Goal: Task Accomplishment & Management: Manage account settings

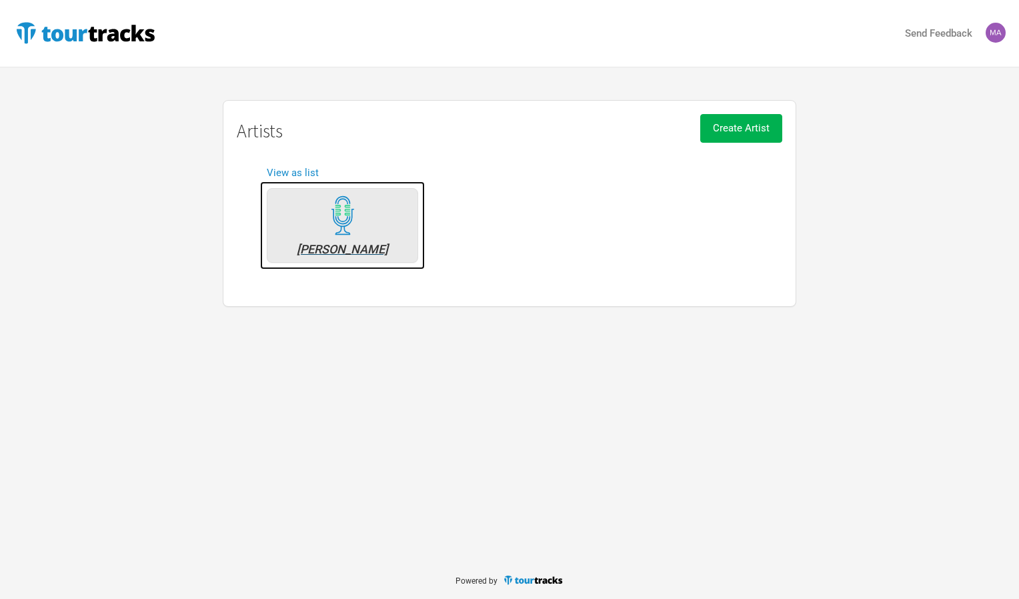
click at [356, 247] on div "STAN WALKER" at bounding box center [342, 249] width 137 height 12
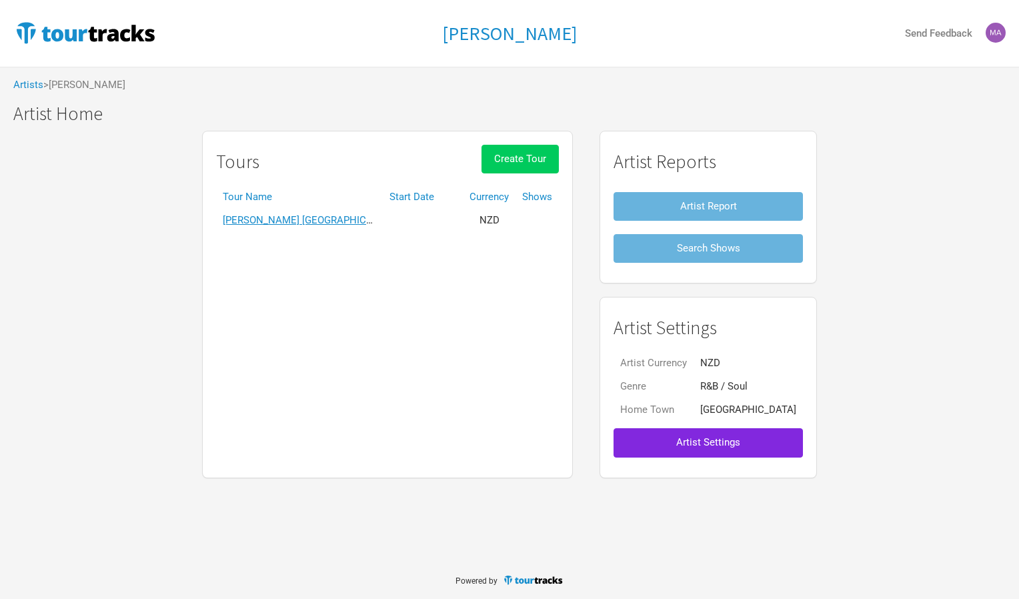
click at [546, 162] on span "Create Tour" at bounding box center [520, 159] width 52 height 12
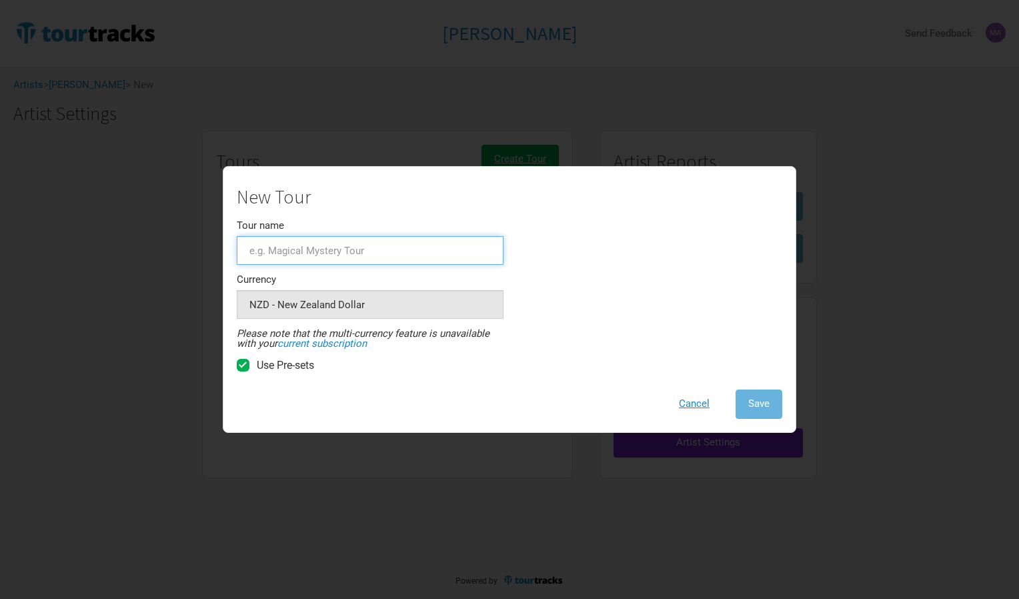
click at [320, 255] on input "Tour name" at bounding box center [370, 250] width 267 height 29
type input "USA/ CANADA November 2025"
click at [765, 411] on button "Save" at bounding box center [758, 403] width 47 height 29
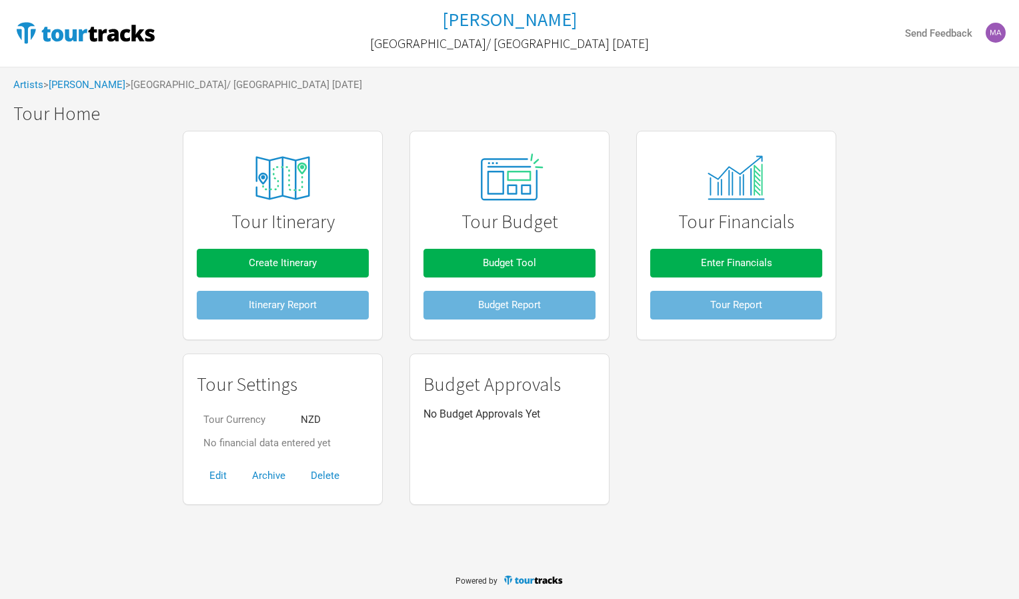
click at [964, 472] on div "Tour Itinerary Create Itinerary Itinerary Report Tour Budget Budget Tool Budget…" at bounding box center [509, 317] width 1019 height 387
click at [308, 263] on span "Create Itinerary" at bounding box center [283, 263] width 68 height 12
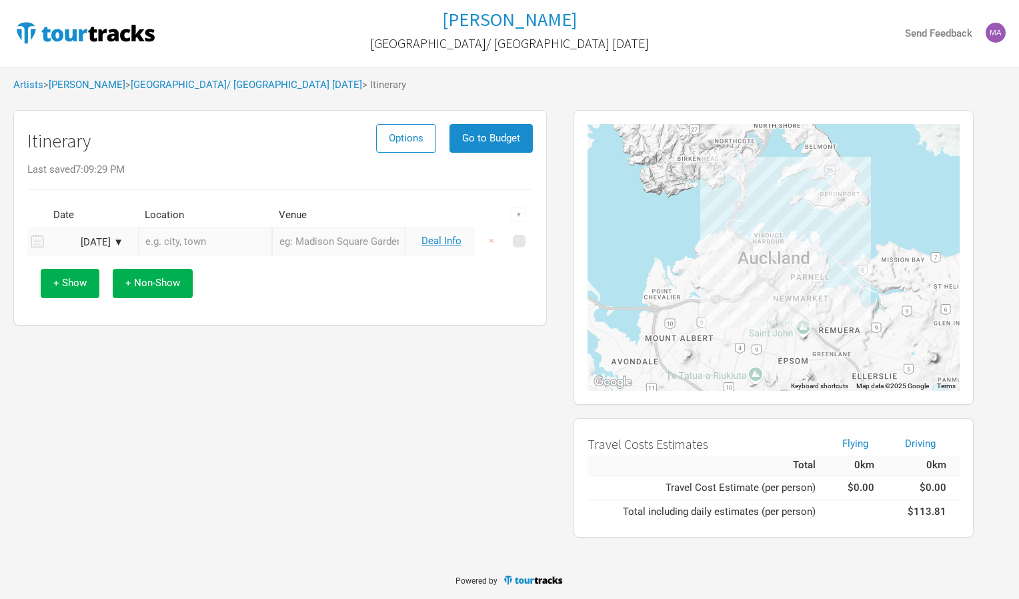
click at [119, 242] on div "Oct 9, 2025 ▼" at bounding box center [86, 242] width 73 height 10
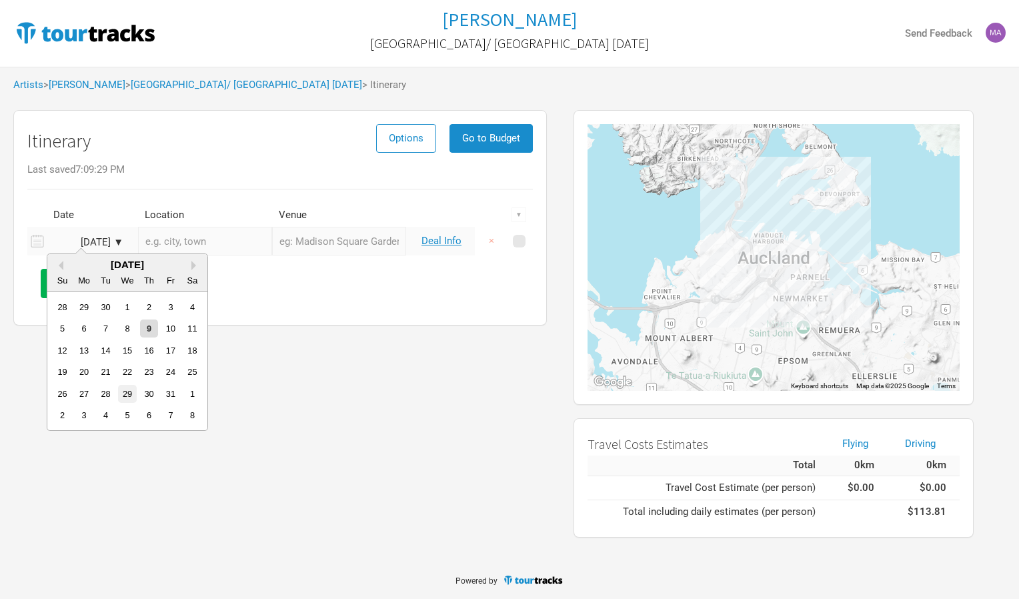
click at [125, 391] on div "29" at bounding box center [127, 394] width 18 height 18
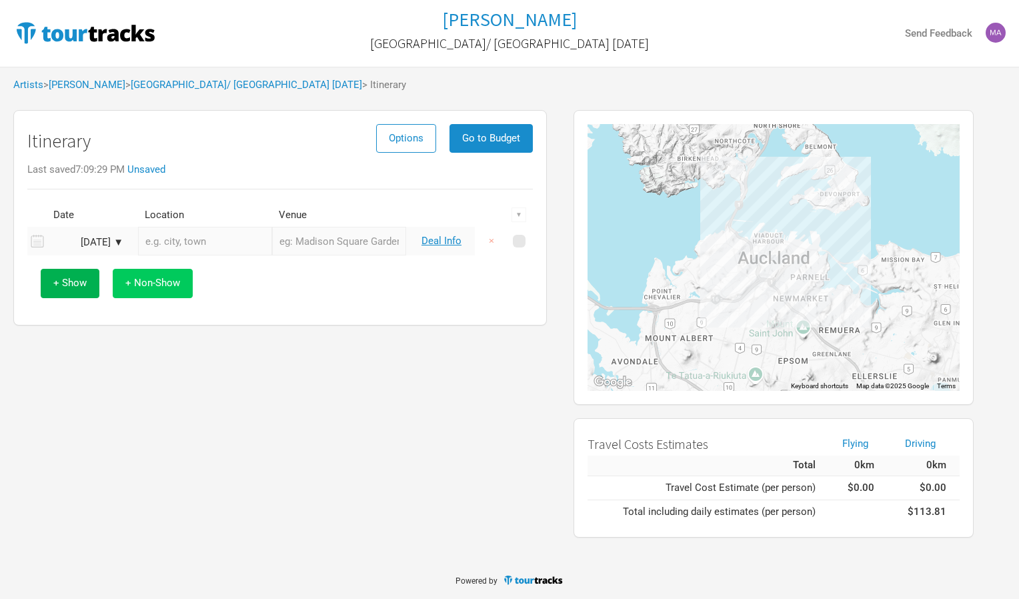
click at [135, 283] on span "+ Non-Show" at bounding box center [152, 283] width 55 height 12
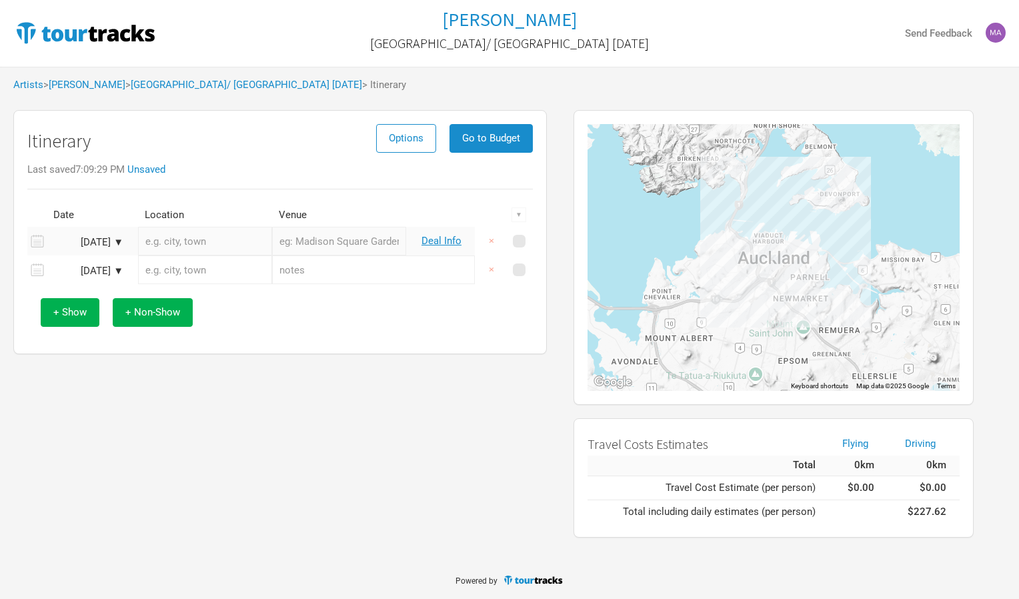
click at [179, 247] on input "text" at bounding box center [205, 241] width 134 height 29
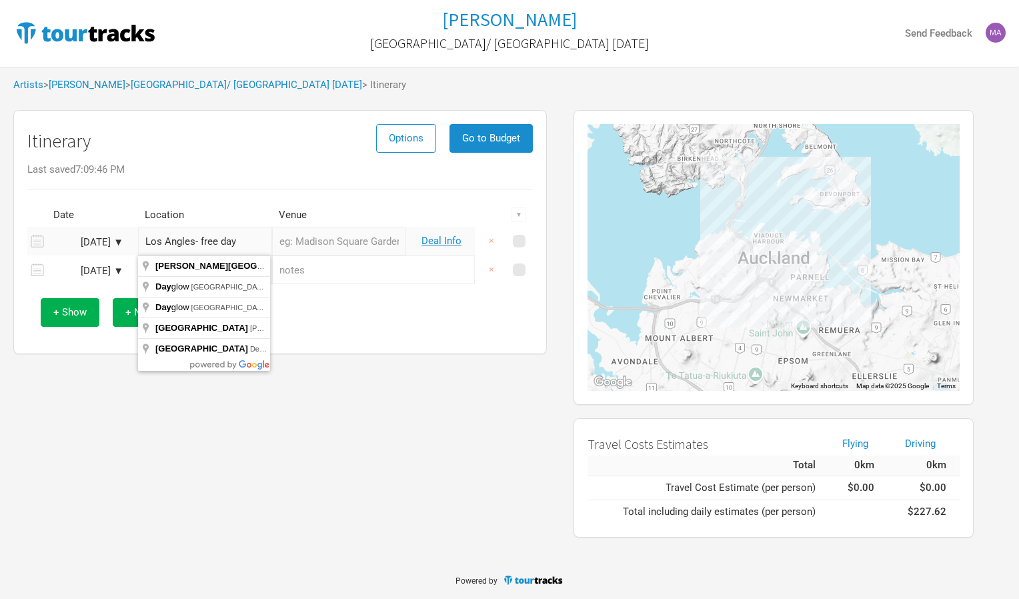
click at [307, 339] on div "Itinerary Options Go to Budget Last saved 7:09:46 PM Date Location Venue ▼ Oct …" at bounding box center [279, 232] width 533 height 244
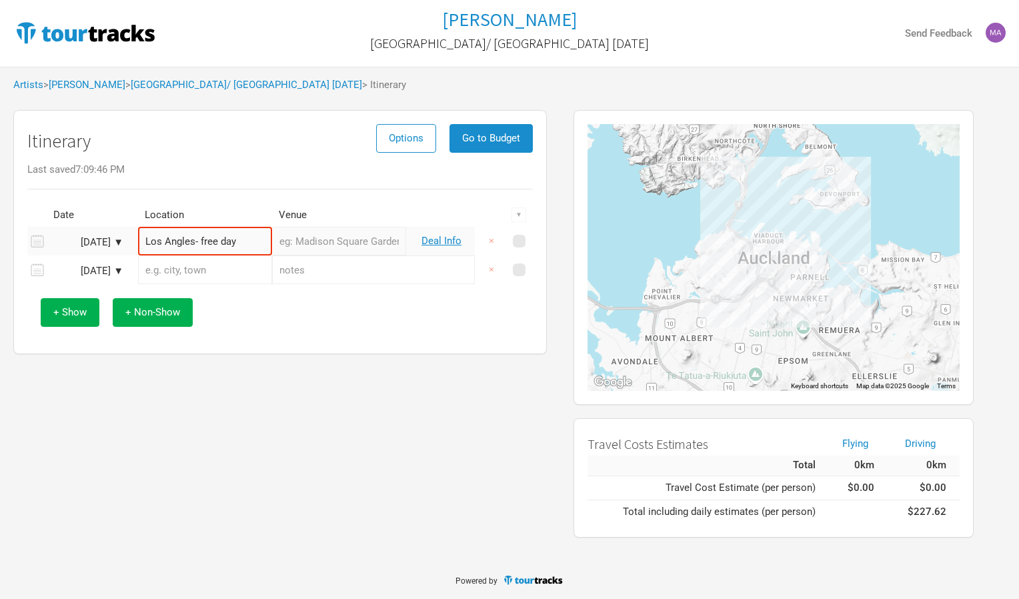
click at [183, 273] on input "text" at bounding box center [205, 269] width 134 height 29
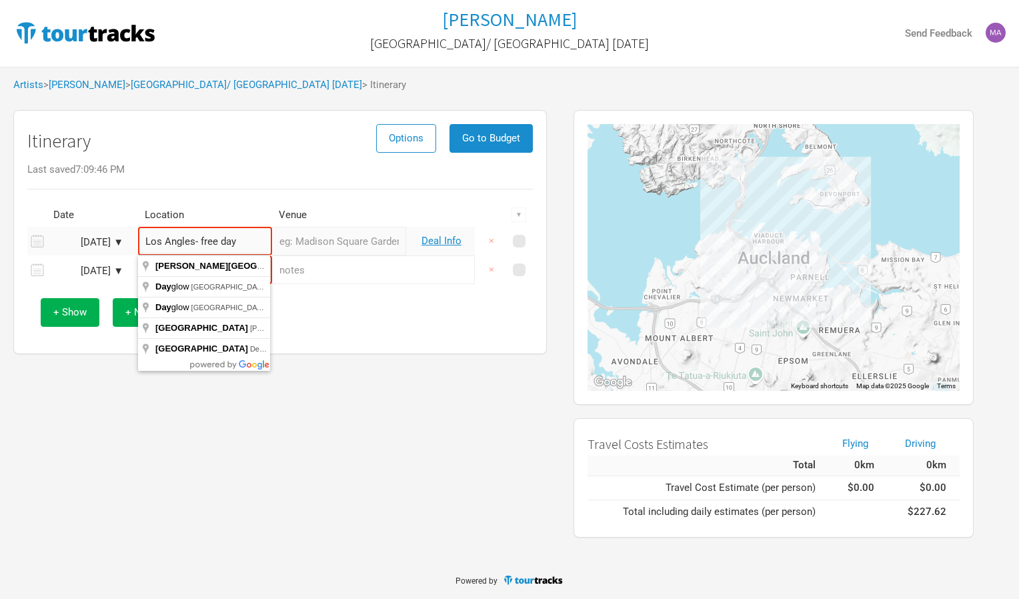
drag, startPoint x: 236, startPoint y: 241, endPoint x: 190, endPoint y: 239, distance: 46.0
click at [190, 239] on input "Los Angles- free day" at bounding box center [205, 241] width 134 height 29
type input "Los Angeles, CA, USA"
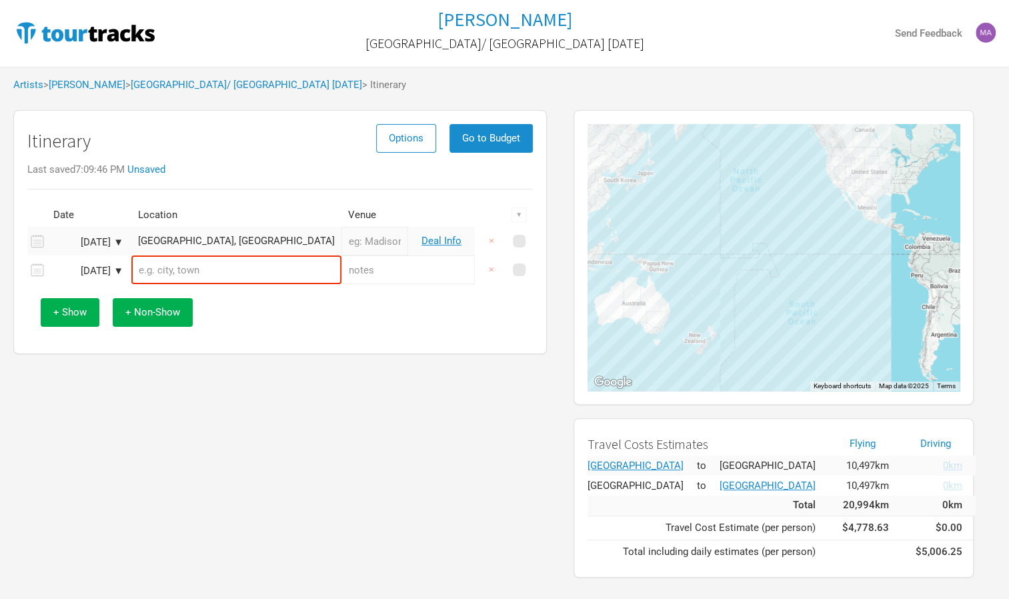
click at [188, 272] on input "text" at bounding box center [236, 269] width 210 height 29
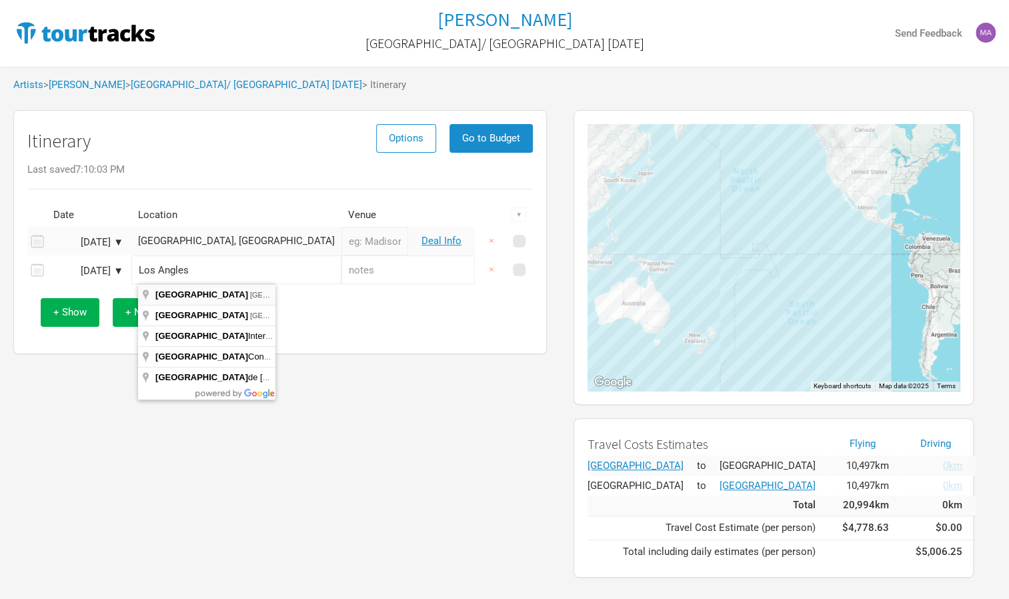
type input "Los Angeles, CA, USA"
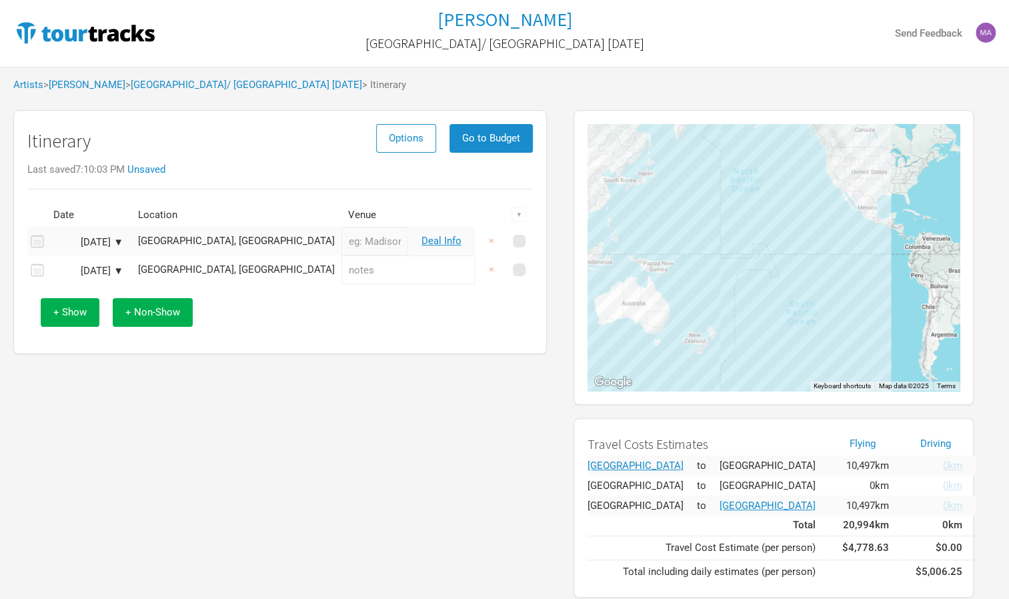
click at [341, 265] on input "text" at bounding box center [407, 269] width 133 height 29
click at [431, 267] on input "text" at bounding box center [407, 269] width 133 height 29
click at [120, 239] on div "Oct 29, 2025 ▼" at bounding box center [86, 242] width 73 height 10
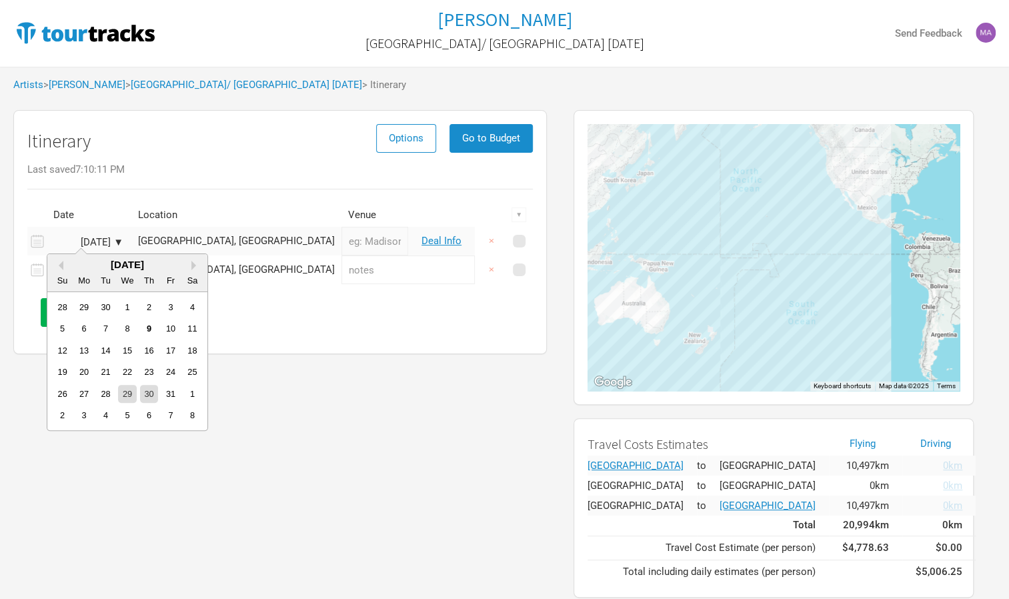
click at [127, 389] on div "29" at bounding box center [127, 394] width 18 height 18
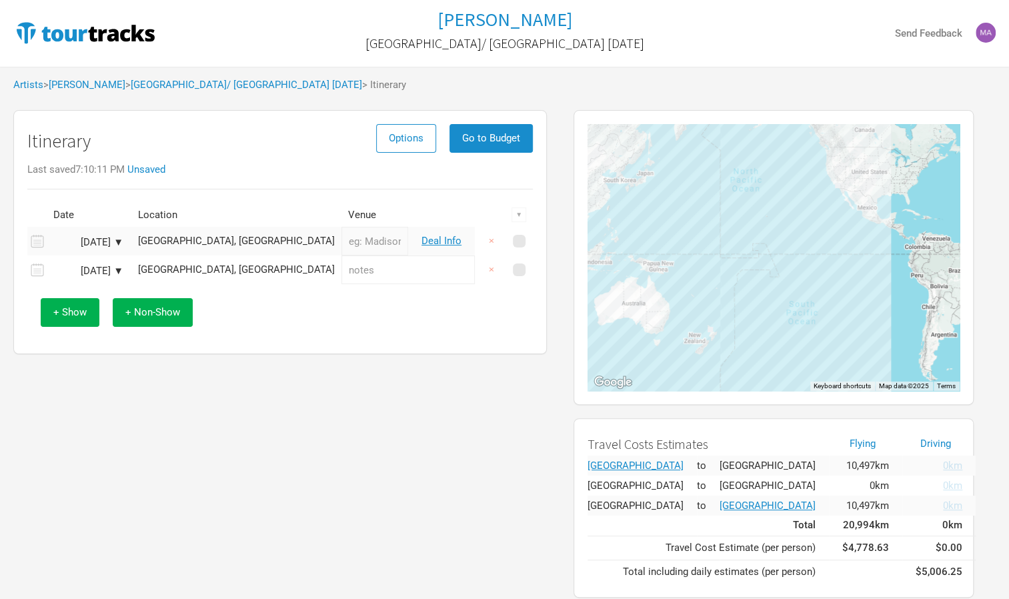
click at [36, 246] on icon at bounding box center [37, 241] width 13 height 13
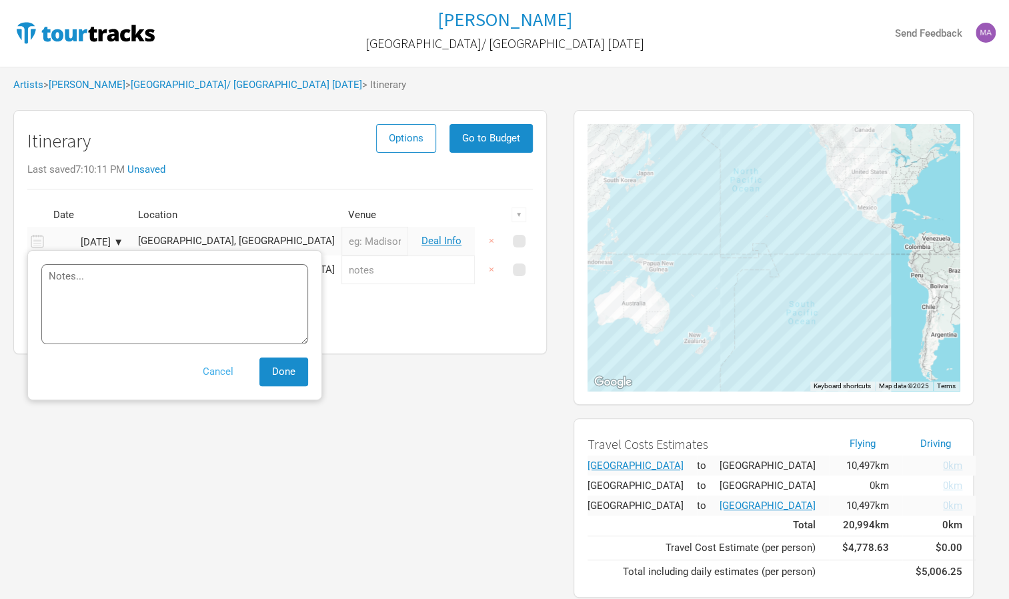
click at [213, 370] on button "Cancel" at bounding box center [218, 371] width 56 height 29
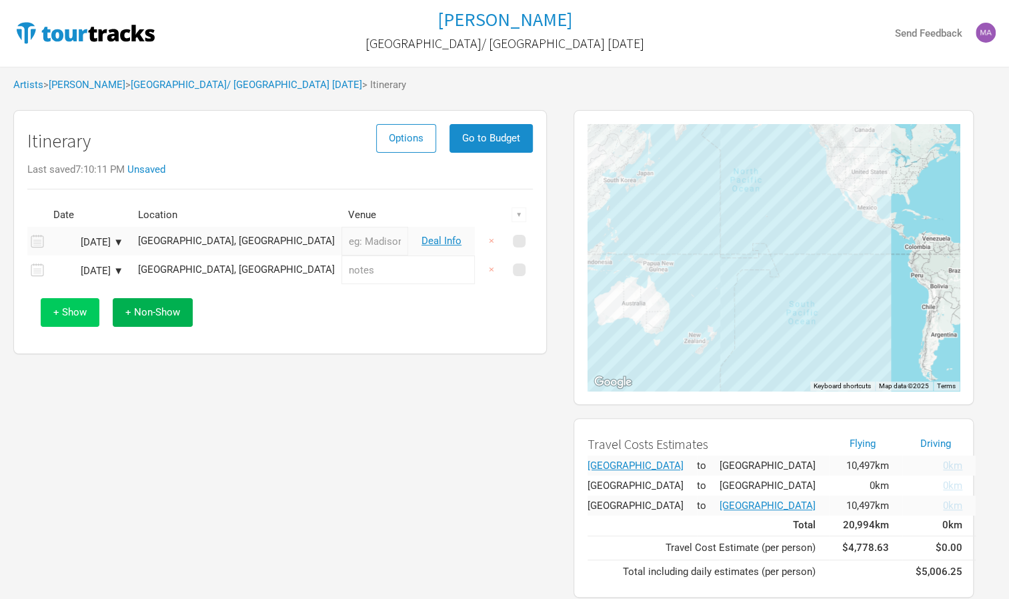
click at [85, 312] on span "+ Show" at bounding box center [69, 312] width 33 height 12
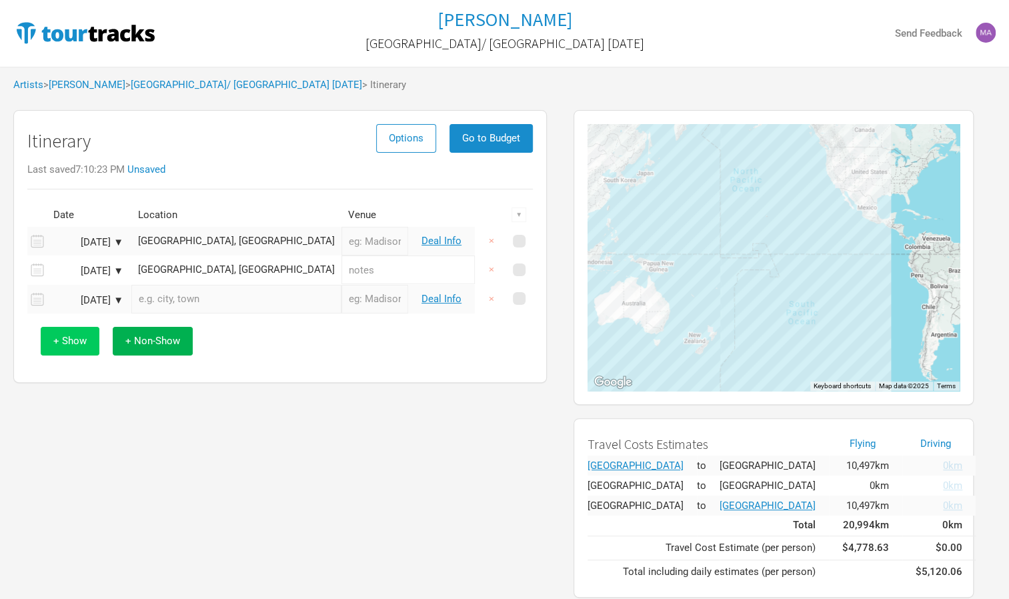
click at [59, 337] on span "+ Show" at bounding box center [69, 341] width 33 height 12
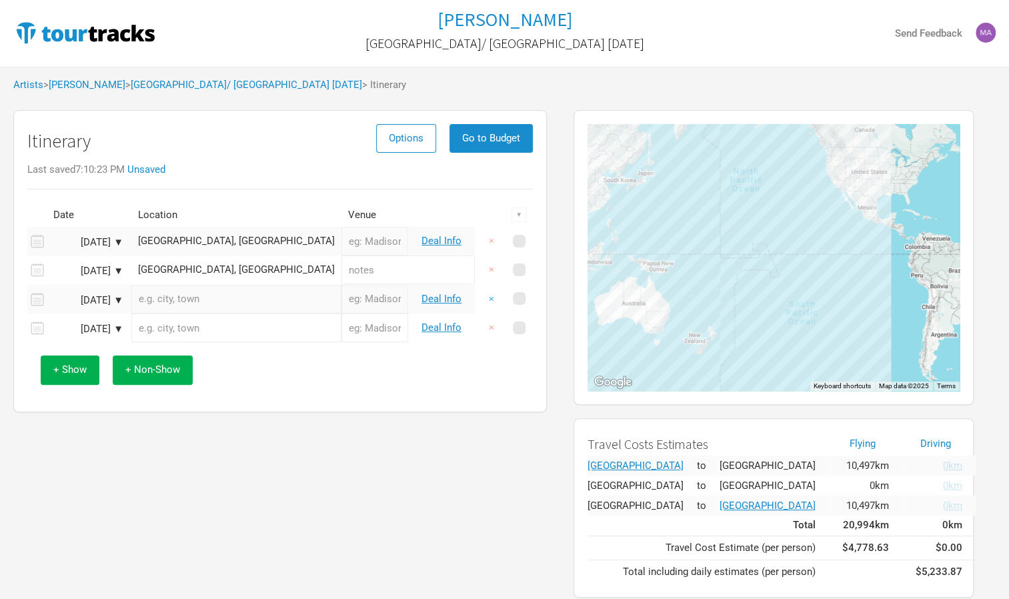
click at [489, 299] on button "×" at bounding box center [491, 299] width 31 height 29
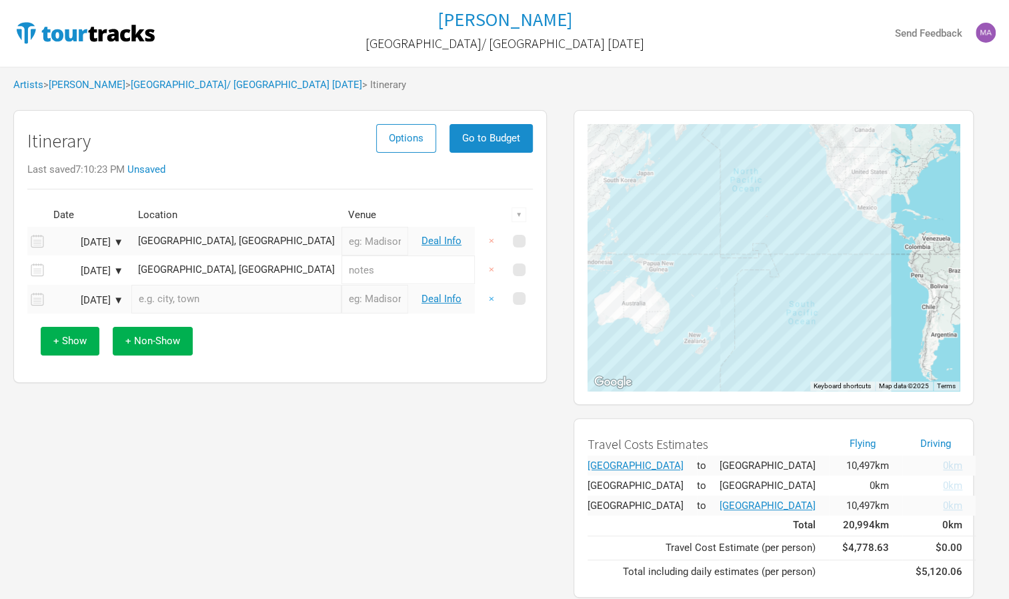
click at [491, 299] on button "×" at bounding box center [491, 299] width 31 height 29
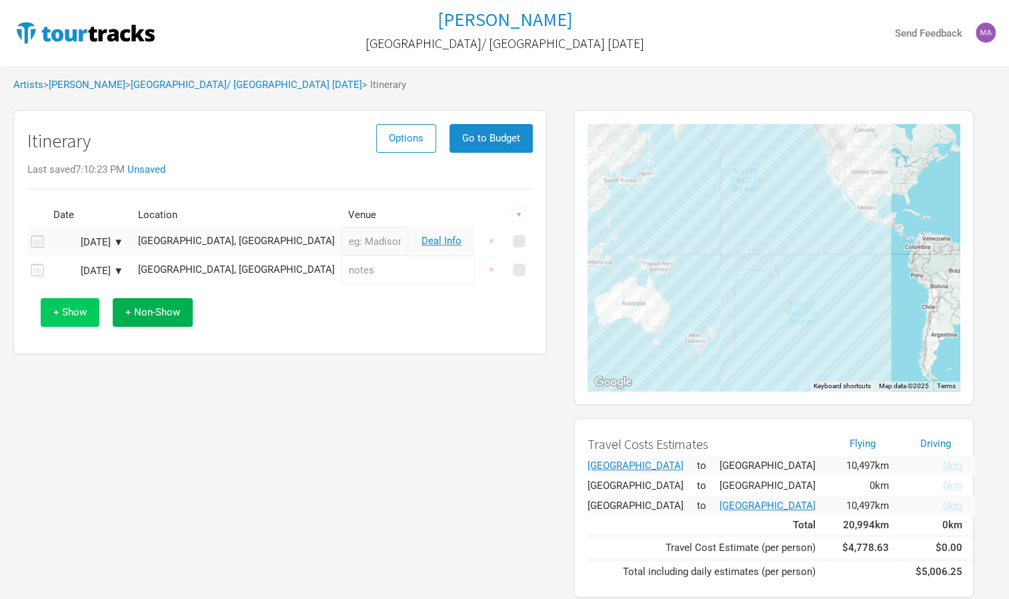
click at [63, 310] on span "+ Show" at bounding box center [69, 312] width 33 height 12
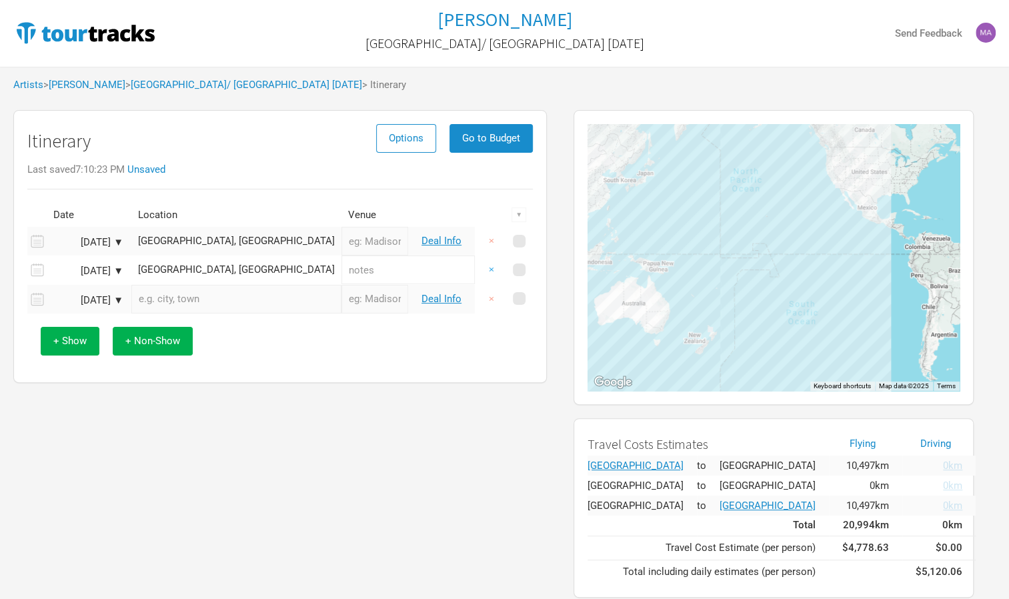
click at [495, 265] on button "×" at bounding box center [491, 269] width 31 height 29
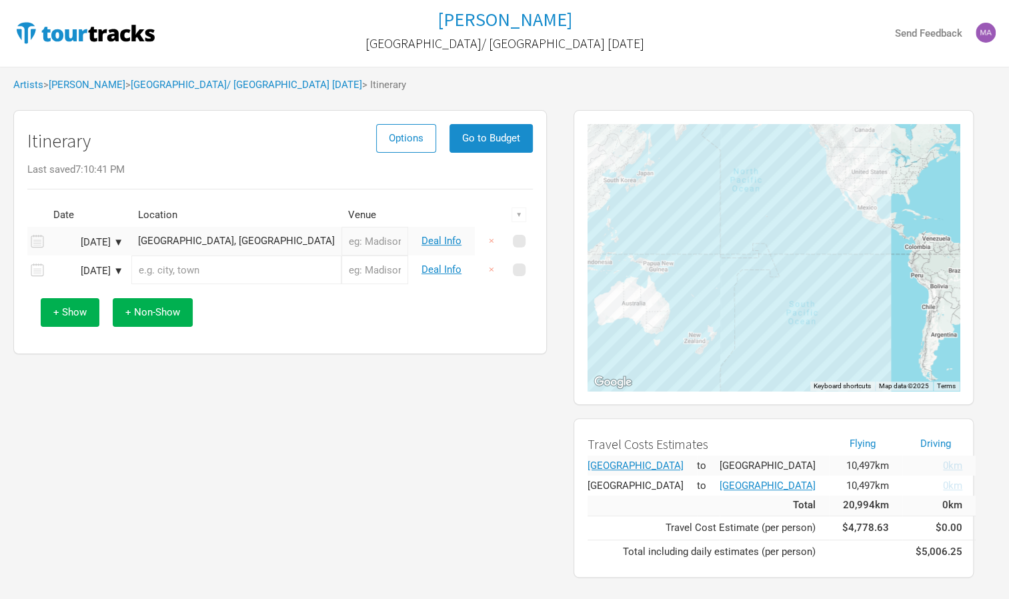
click at [146, 271] on input "text" at bounding box center [236, 269] width 210 height 29
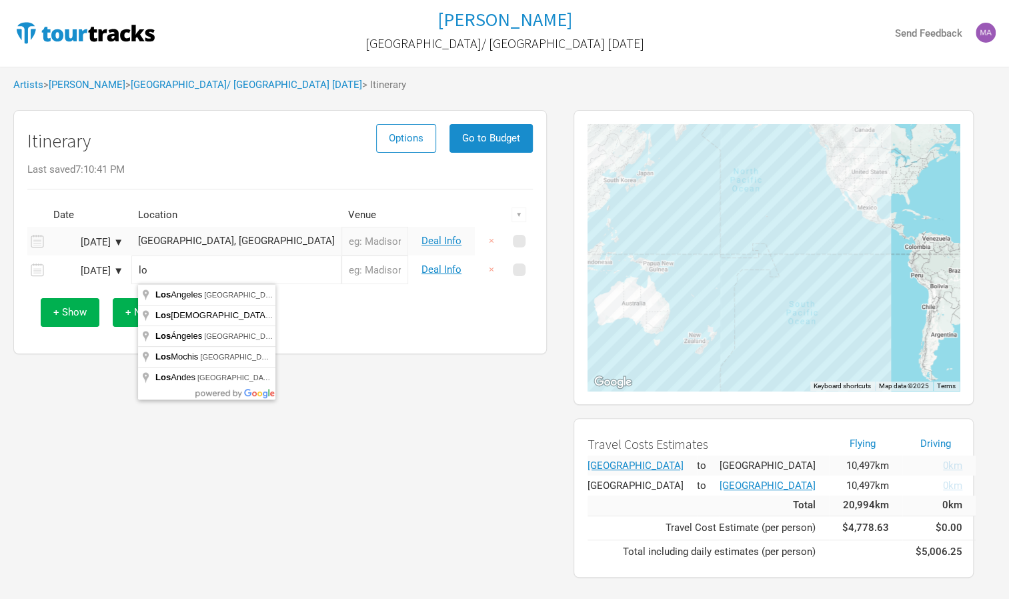
type input "l"
type input "Los Angeles, CA, USA"
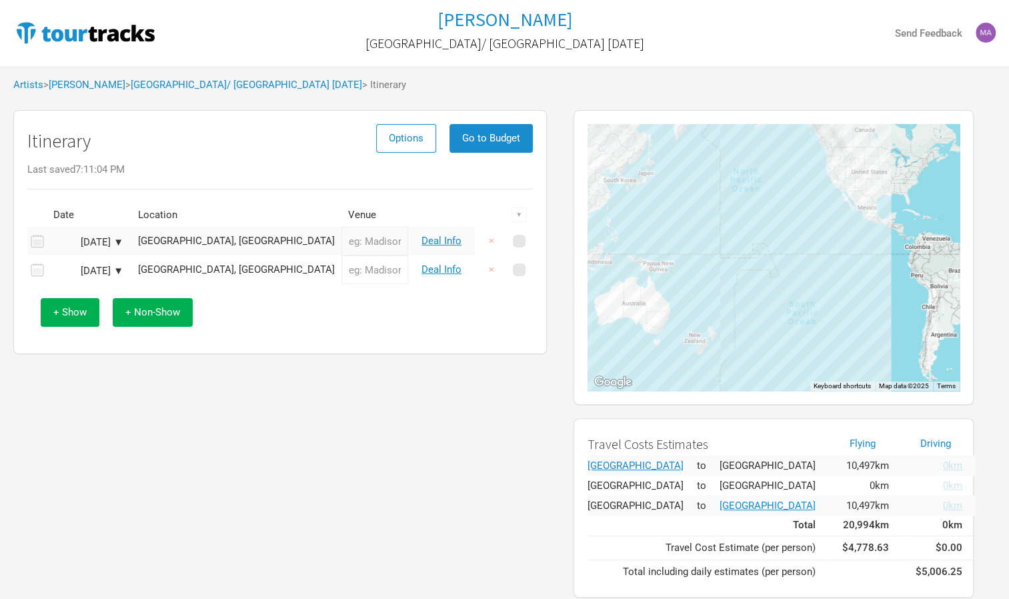
click at [37, 272] on icon at bounding box center [35, 270] width 17 height 18
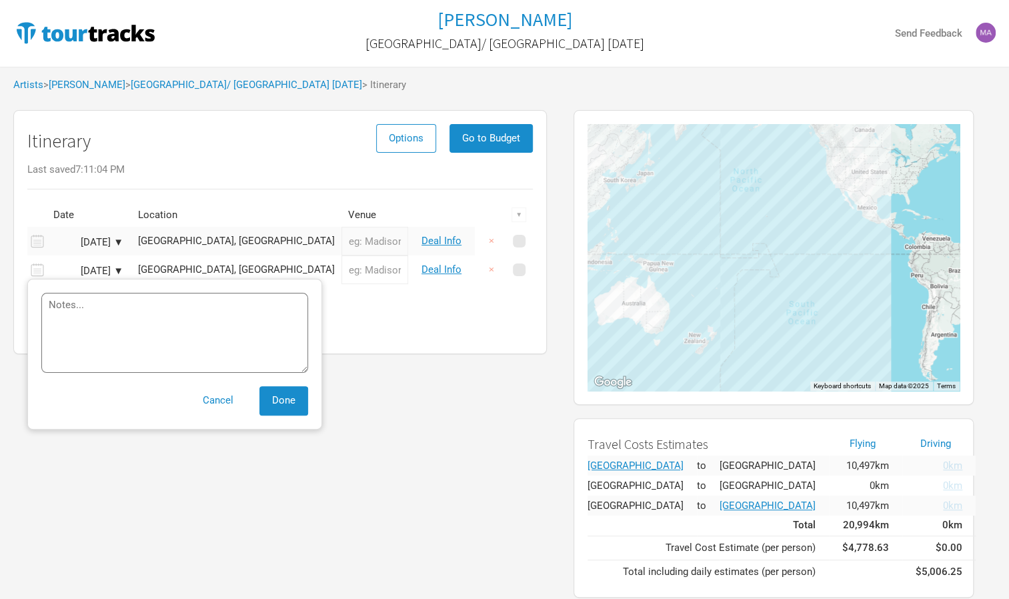
click at [42, 271] on icon at bounding box center [35, 270] width 17 height 18
click at [40, 239] on icon at bounding box center [37, 241] width 13 height 13
click at [214, 399] on button "Cancel" at bounding box center [218, 400] width 56 height 29
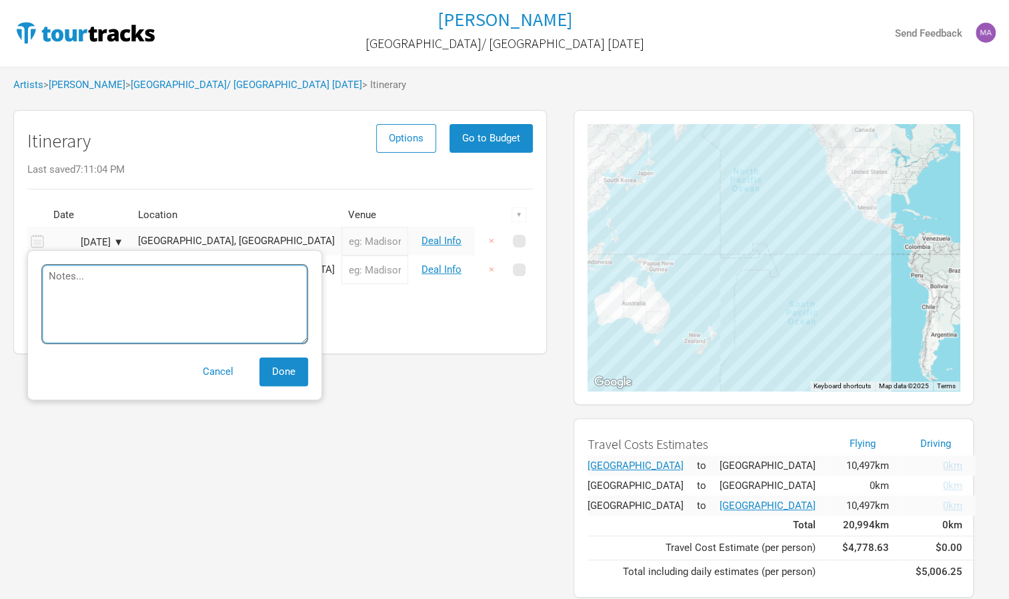
click at [89, 281] on textarea at bounding box center [174, 304] width 267 height 80
type textarea "Party arrive into Los Angles- free night"
click at [279, 375] on span "Done" at bounding box center [283, 371] width 23 height 12
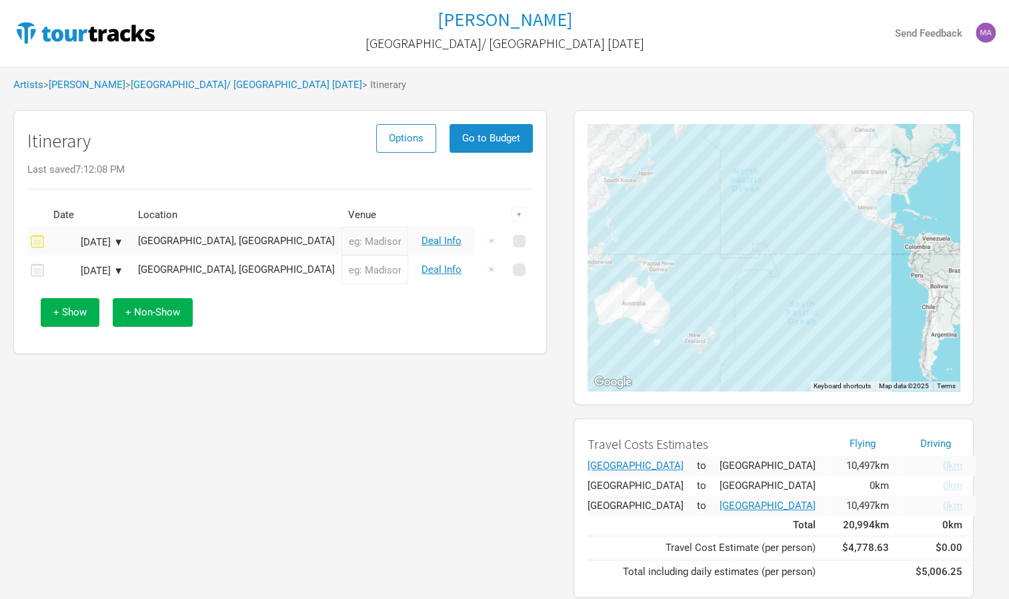
click at [119, 269] on div "Oct 31, 2025 ▼" at bounding box center [86, 271] width 73 height 10
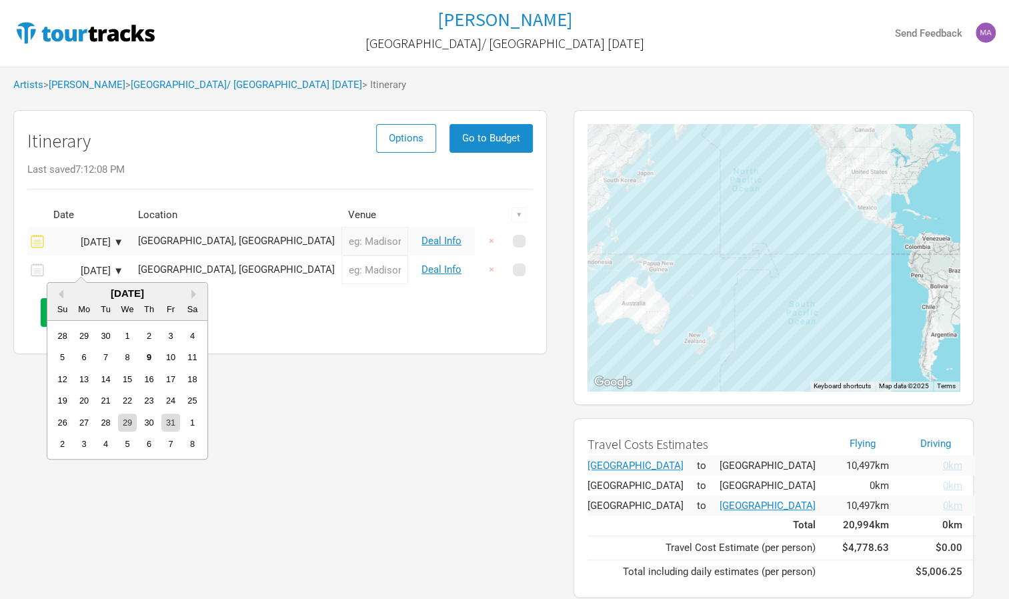
click at [119, 269] on div "Oct 31, 2025 ▼" at bounding box center [86, 271] width 73 height 10
click at [189, 422] on div "1" at bounding box center [192, 422] width 18 height 18
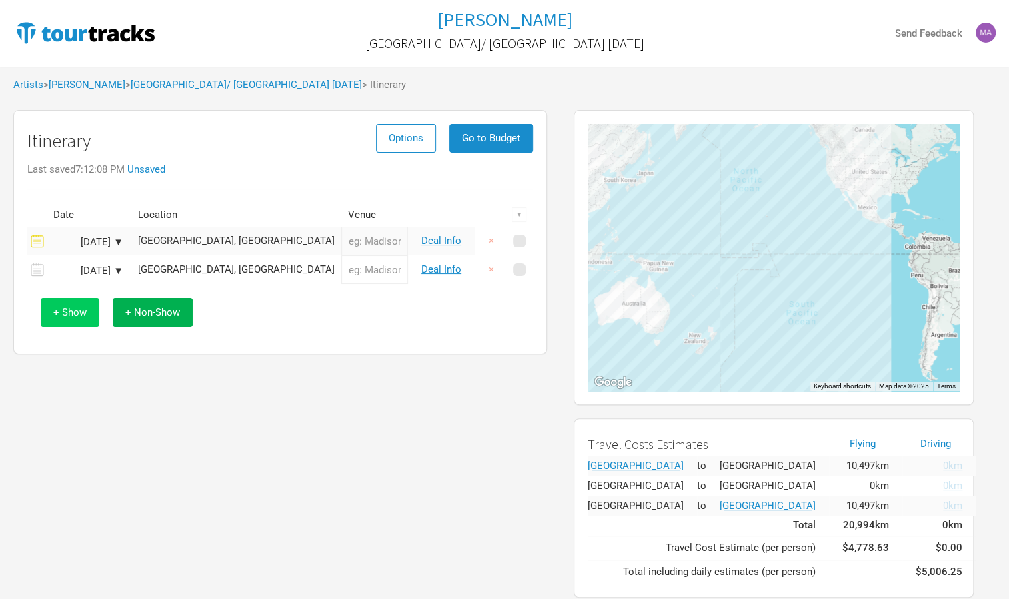
click at [58, 320] on button "+ Show" at bounding box center [70, 312] width 59 height 29
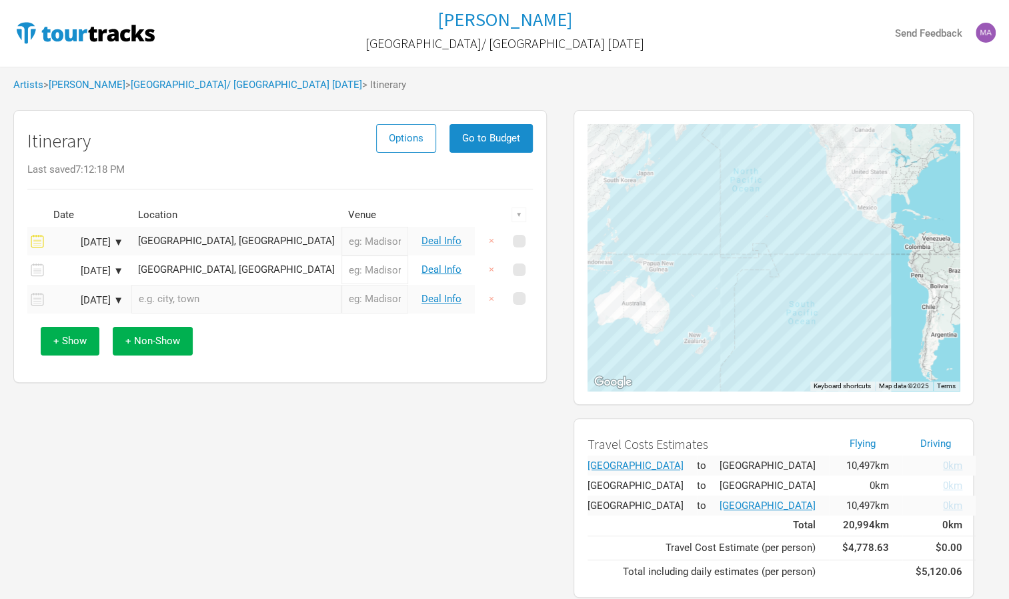
click at [121, 237] on div "Oct 29, 2025 ▼" at bounding box center [86, 242] width 73 height 10
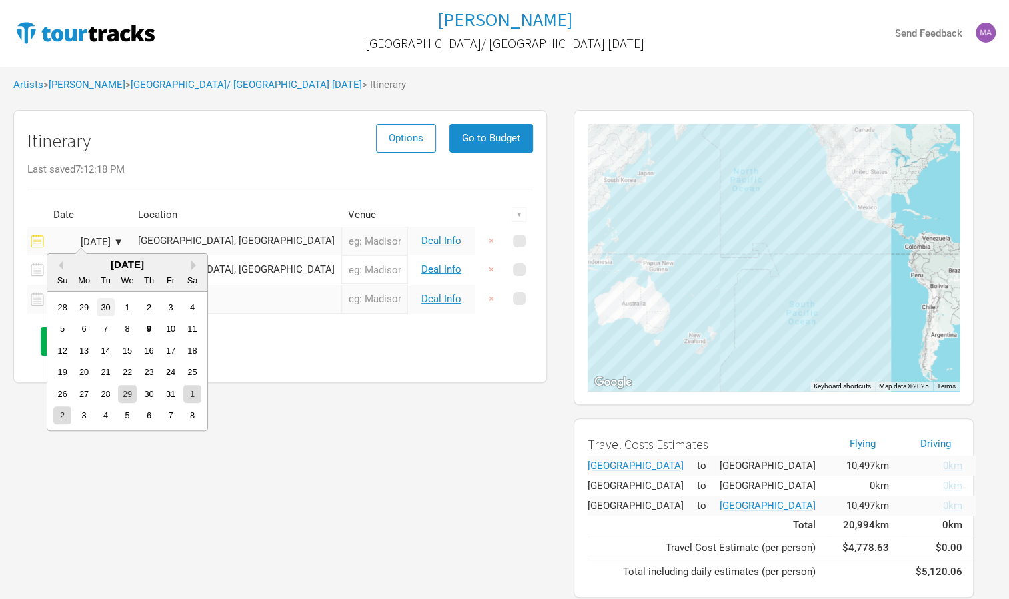
click at [103, 303] on div "30" at bounding box center [106, 307] width 18 height 18
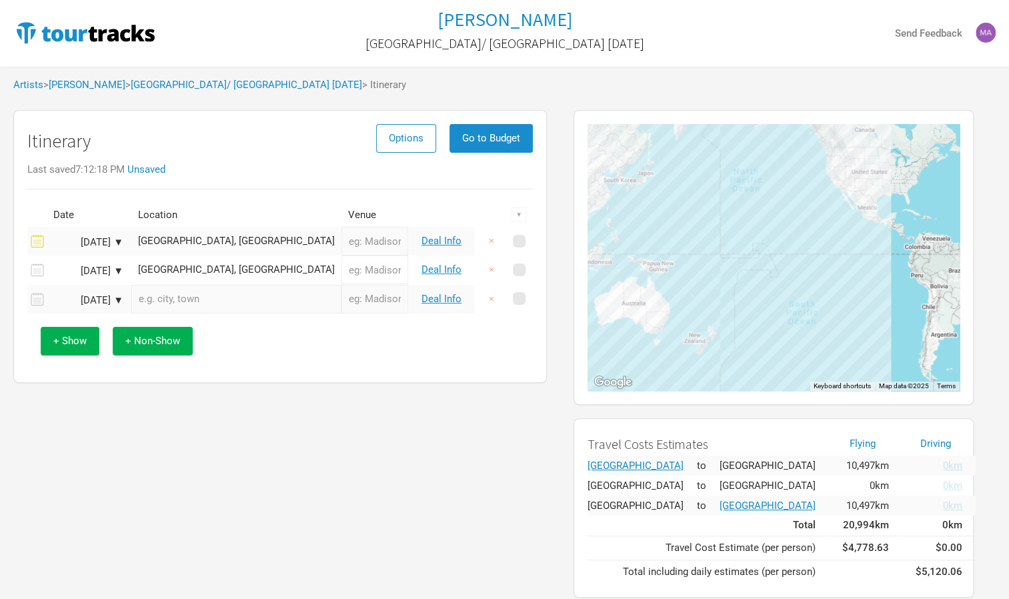
click at [116, 241] on div "Sep 30, 2025 ▼" at bounding box center [86, 242] width 73 height 10
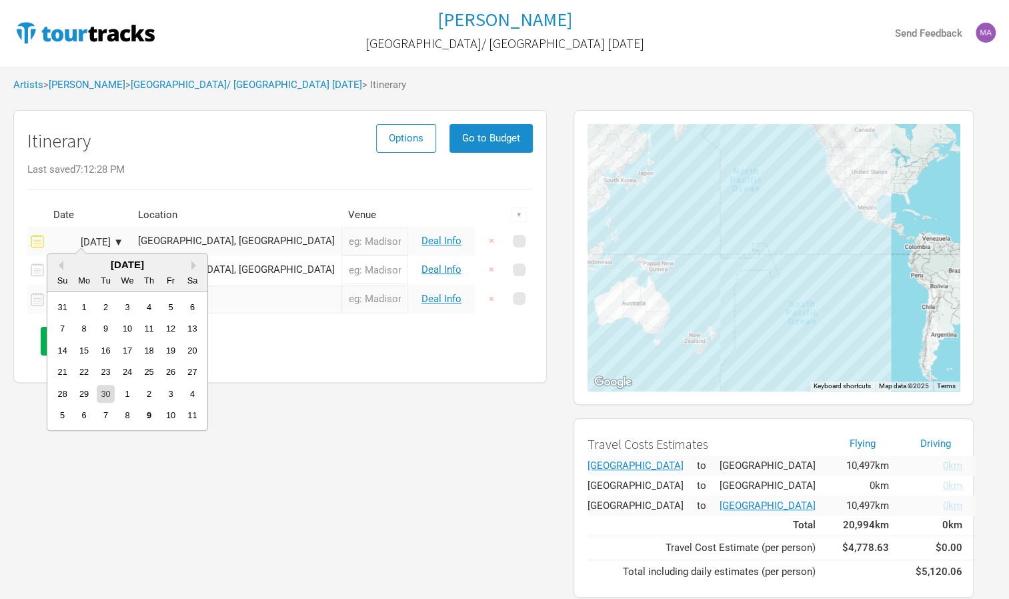
click at [188, 262] on div "September 2025" at bounding box center [127, 264] width 160 height 10
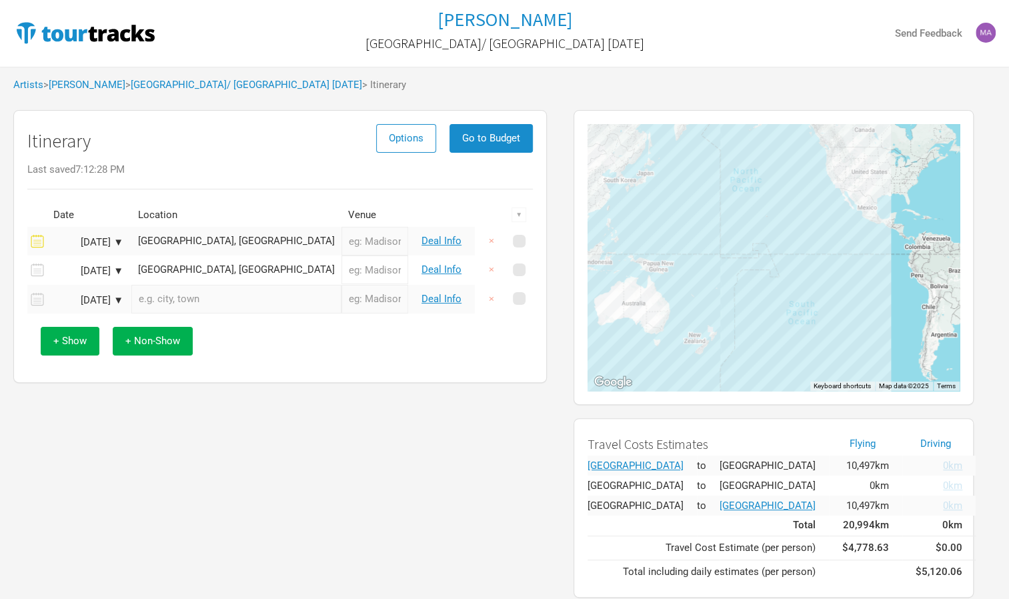
click at [117, 240] on div "Sep 30, 2025 ▼" at bounding box center [86, 242] width 73 height 10
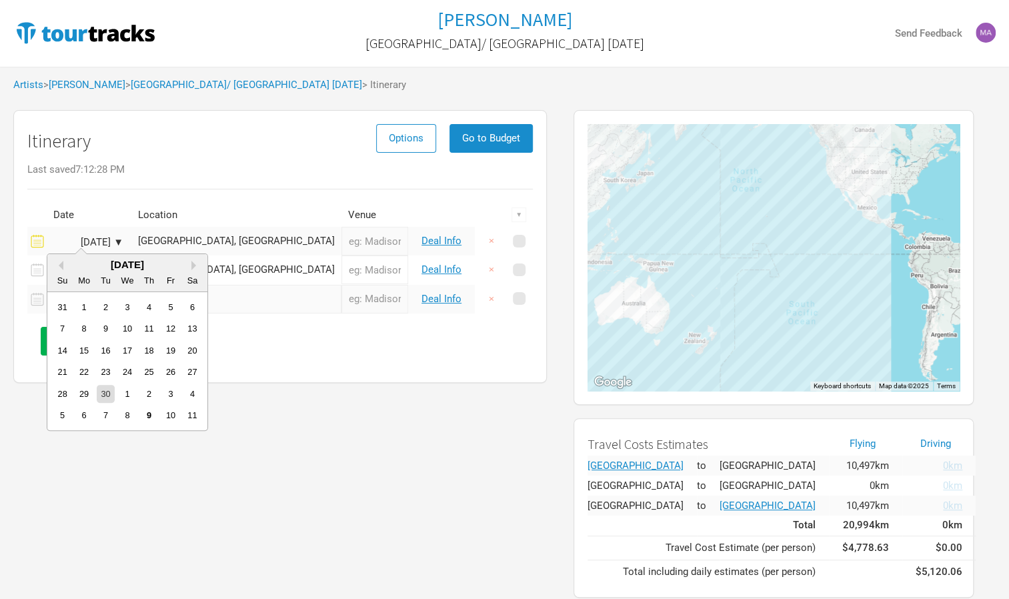
click at [117, 240] on div "Sep 30, 2025 ▼" at bounding box center [86, 242] width 73 height 10
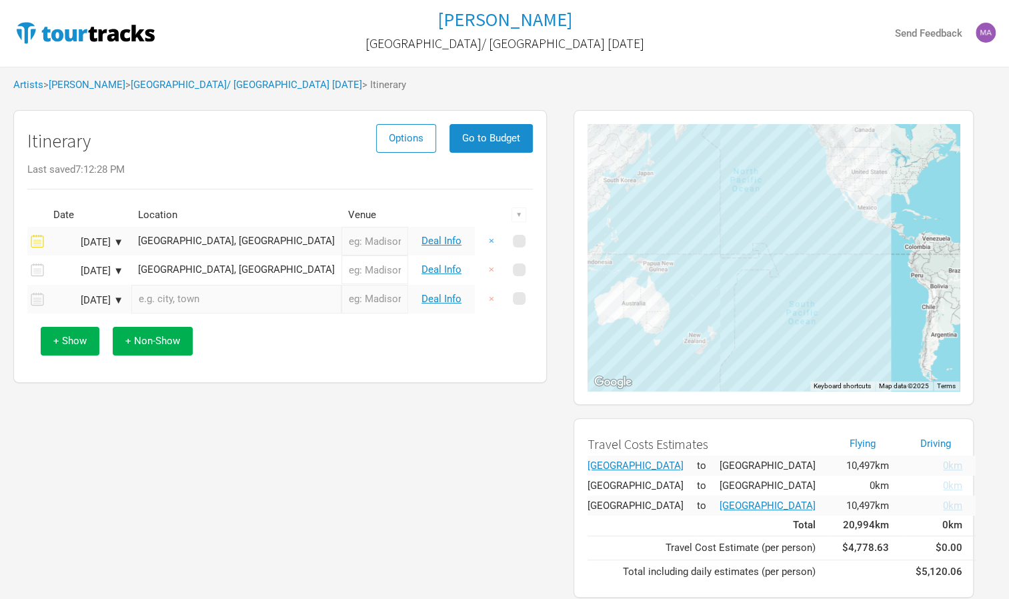
click at [492, 240] on button "×" at bounding box center [491, 241] width 31 height 29
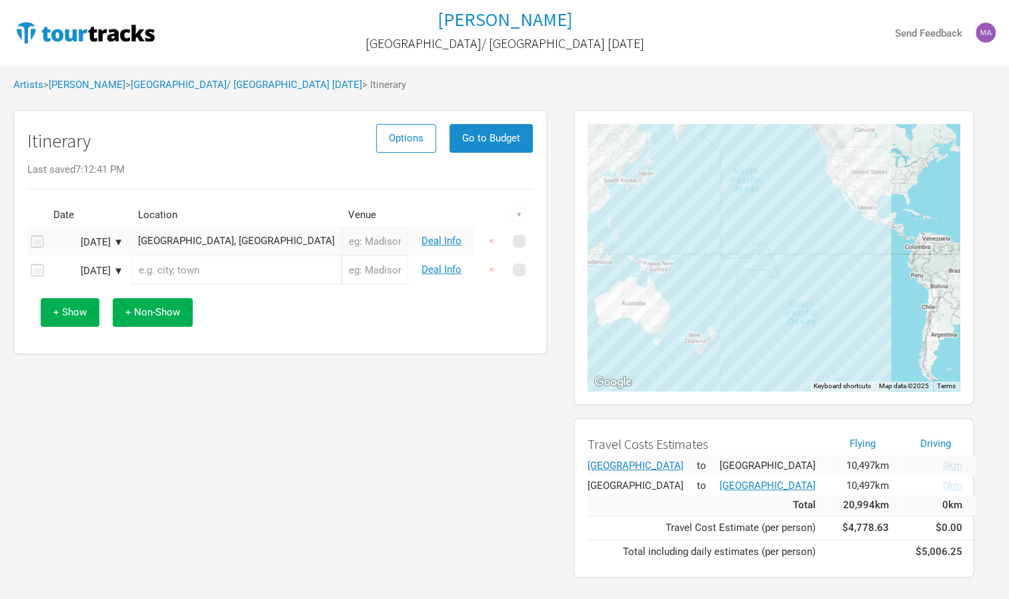
click at [117, 239] on div "Nov 1, 2025 ▼" at bounding box center [86, 242] width 73 height 10
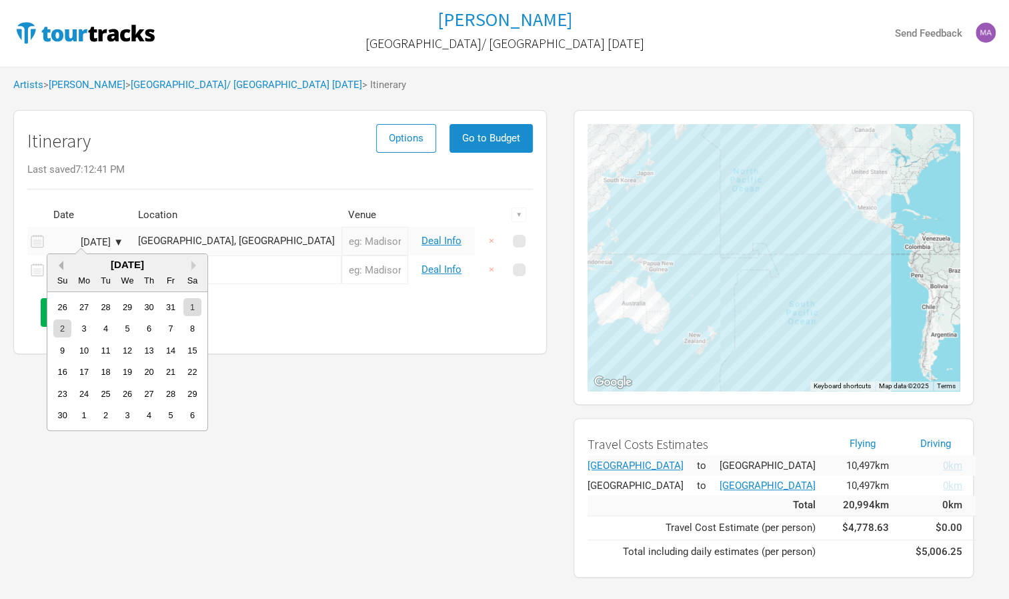
click at [56, 261] on button "Previous Month" at bounding box center [58, 265] width 9 height 9
click at [127, 393] on div "29" at bounding box center [127, 394] width 18 height 18
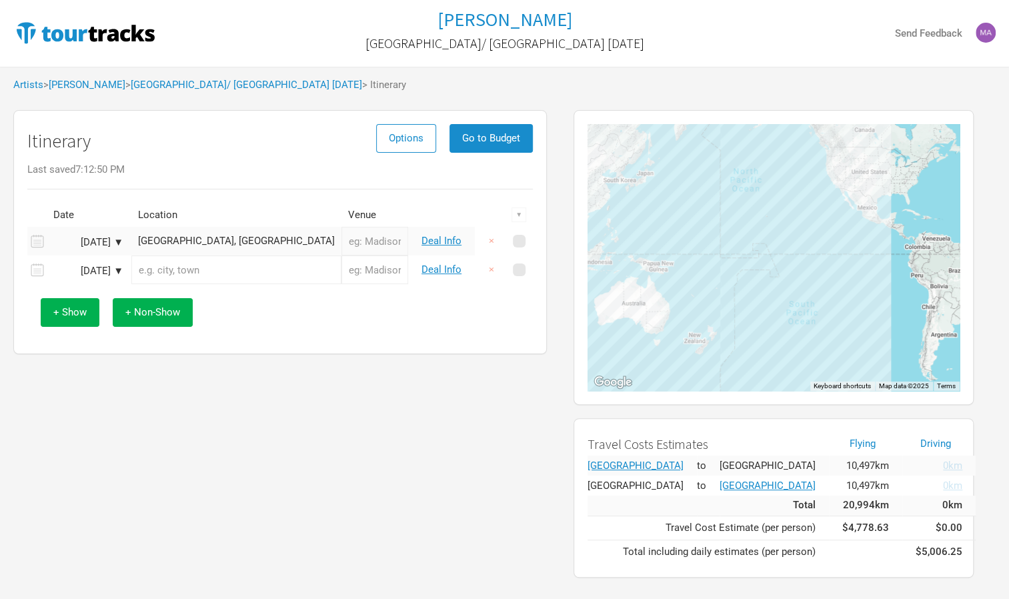
click at [231, 243] on div "Los Angeles, United States" at bounding box center [236, 241] width 197 height 10
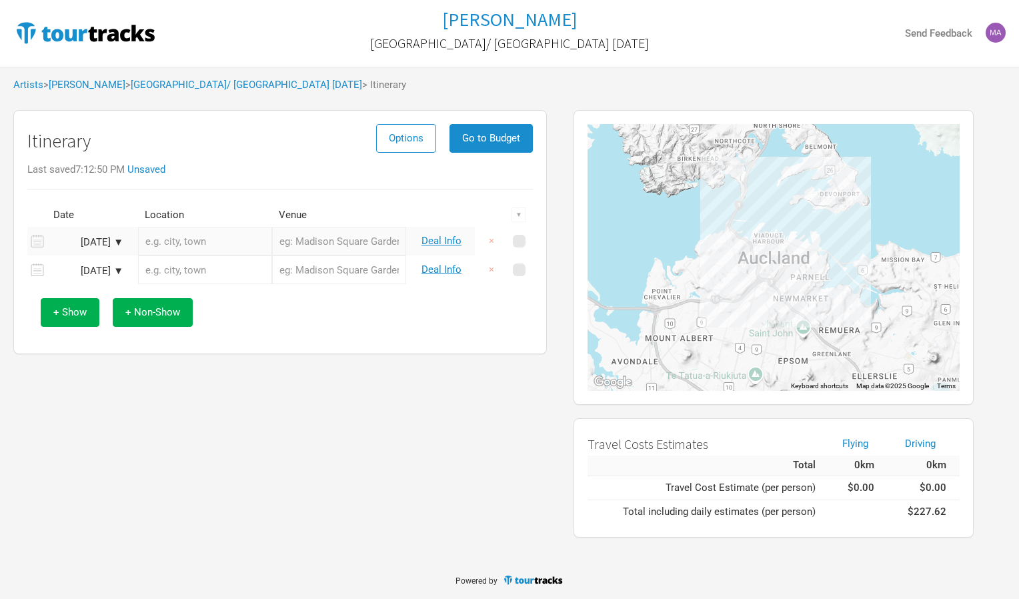
click at [231, 243] on input "text" at bounding box center [205, 241] width 134 height 29
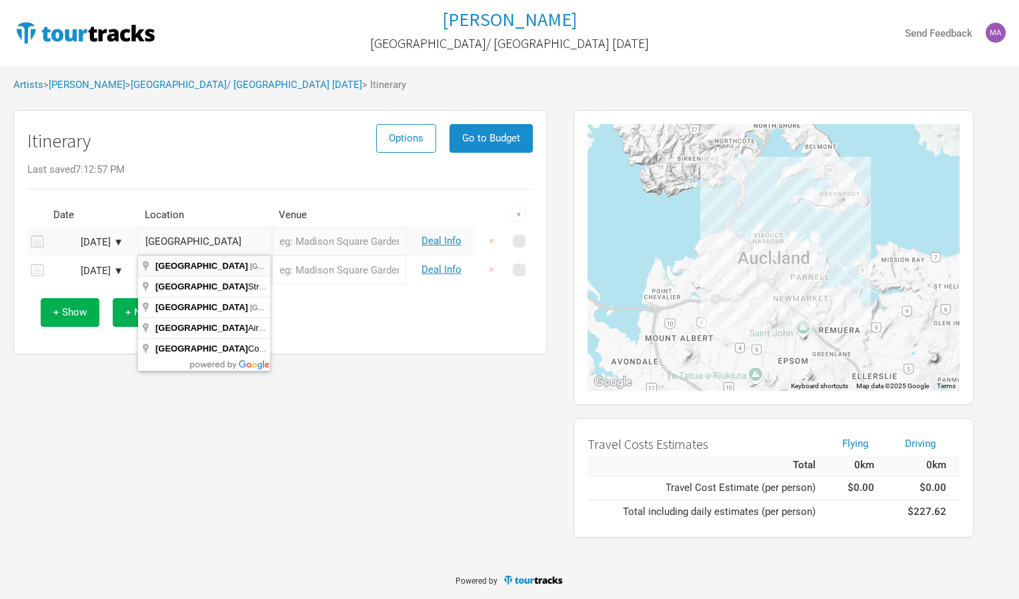
type input "Las Vegas, NV, USA"
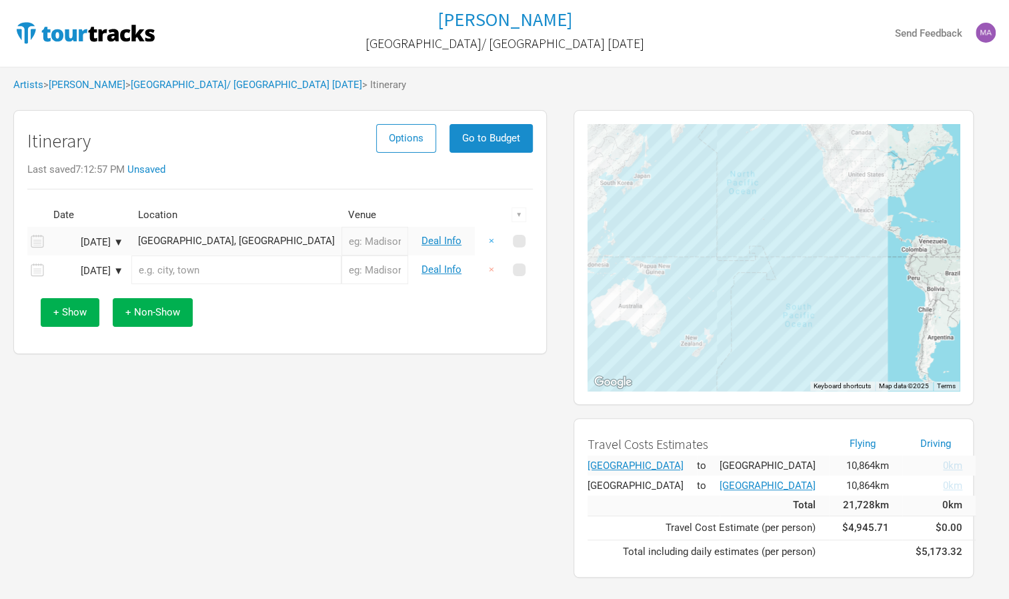
click at [488, 239] on button "×" at bounding box center [491, 241] width 31 height 29
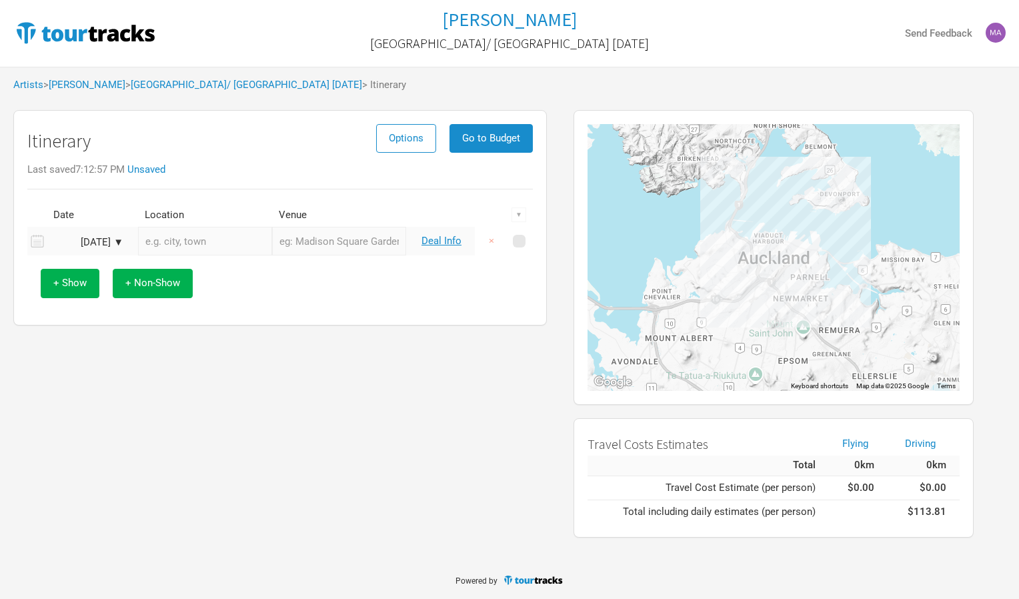
click at [115, 239] on div "Nov 2, 2025 ▼" at bounding box center [86, 242] width 73 height 10
click at [61, 263] on button "Previous Month" at bounding box center [58, 265] width 9 height 9
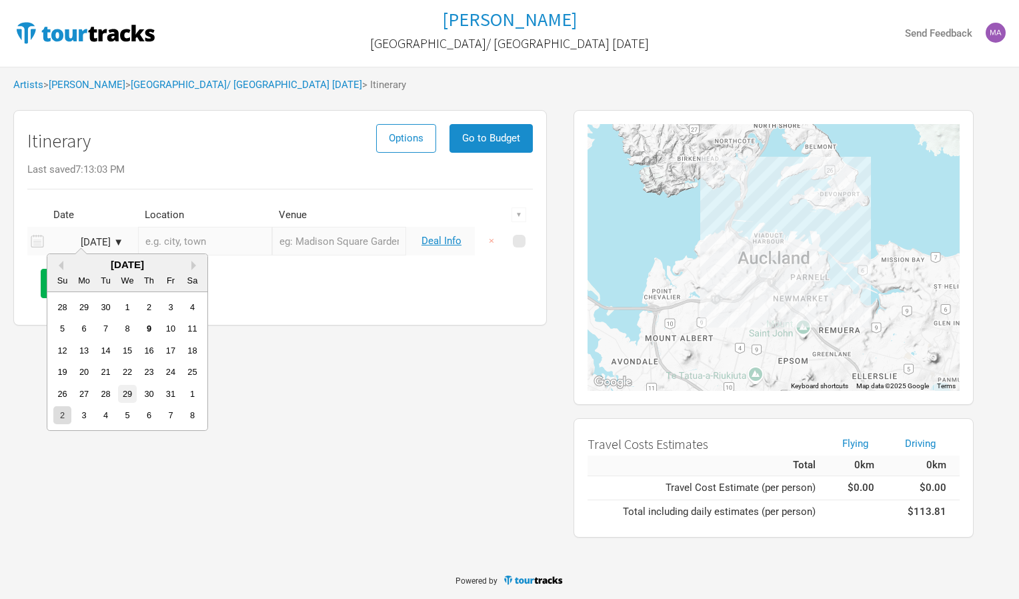
click at [127, 393] on div "29" at bounding box center [127, 394] width 18 height 18
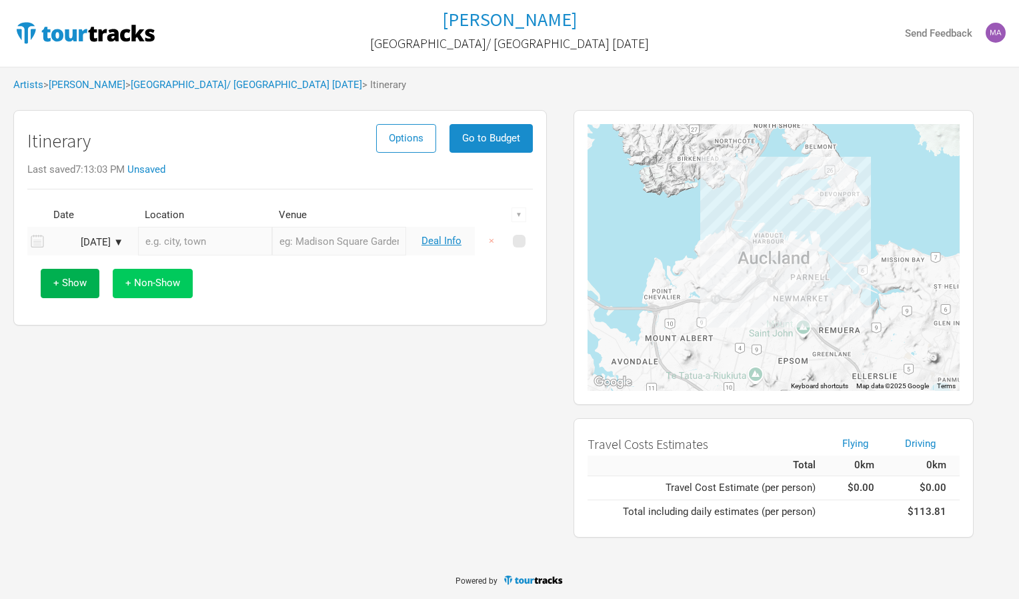
click at [127, 283] on span "+ Non-Show" at bounding box center [152, 283] width 55 height 12
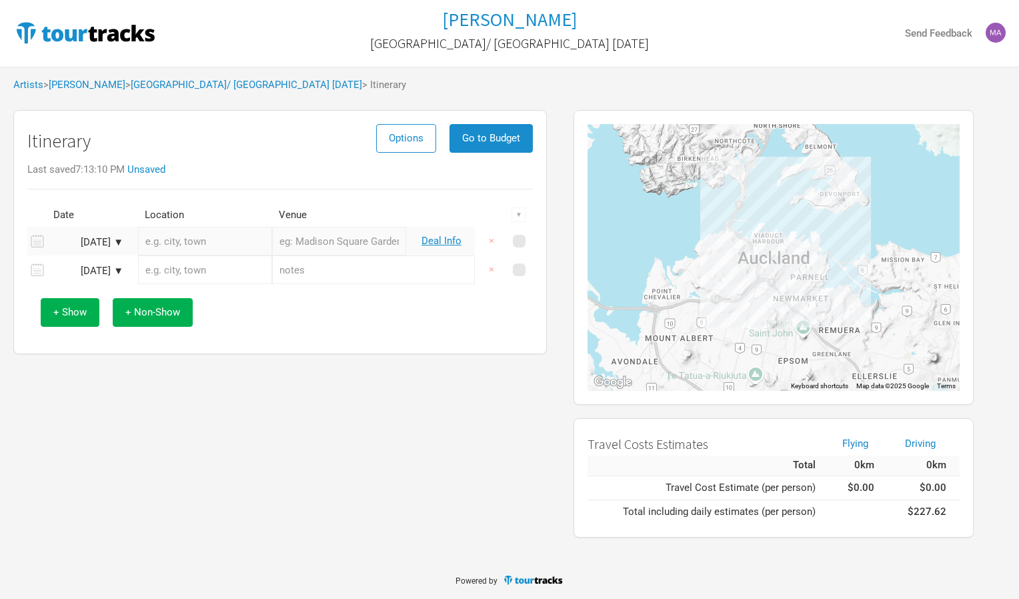
click at [117, 240] on div "Oct 29, 2025 ▼" at bounding box center [86, 242] width 73 height 10
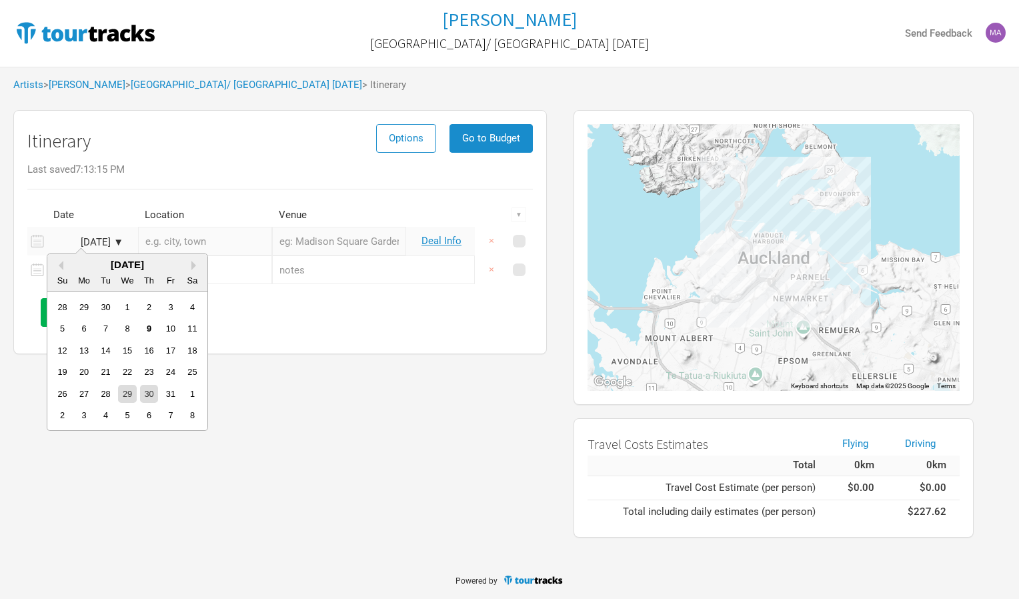
click at [428, 436] on div "Itinerary Options Go to Budget Last saved 7:13:15 PM Date Location Venue ▼ Oct …" at bounding box center [280, 323] width 560 height 441
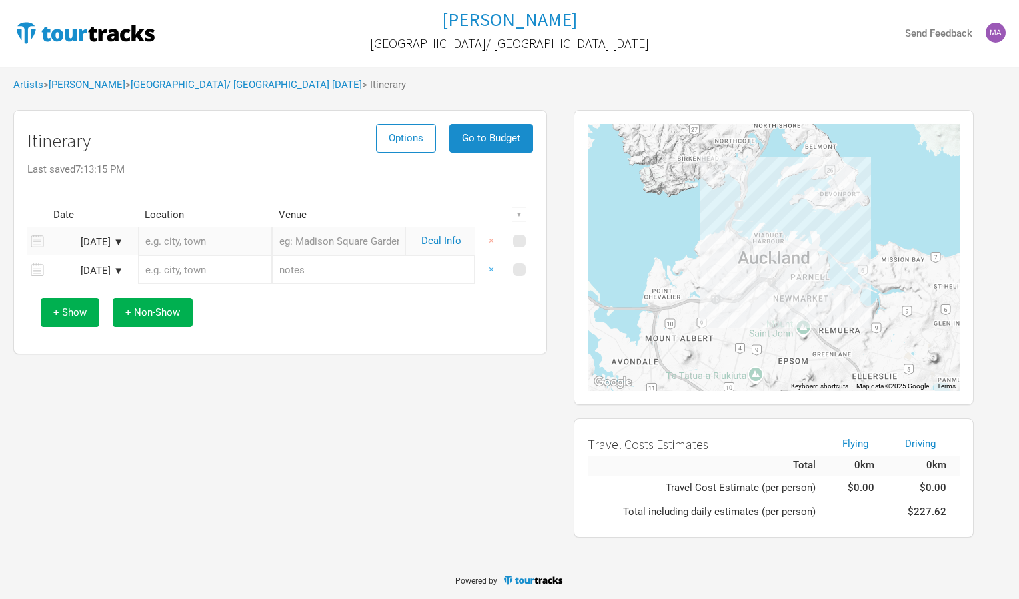
click at [487, 265] on button "×" at bounding box center [491, 269] width 31 height 29
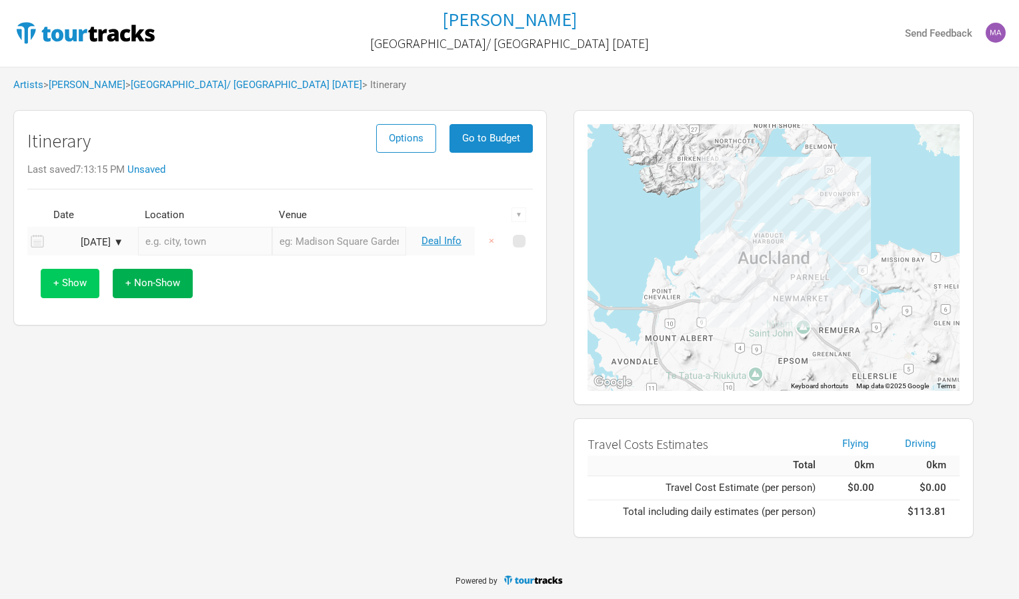
click at [84, 283] on span "+ Show" at bounding box center [69, 283] width 33 height 12
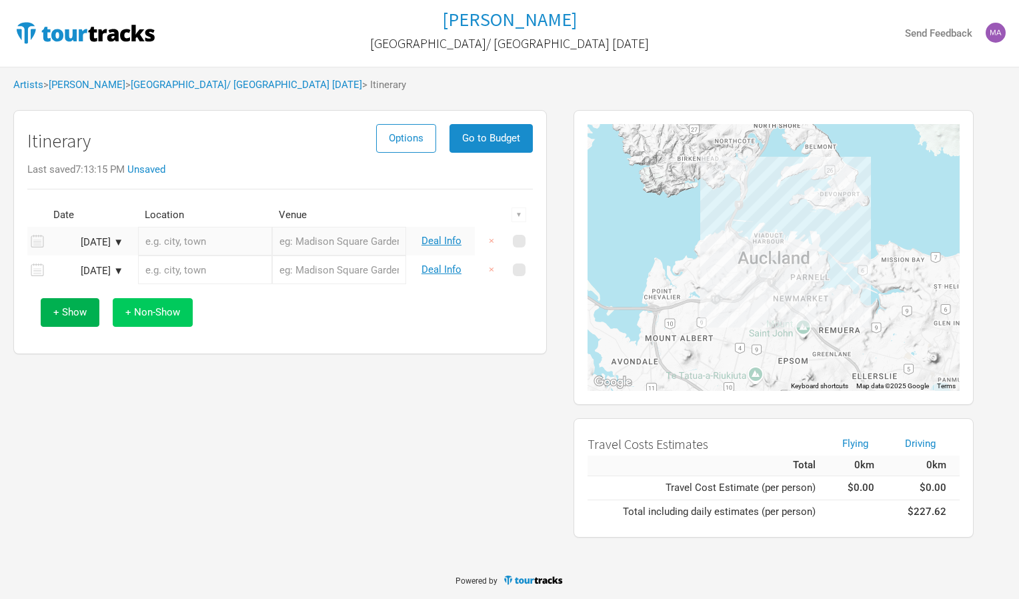
click at [149, 308] on span "+ Non-Show" at bounding box center [152, 312] width 55 height 12
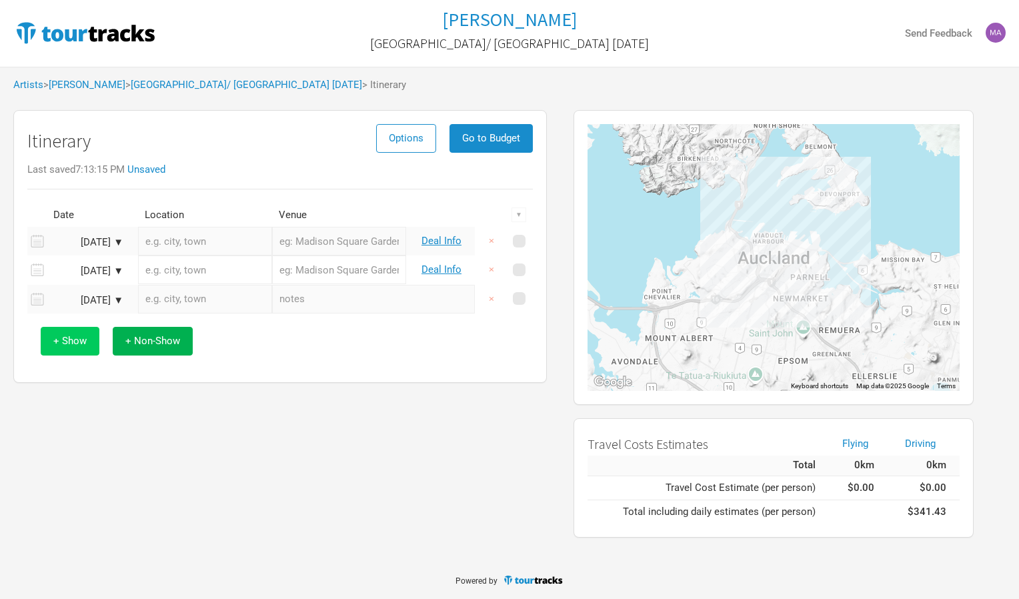
click at [81, 343] on span "+ Show" at bounding box center [69, 341] width 33 height 12
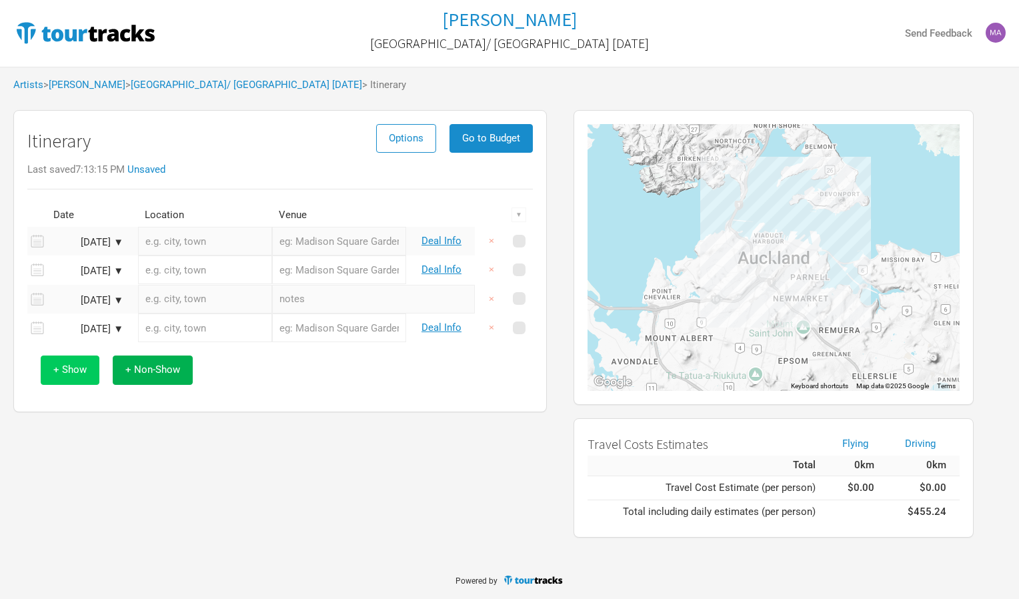
click at [89, 376] on button "+ Show" at bounding box center [70, 369] width 59 height 29
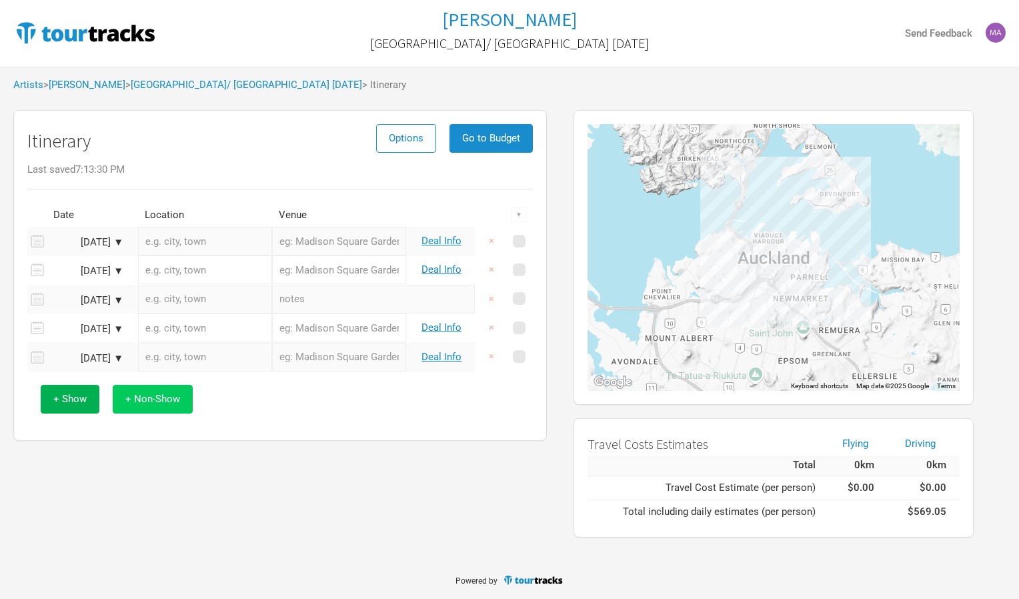
click at [132, 400] on span "+ Non-Show" at bounding box center [152, 399] width 55 height 12
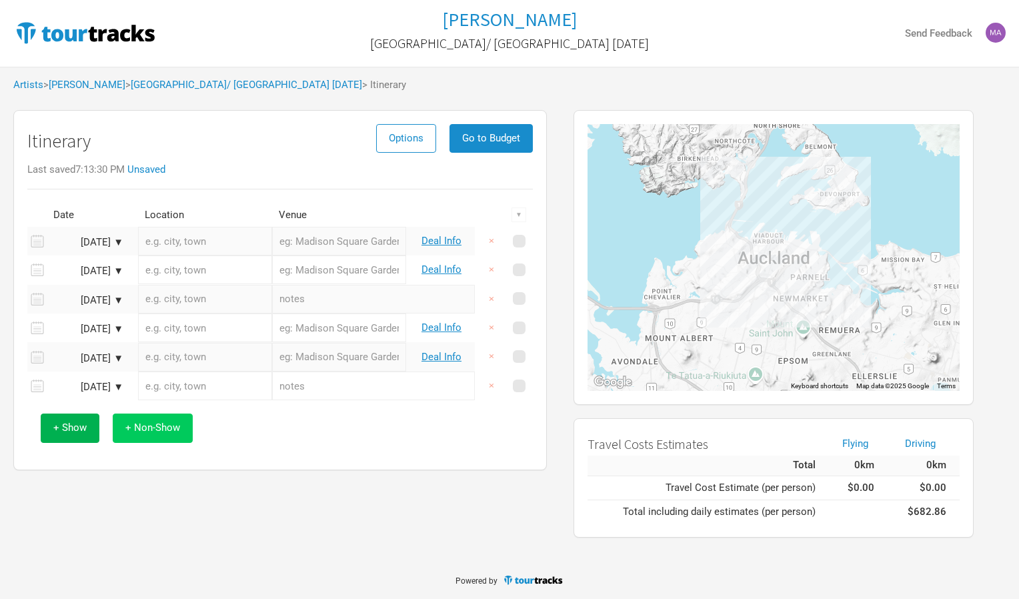
click at [138, 417] on button "+ Non-Show" at bounding box center [153, 427] width 80 height 29
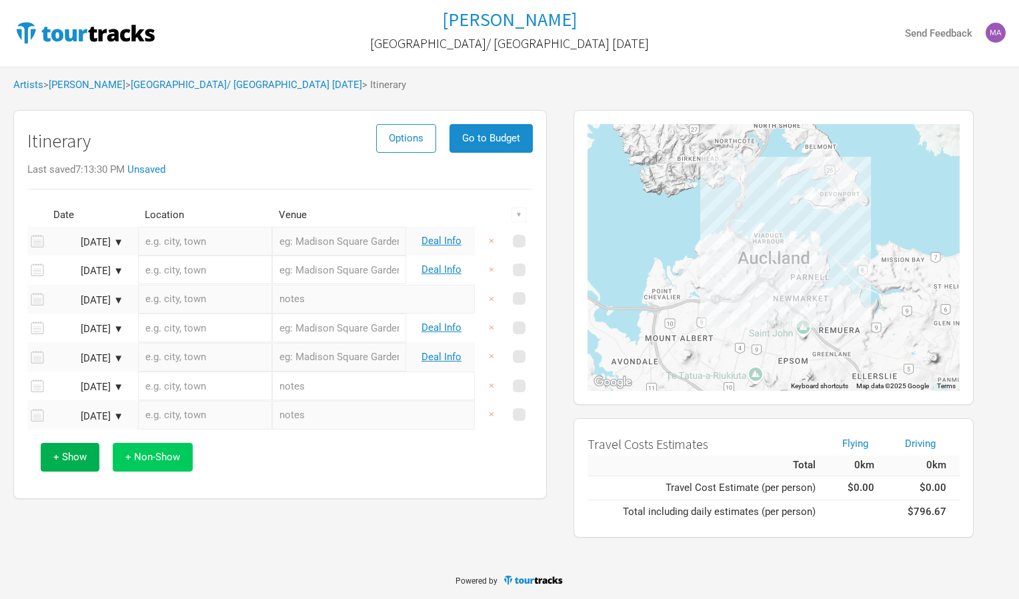
click at [139, 452] on span "+ Non-Show" at bounding box center [152, 457] width 55 height 12
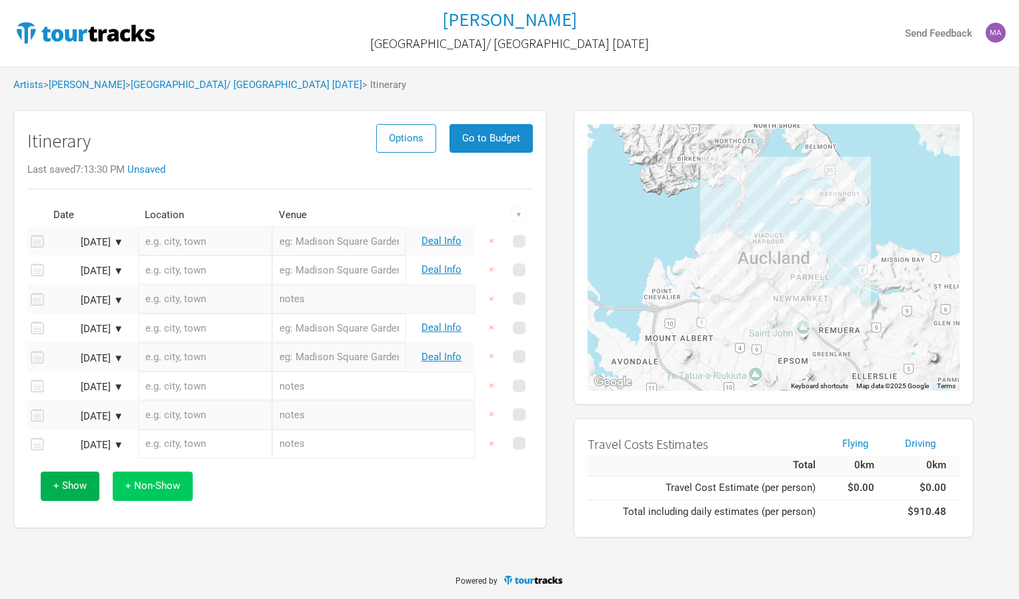
click at [135, 479] on span "+ Non-Show" at bounding box center [152, 485] width 55 height 12
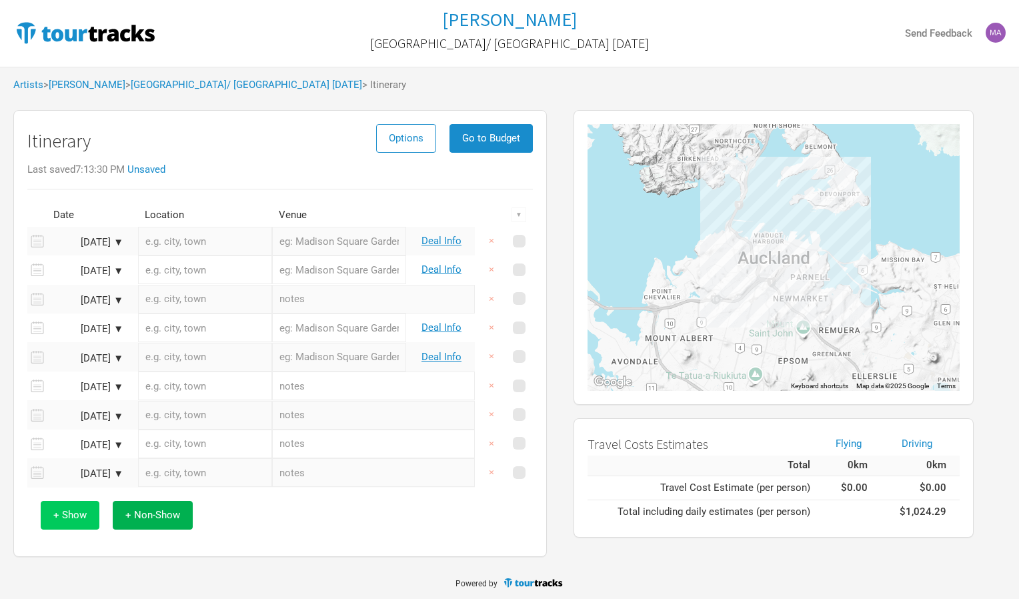
click at [80, 512] on span "+ Show" at bounding box center [69, 515] width 33 height 12
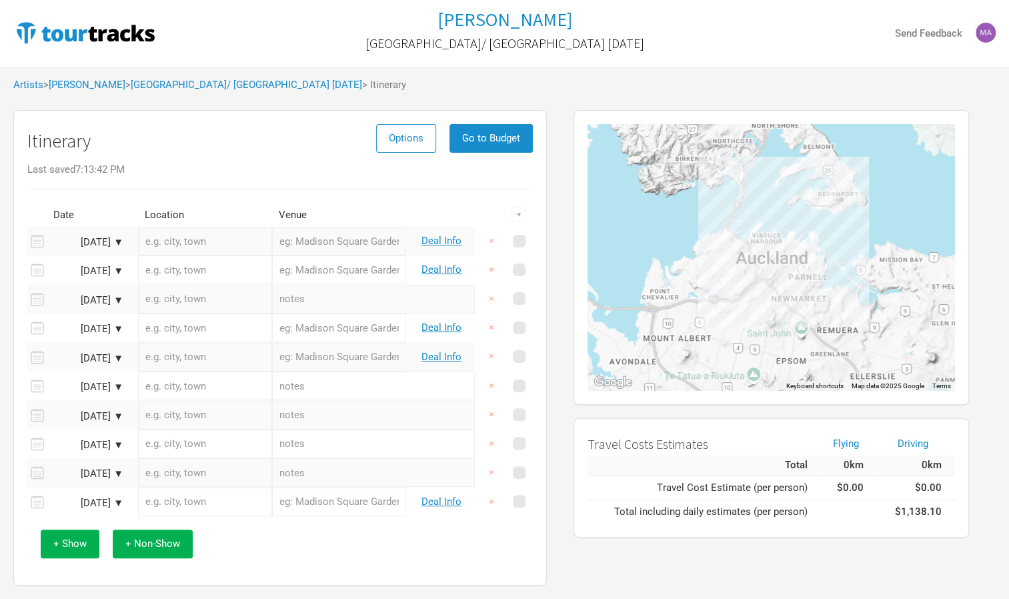
click at [121, 469] on div "Nov 6, 2025 ▼" at bounding box center [86, 474] width 73 height 10
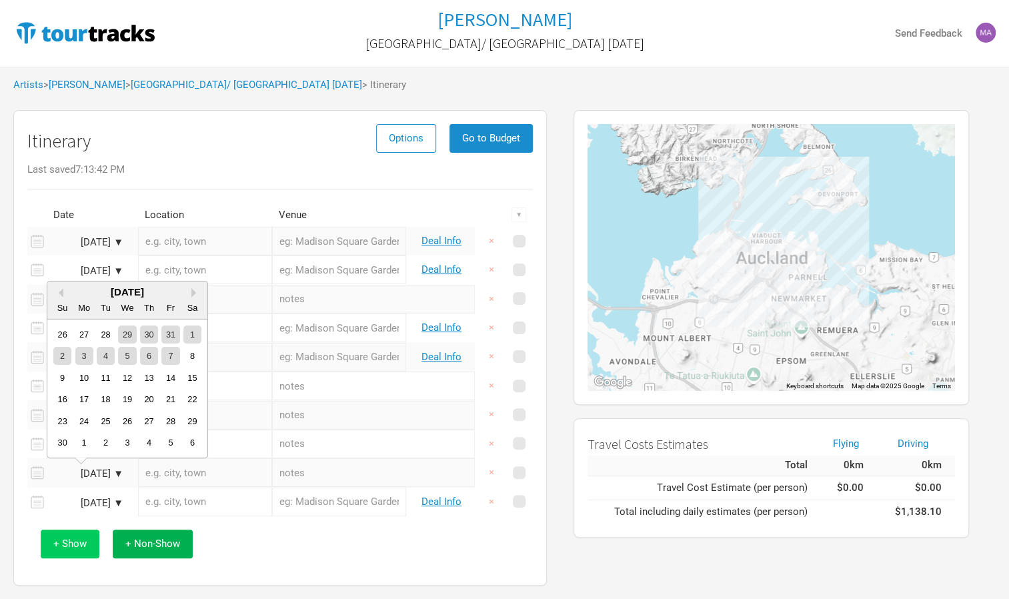
click at [77, 537] on span "+ Show" at bounding box center [69, 543] width 33 height 12
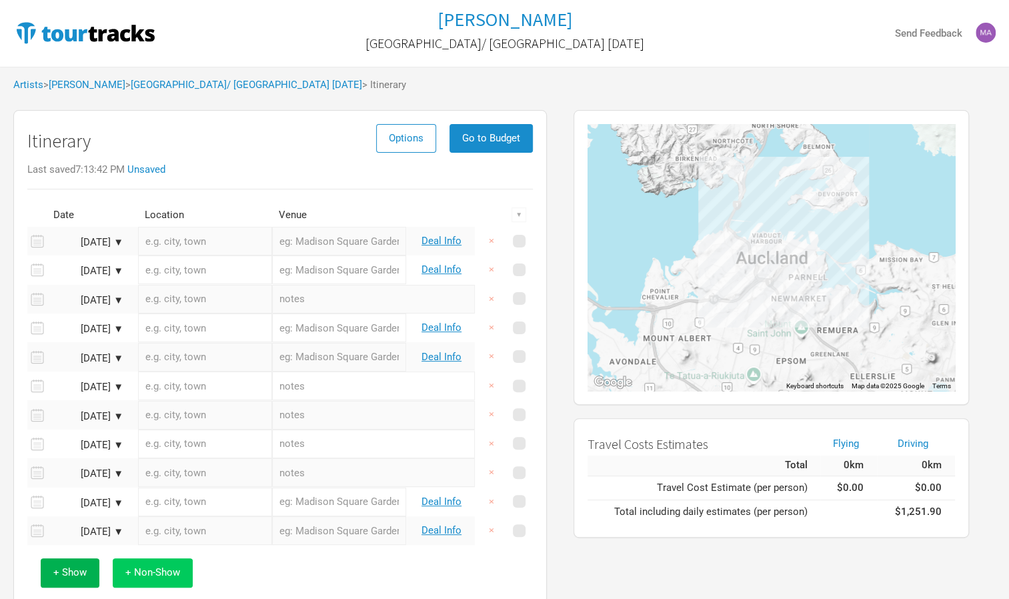
click at [131, 567] on span "+ Non-Show" at bounding box center [152, 572] width 55 height 12
click at [485, 529] on button "×" at bounding box center [491, 530] width 31 height 29
click at [494, 469] on button "×" at bounding box center [491, 472] width 31 height 29
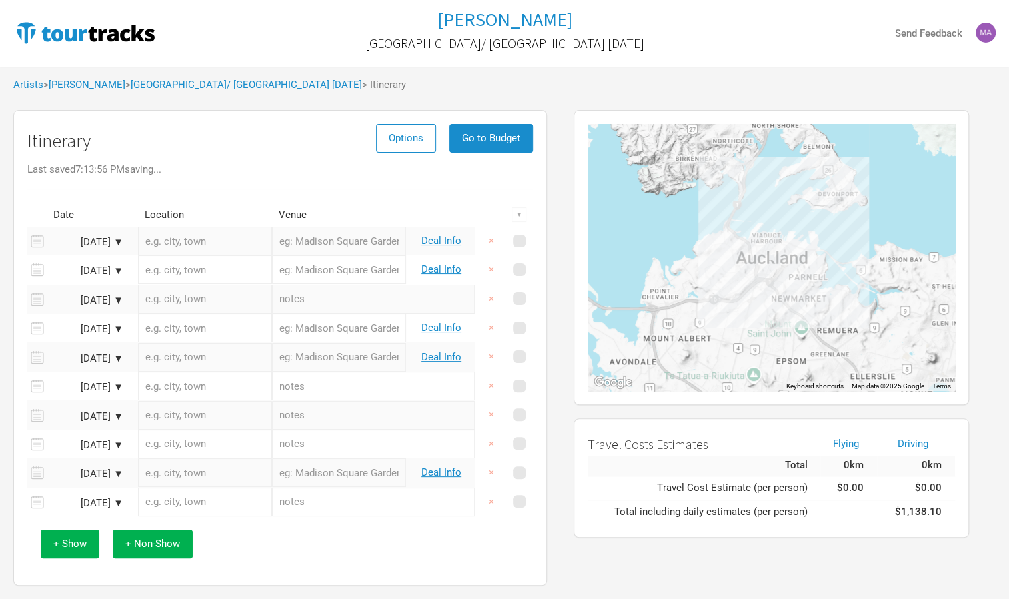
click at [120, 442] on div "Nov 5, 2025 ▼" at bounding box center [86, 445] width 73 height 10
click at [68, 533] on button "+ Show" at bounding box center [70, 543] width 59 height 29
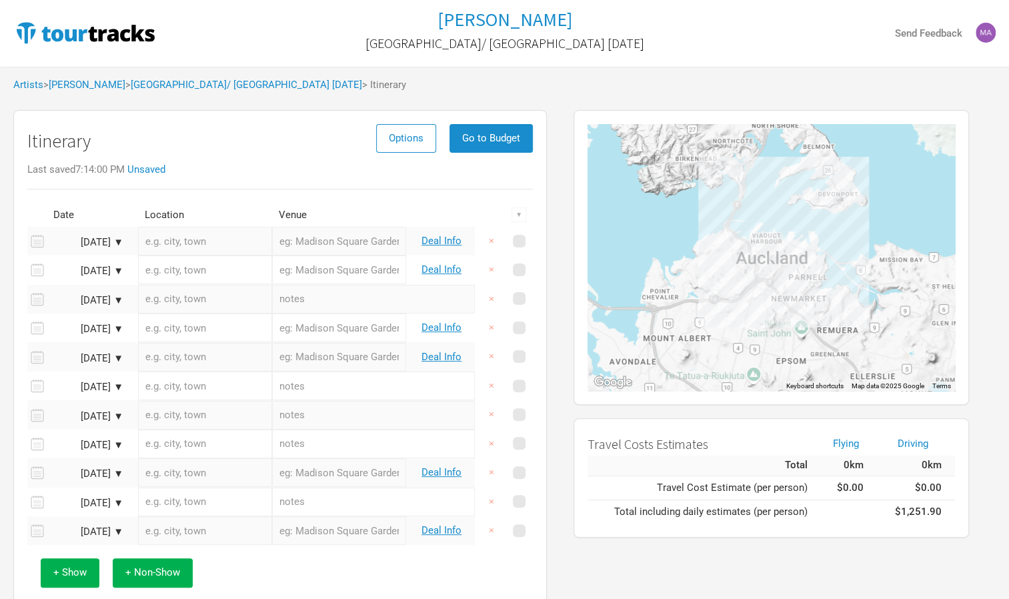
click at [116, 529] on div "Nov 10, 2025 ▼" at bounding box center [86, 532] width 73 height 10
click at [491, 531] on button "×" at bounding box center [491, 530] width 31 height 29
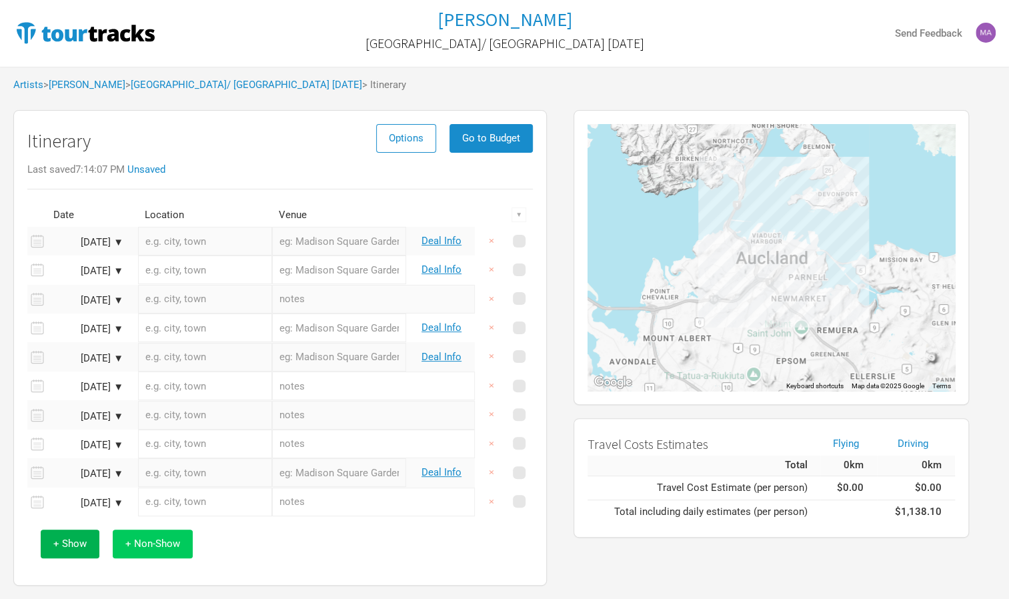
click at [184, 554] on button "+ Non-Show" at bounding box center [153, 543] width 80 height 29
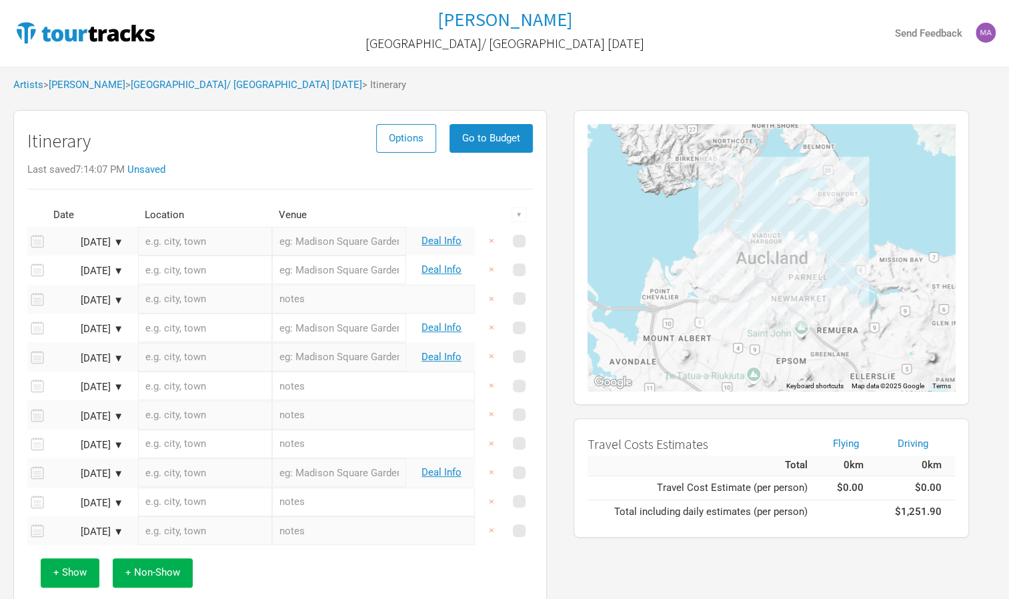
click at [86, 444] on div "Nov 5, 2025 ▼" at bounding box center [86, 445] width 73 height 10
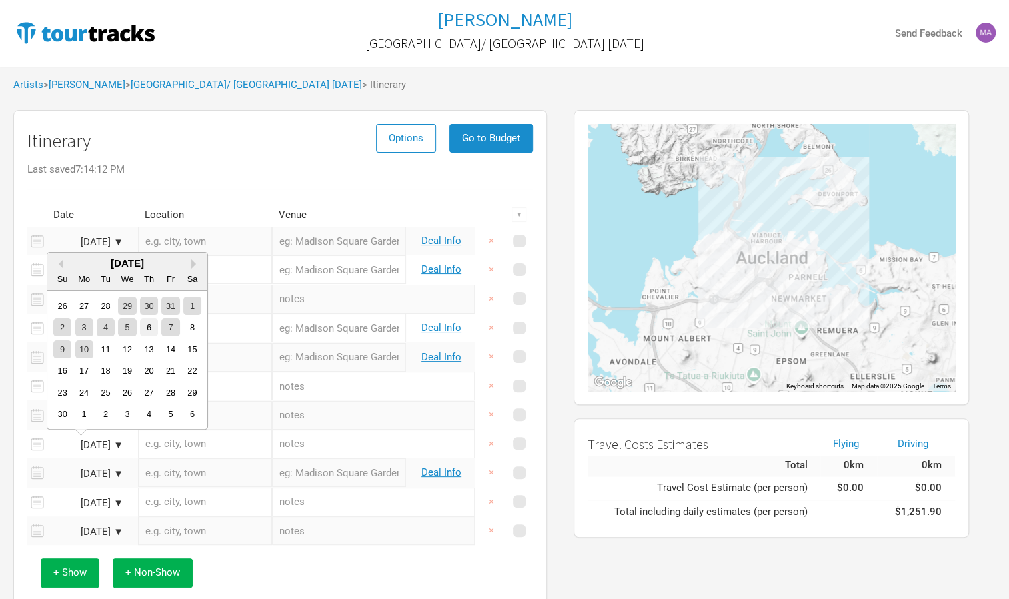
click at [153, 324] on div "6" at bounding box center [149, 327] width 18 height 18
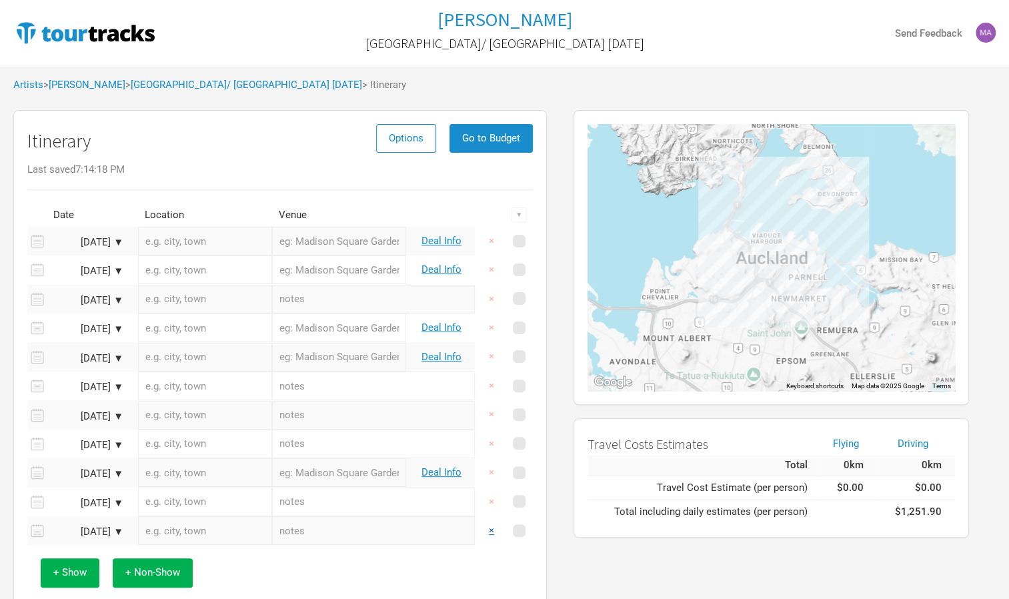
drag, startPoint x: 491, startPoint y: 529, endPoint x: 488, endPoint y: 513, distance: 15.7
click at [491, 528] on button "×" at bounding box center [491, 530] width 31 height 29
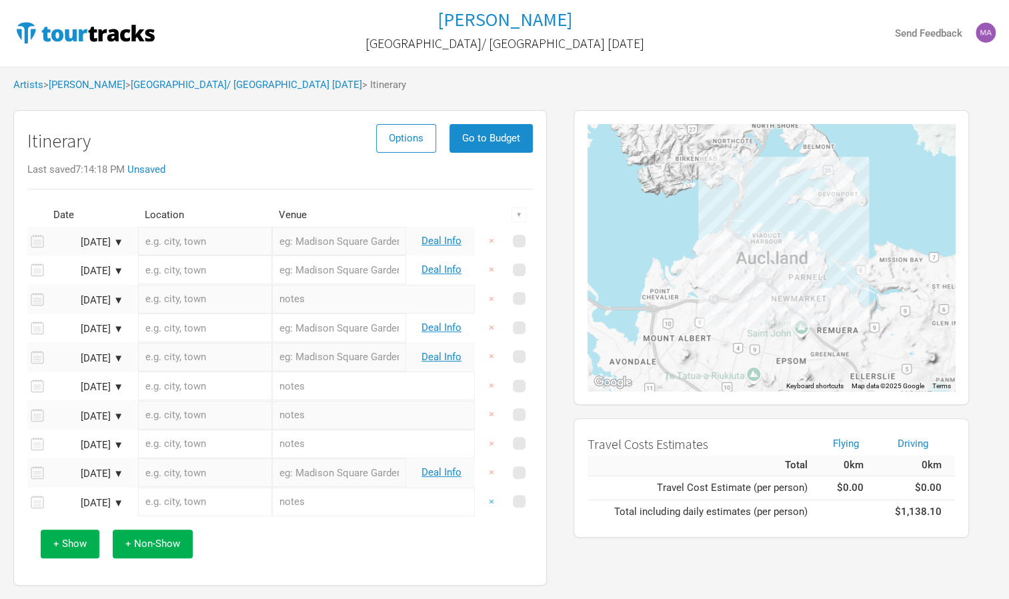
click at [491, 495] on button "×" at bounding box center [491, 501] width 31 height 29
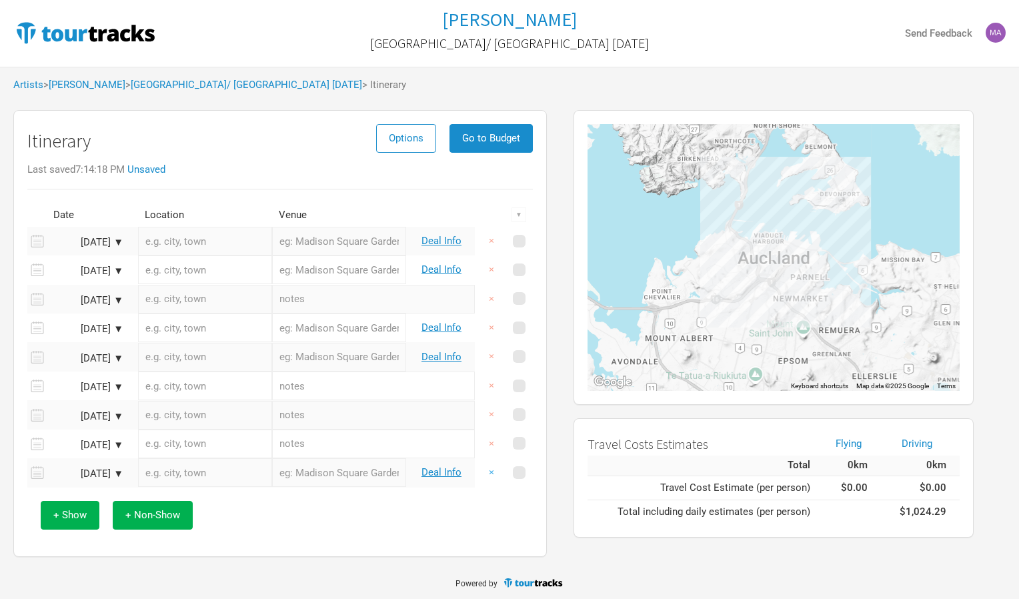
click at [488, 471] on button "×" at bounding box center [491, 472] width 31 height 29
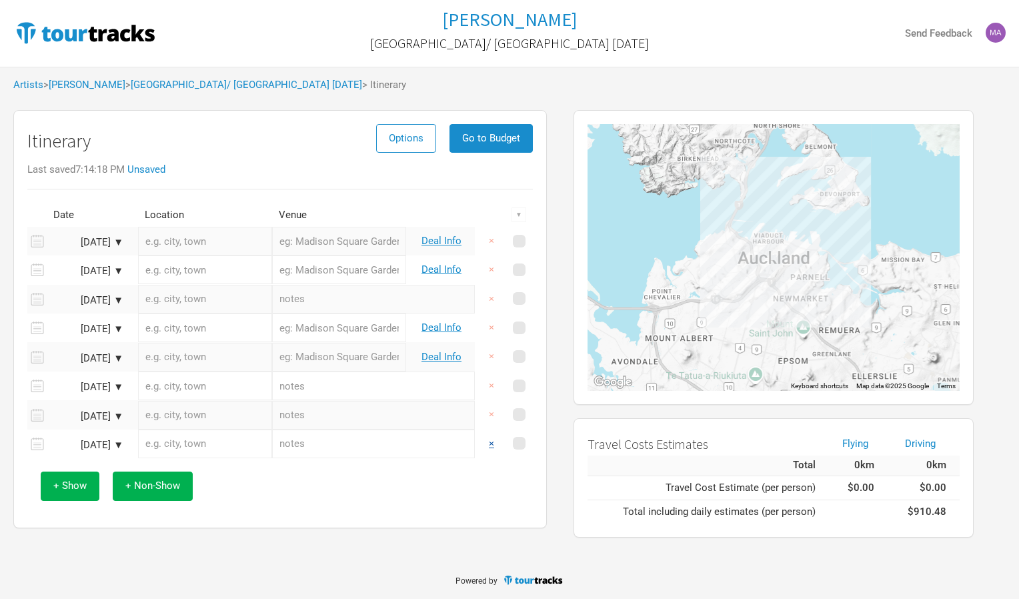
click at [493, 443] on button "×" at bounding box center [491, 443] width 31 height 29
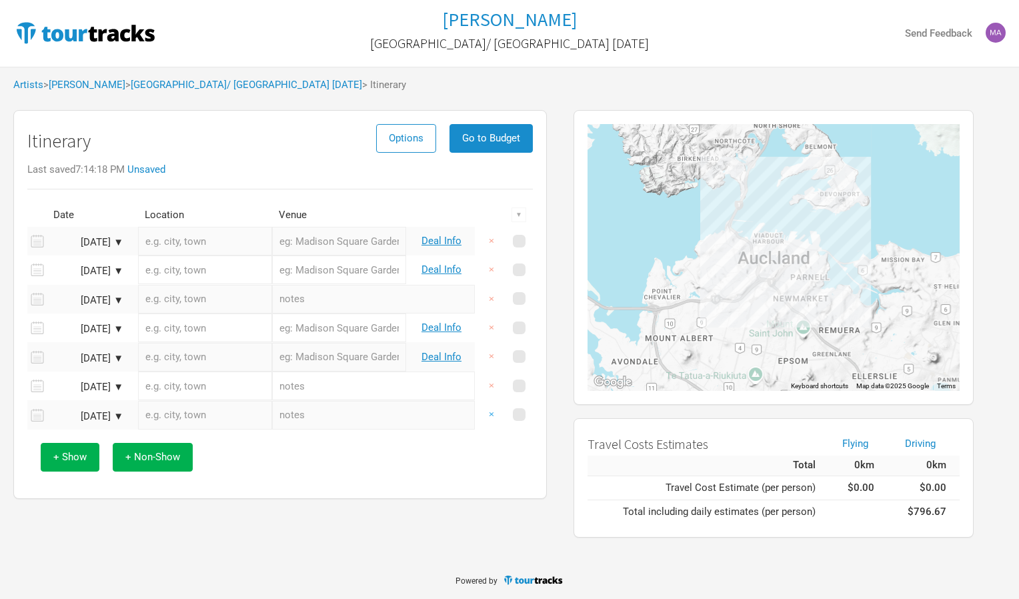
click at [495, 413] on button "×" at bounding box center [491, 414] width 31 height 29
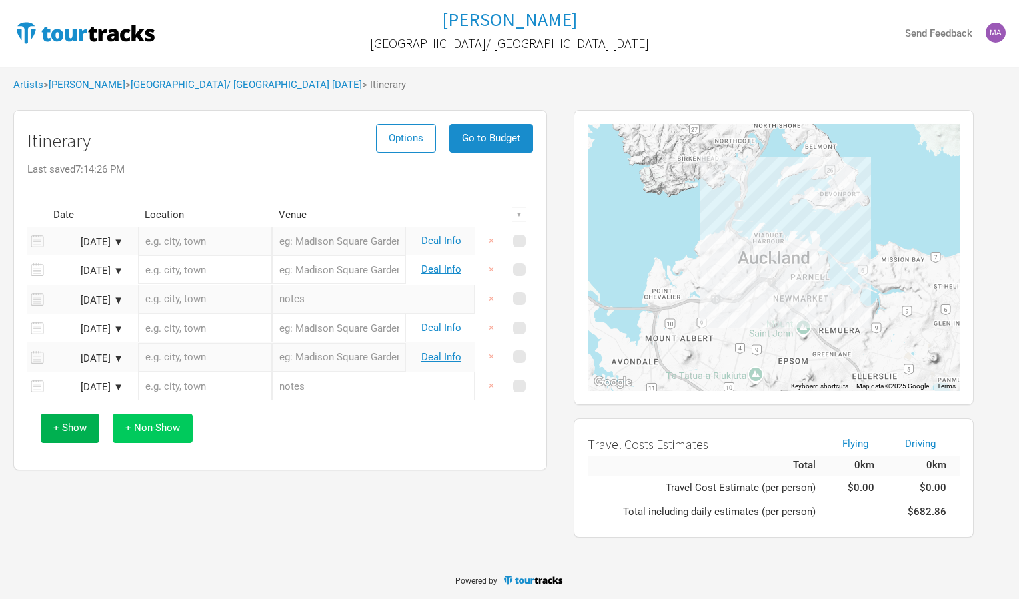
click at [131, 426] on span "+ Non-Show" at bounding box center [152, 427] width 55 height 12
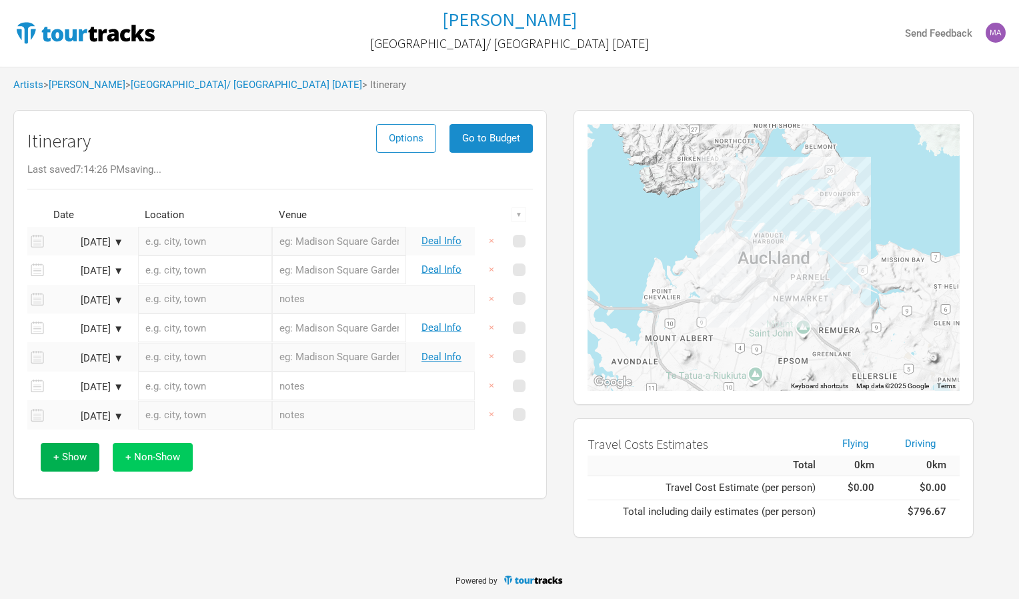
click at [136, 455] on span "+ Non-Show" at bounding box center [152, 457] width 55 height 12
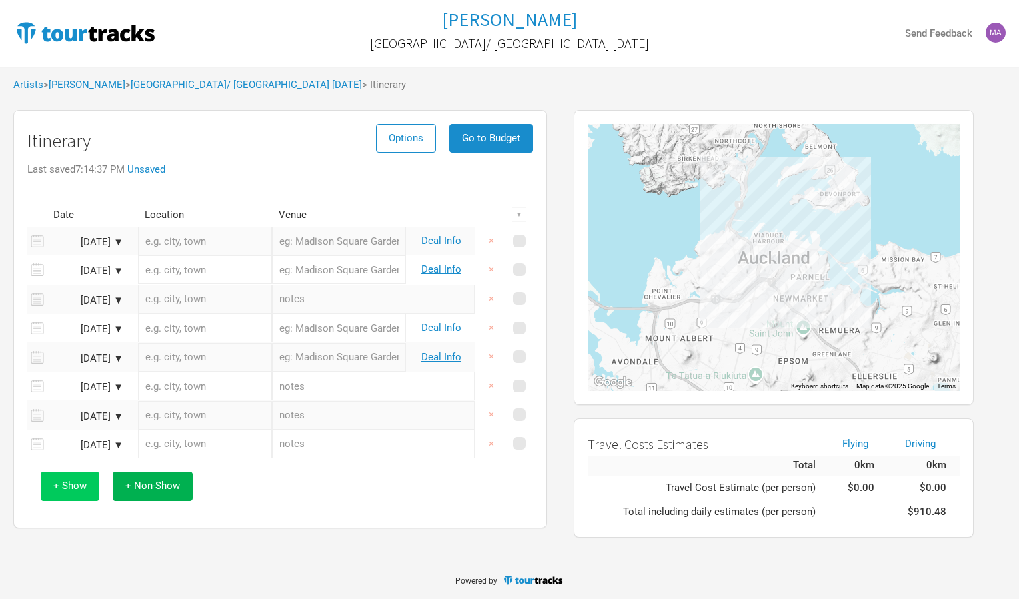
click at [83, 486] on span "+ Show" at bounding box center [69, 485] width 33 height 12
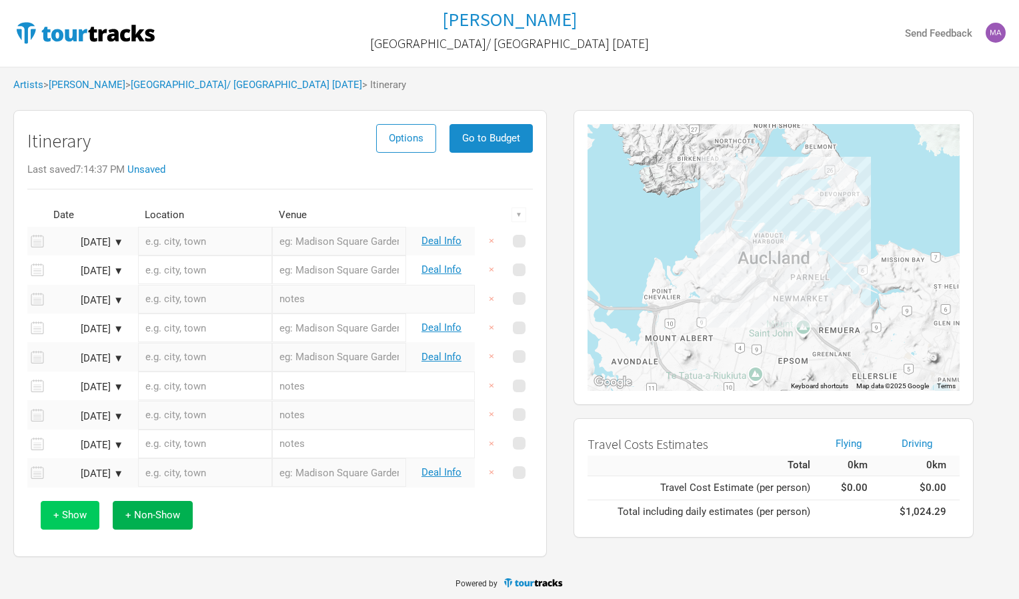
click at [69, 504] on button "+ Show" at bounding box center [70, 515] width 59 height 29
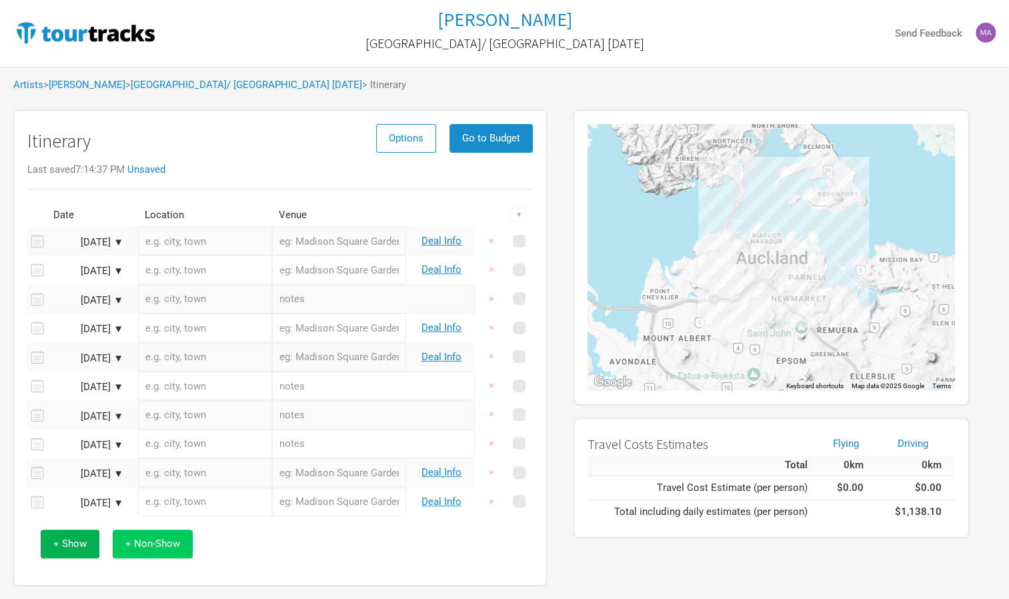
click at [133, 537] on span "+ Non-Show" at bounding box center [152, 543] width 55 height 12
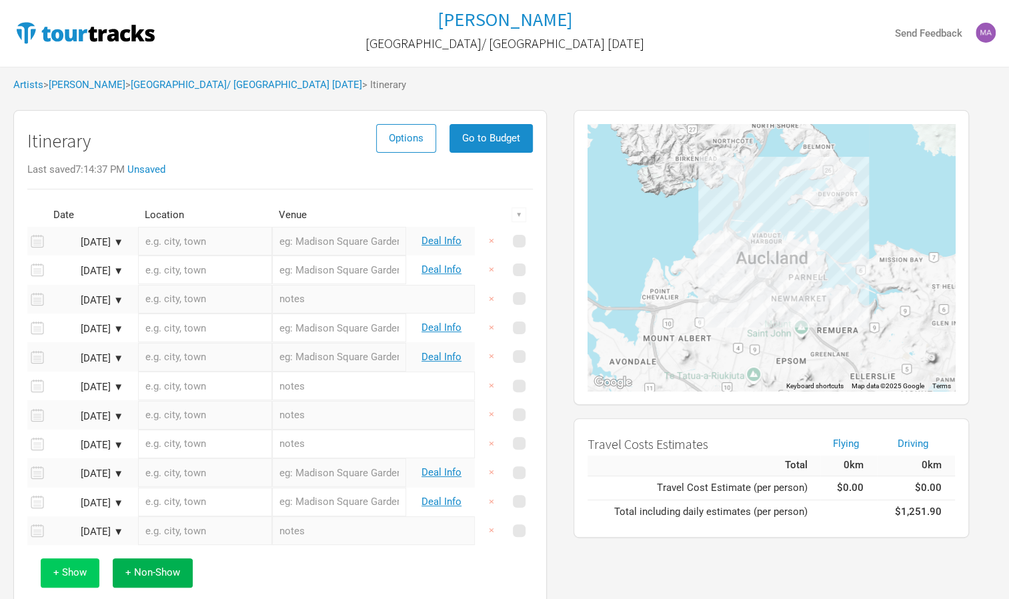
click at [56, 569] on span "+ Show" at bounding box center [69, 572] width 33 height 12
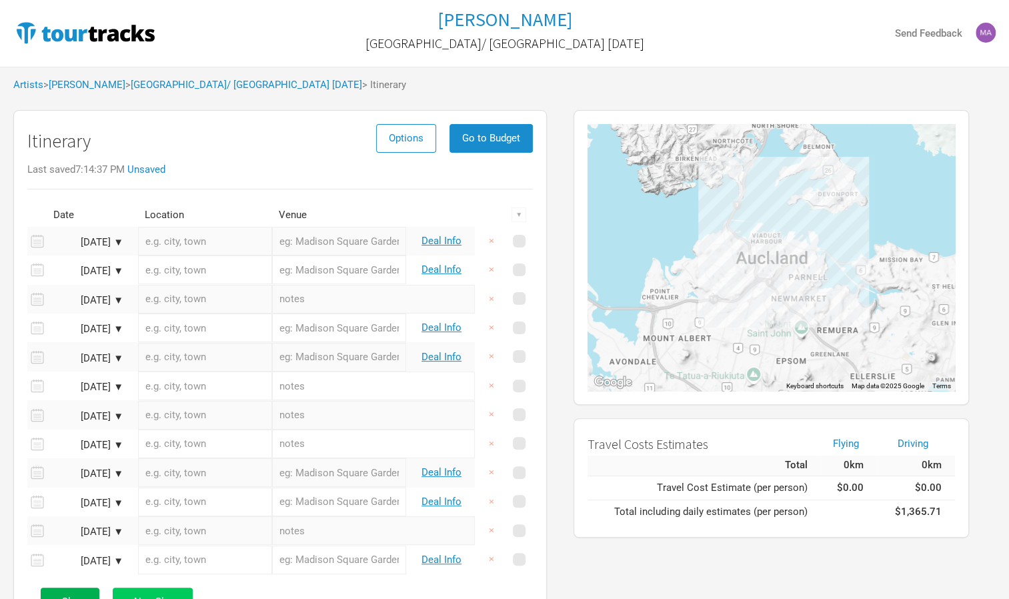
click at [133, 597] on span "+ Non-Show" at bounding box center [152, 601] width 55 height 12
click at [409, 143] on span "Options" at bounding box center [406, 138] width 35 height 12
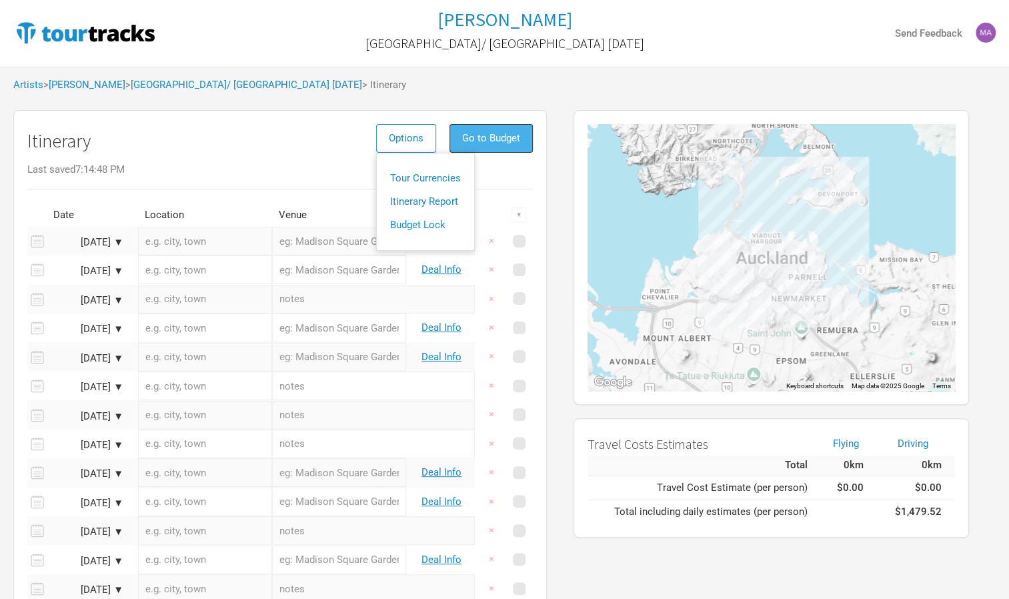
click at [506, 139] on span "Go to Budget" at bounding box center [491, 138] width 58 height 12
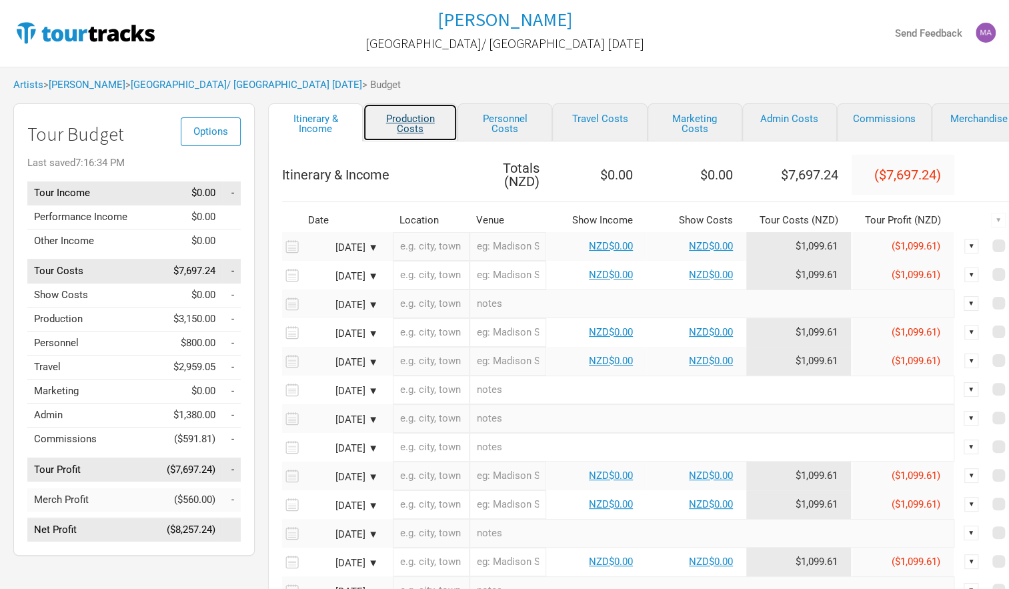
click at [377, 119] on link "Production Costs" at bounding box center [410, 122] width 95 height 38
select select "Shows"
select select "Show Days"
select select "Shows"
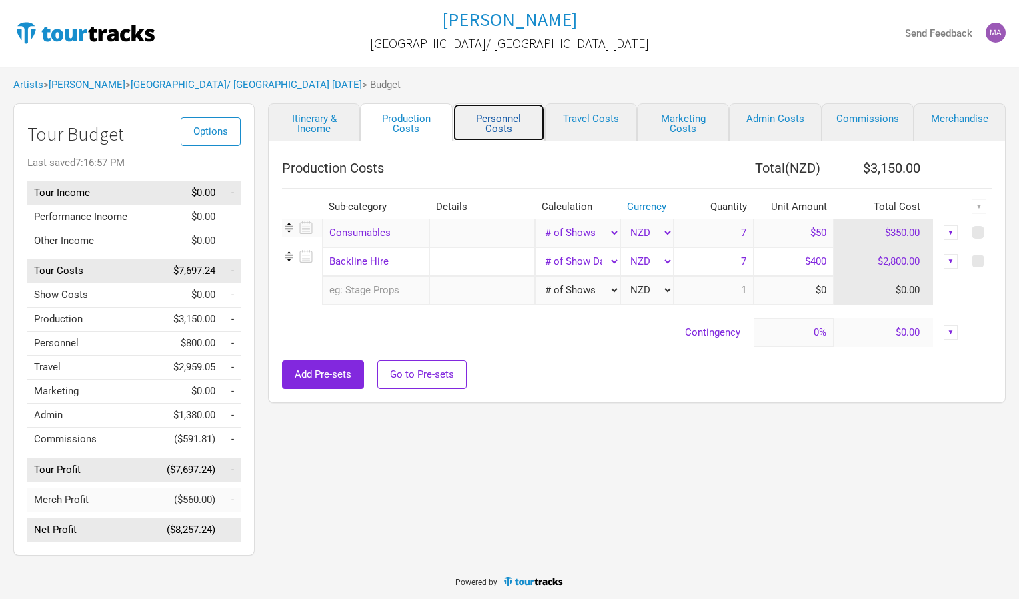
click at [486, 114] on link "Personnel Costs" at bounding box center [499, 122] width 92 height 38
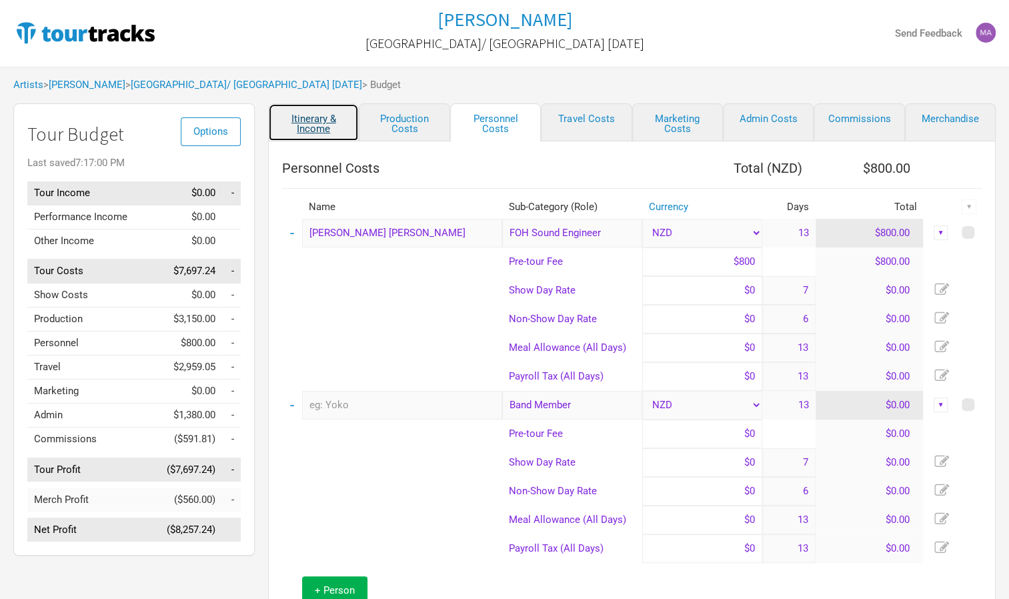
click at [297, 123] on link "Itinerary & Income" at bounding box center [313, 122] width 91 height 38
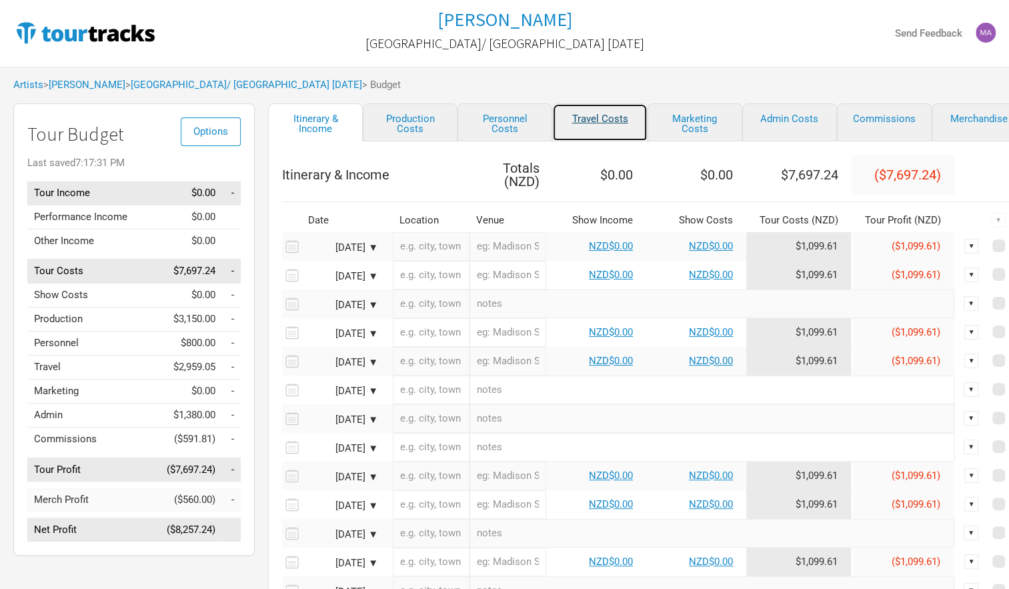
click at [600, 132] on link "Travel Costs" at bounding box center [599, 122] width 95 height 38
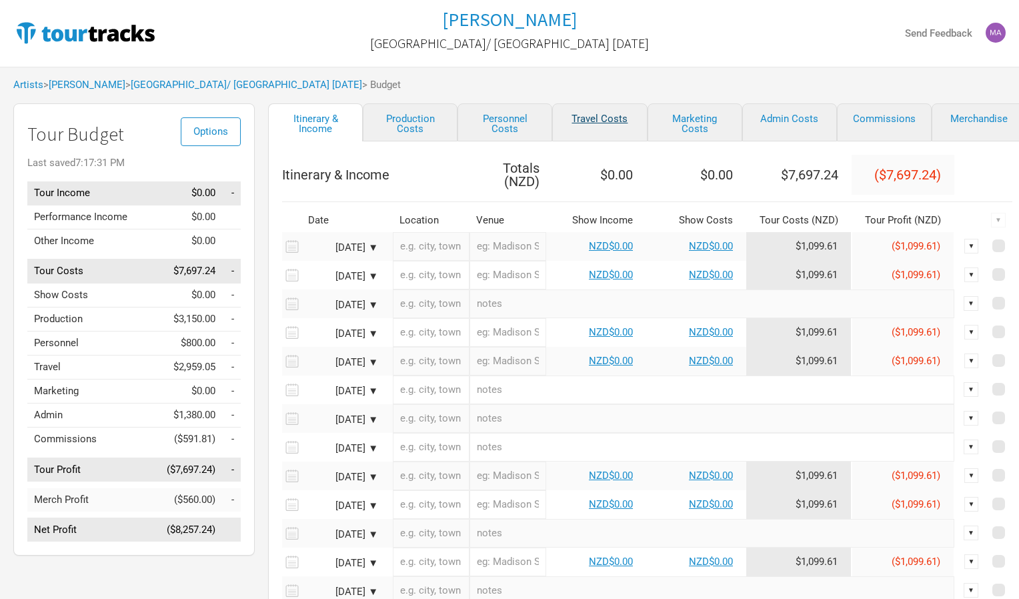
select select "Travel Estimates All"
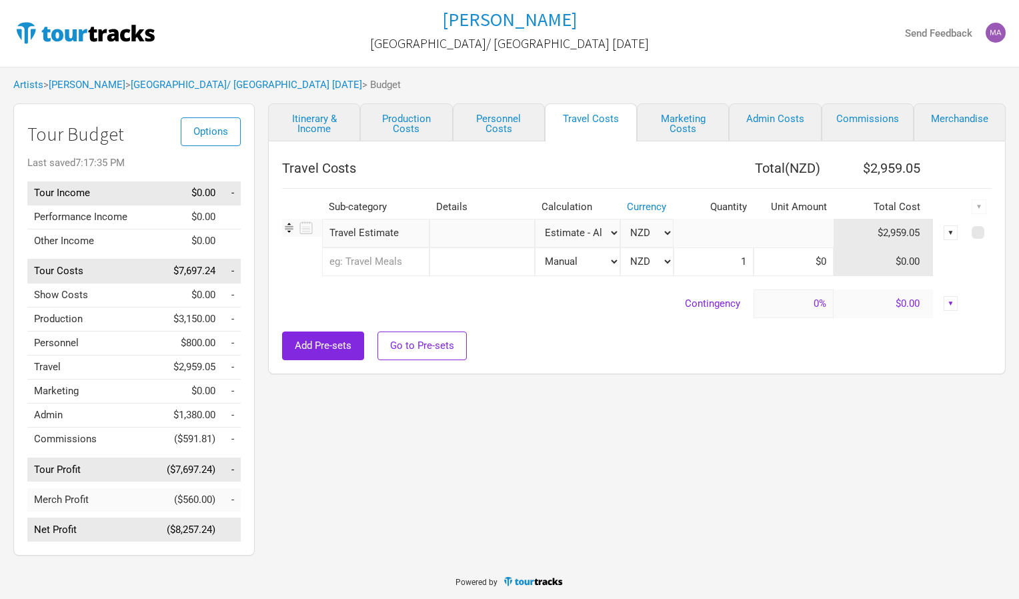
click at [611, 231] on select "Manual # of Shows # of Show Days # of Non-Show Days # of Days # of Tickets Sold…" at bounding box center [577, 233] width 85 height 29
click at [311, 227] on icon at bounding box center [304, 228] width 17 height 18
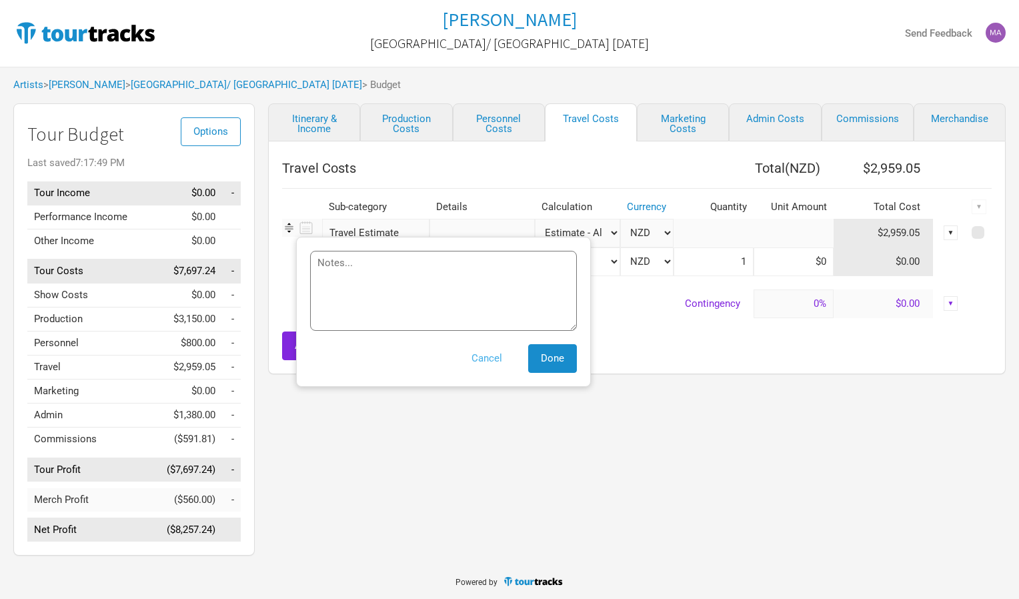
click at [483, 356] on button "Cancel" at bounding box center [487, 358] width 56 height 29
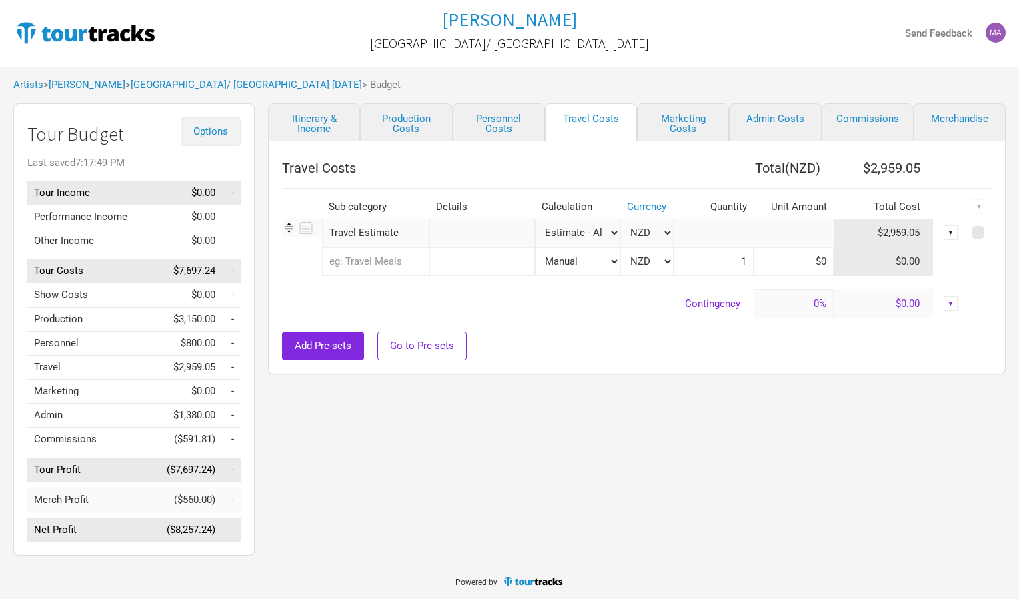
click at [220, 133] on span "Options" at bounding box center [210, 131] width 35 height 12
click at [294, 121] on link "Itinerary & Income" at bounding box center [314, 122] width 92 height 38
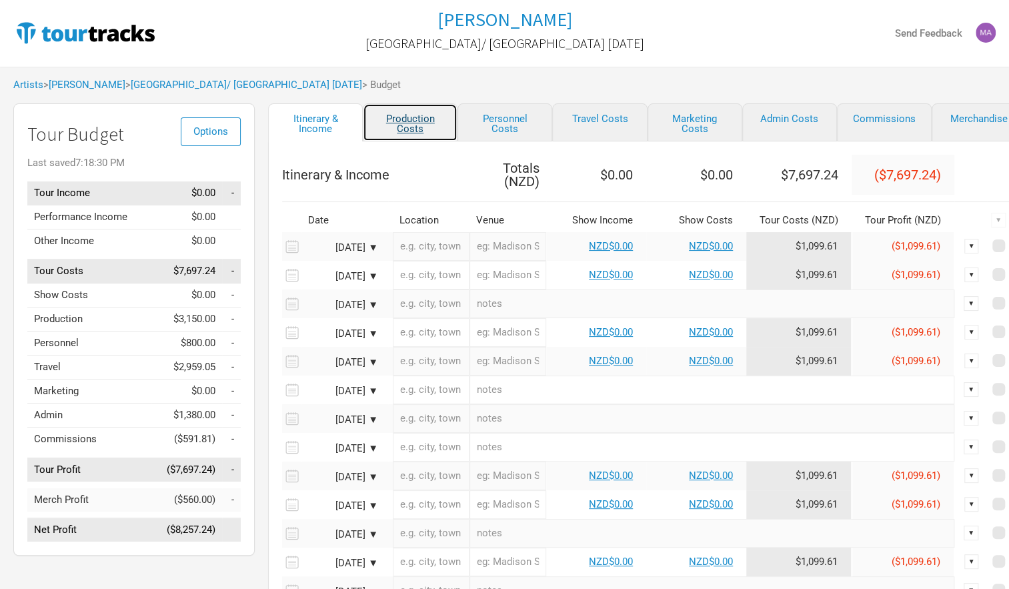
click at [385, 115] on link "Production Costs" at bounding box center [410, 122] width 95 height 38
select select "Shows"
select select "Show Days"
select select "Shows"
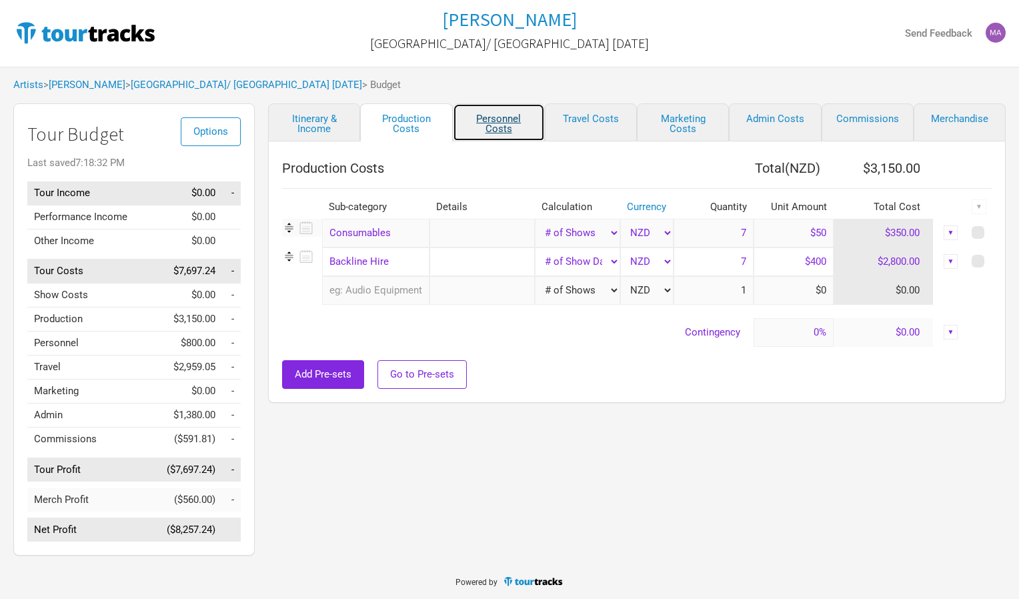
click at [476, 123] on link "Personnel Costs" at bounding box center [499, 122] width 92 height 38
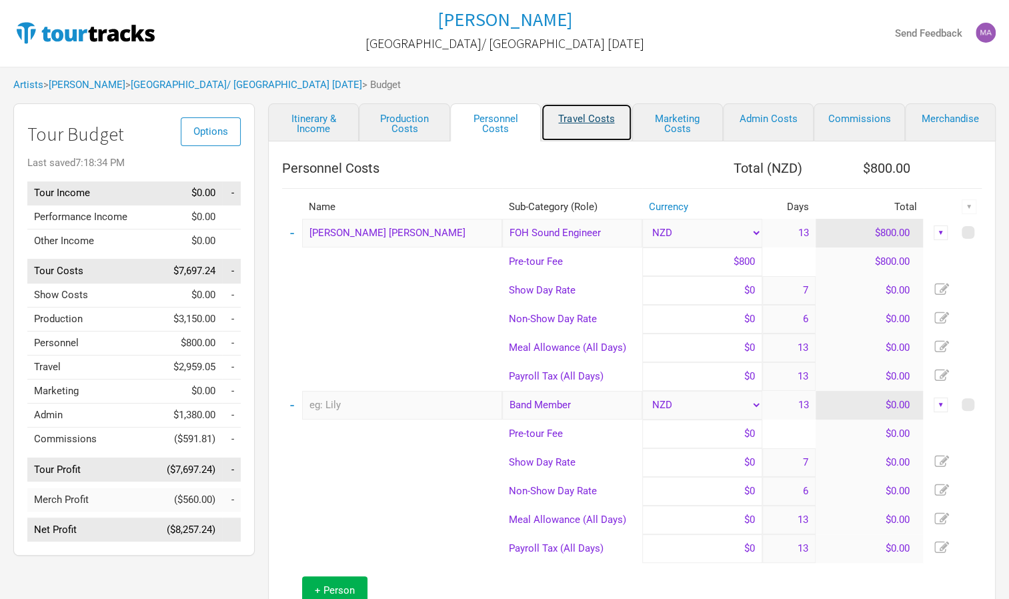
click at [569, 124] on link "Travel Costs" at bounding box center [586, 122] width 91 height 38
select select "Travel Estimates All"
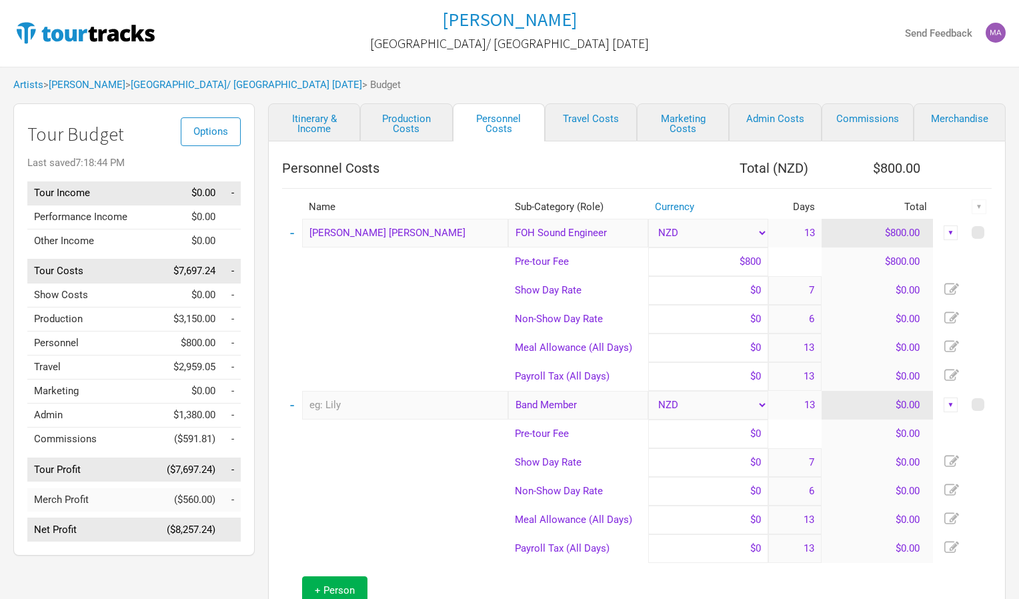
select select "Shows"
select select "Show Days"
select select "Shows"
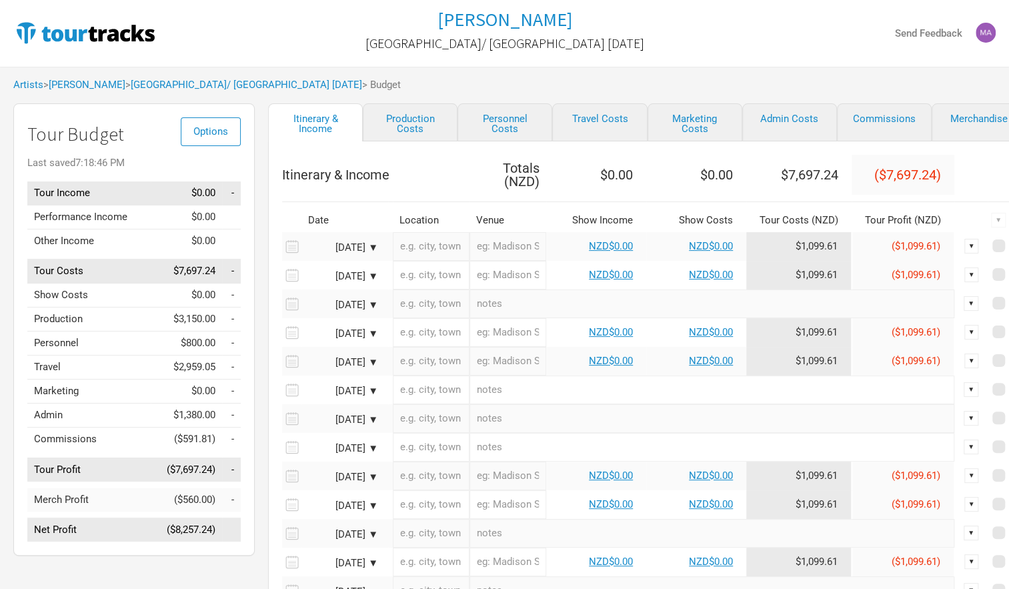
select select "Travel Estimates All"
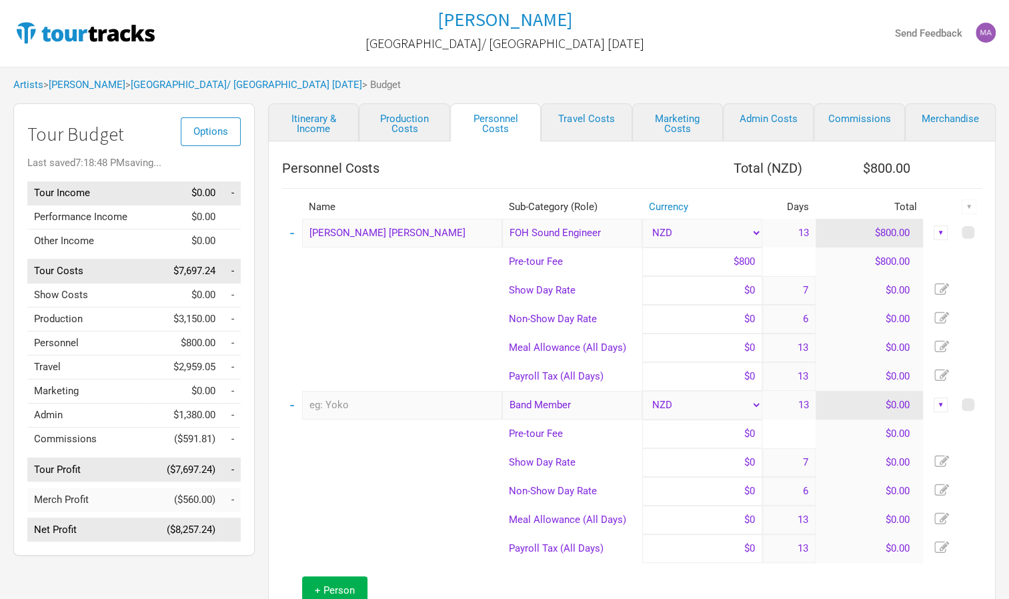
select select "Shows"
select select "Show Days"
select select "Shows"
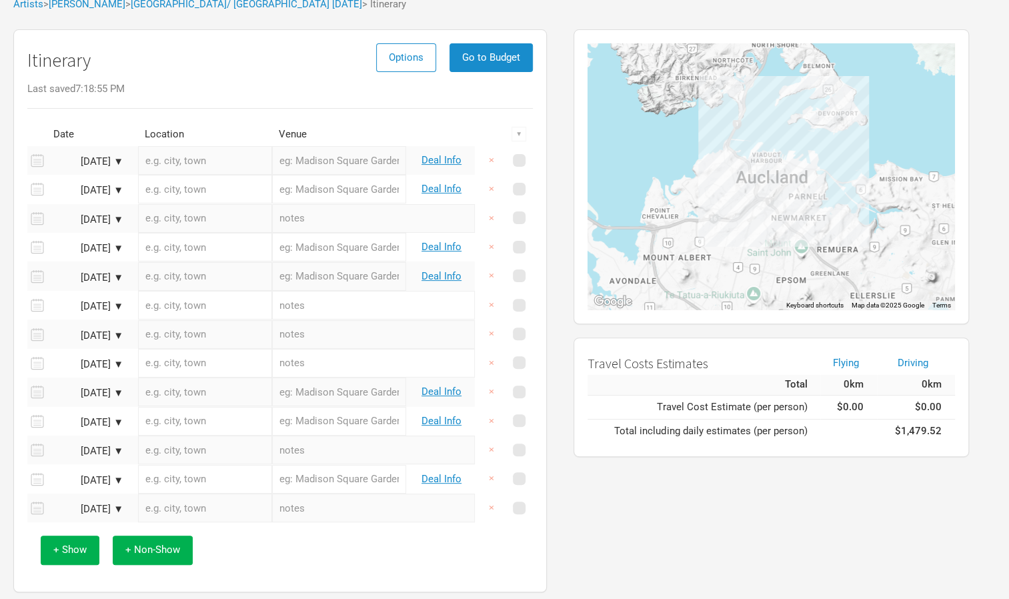
scroll to position [113, 0]
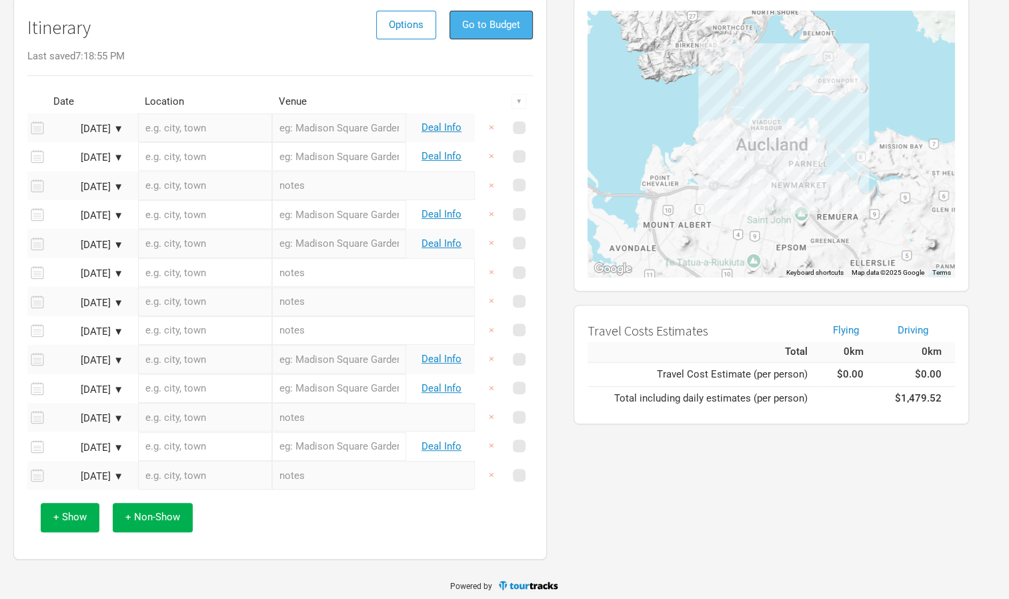
click at [499, 29] on span "Go to Budget" at bounding box center [491, 25] width 58 height 12
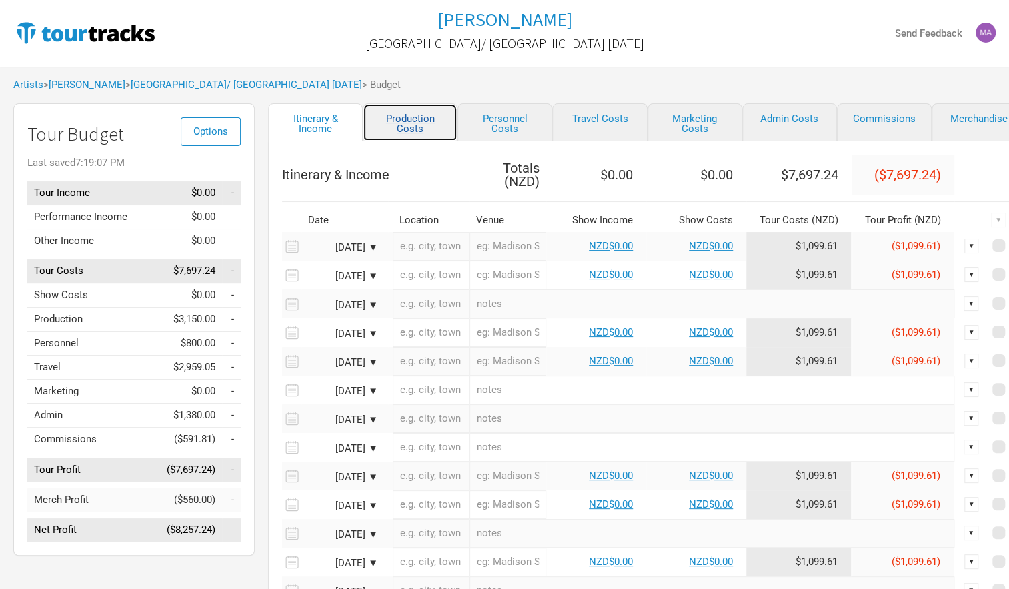
click at [427, 127] on link "Production Costs" at bounding box center [410, 122] width 95 height 38
select select "Shows"
select select "Show Days"
select select "Shows"
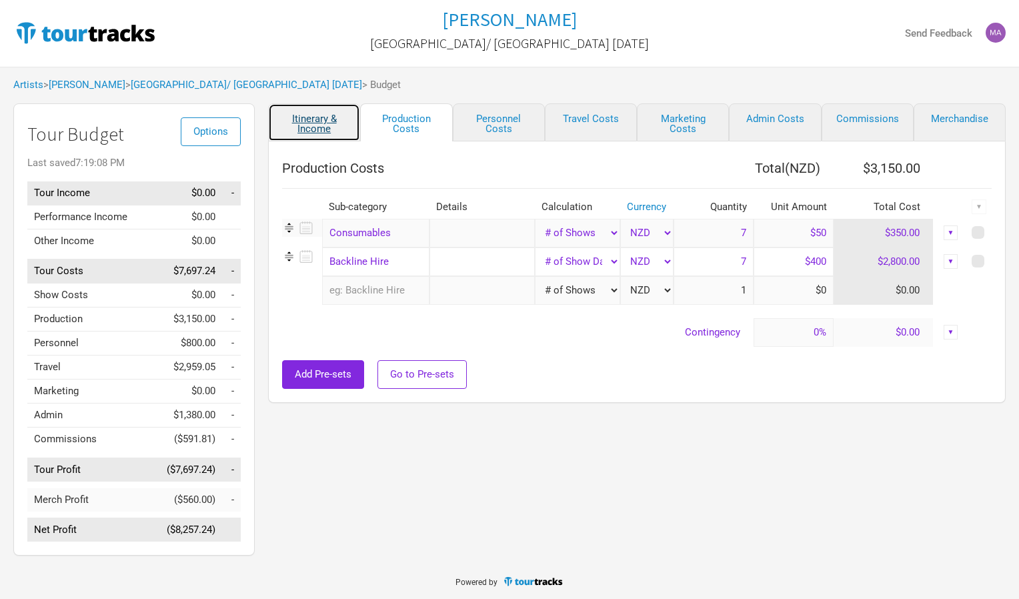
click at [337, 133] on link "Itinerary & Income" at bounding box center [314, 122] width 92 height 38
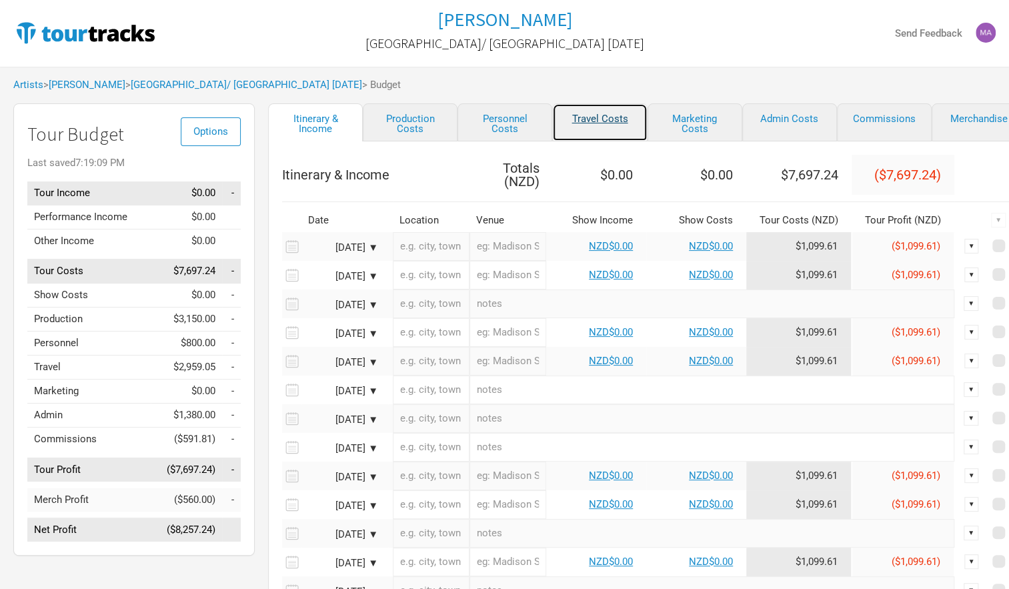
click at [587, 127] on link "Travel Costs" at bounding box center [599, 122] width 95 height 38
select select "Travel Estimates All"
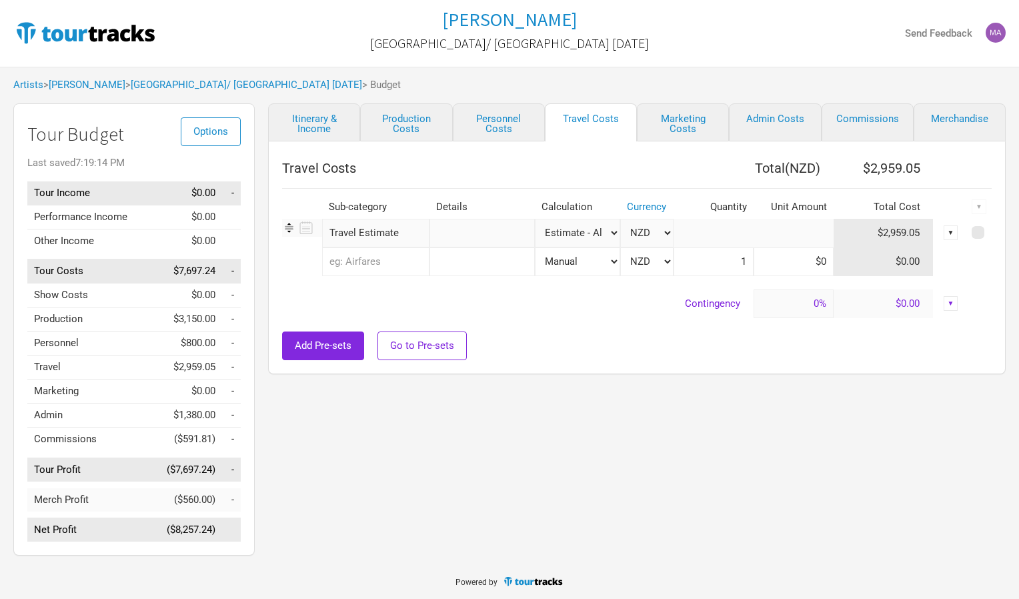
click at [74, 367] on td "Travel" at bounding box center [88, 367] width 123 height 24
click at [948, 230] on div "▼" at bounding box center [950, 232] width 15 height 15
click at [764, 233] on td at bounding box center [793, 233] width 80 height 29
click at [382, 232] on input "Travel Estimate" at bounding box center [375, 233] width 107 height 29
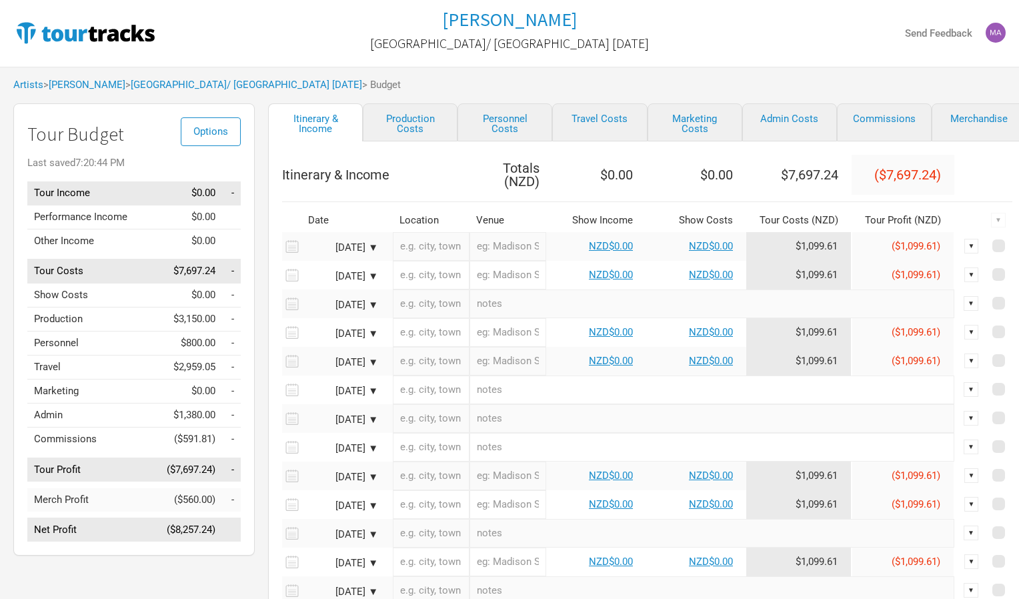
select select "Shows"
select select "Show Days"
select select "Shows"
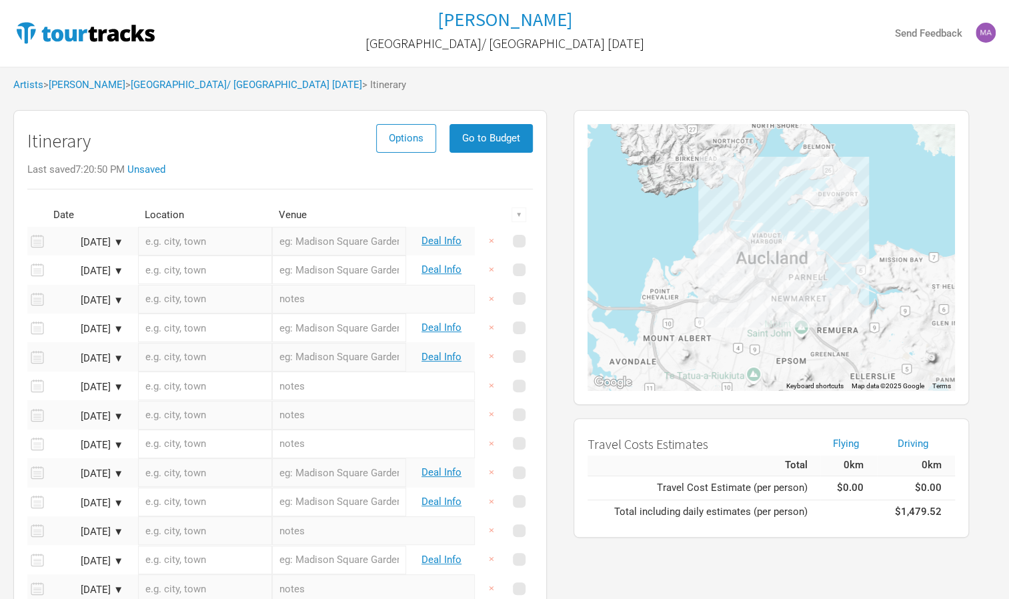
click at [191, 243] on input "text" at bounding box center [205, 241] width 134 height 29
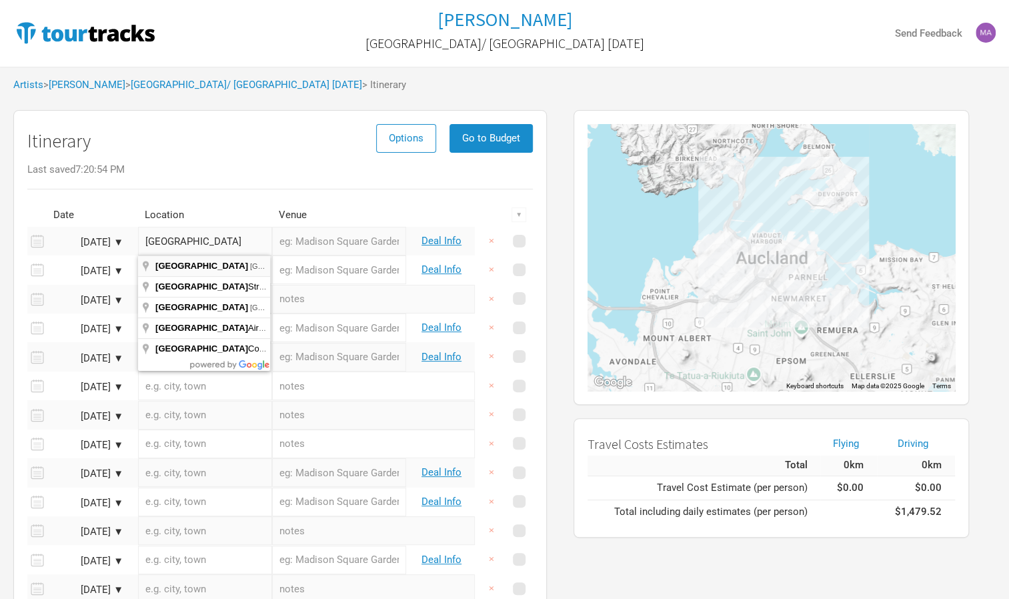
type input "Las Vegas, NV, USA"
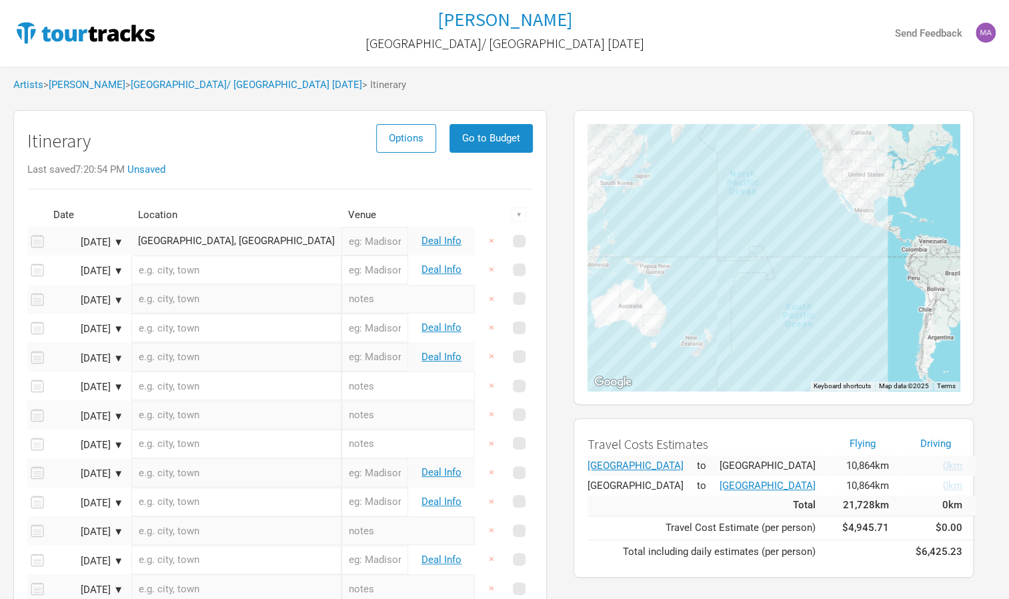
click at [181, 272] on input "text" at bounding box center [236, 269] width 210 height 29
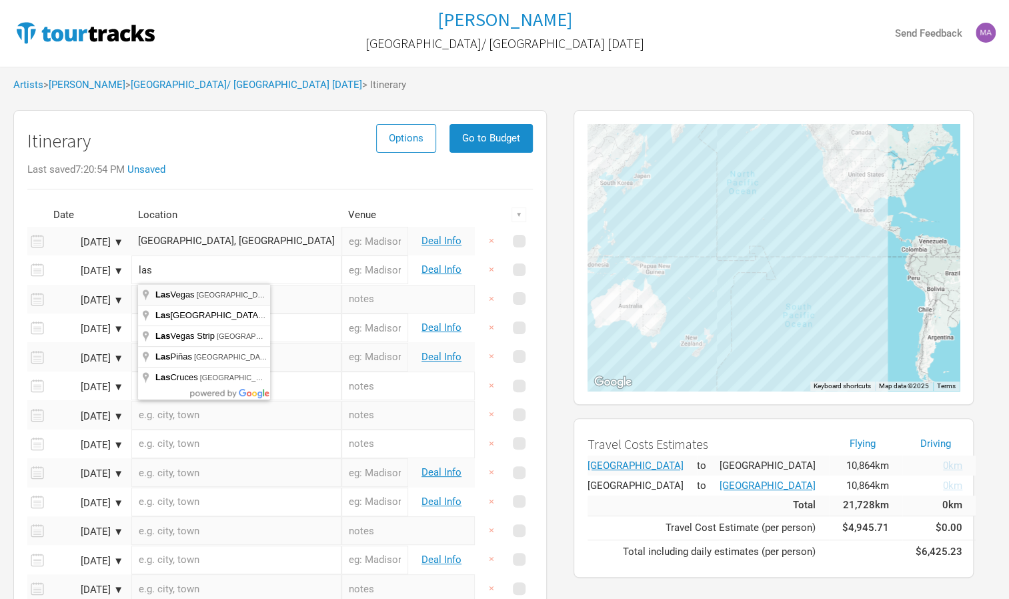
type input "Las Vegas, NV, USA"
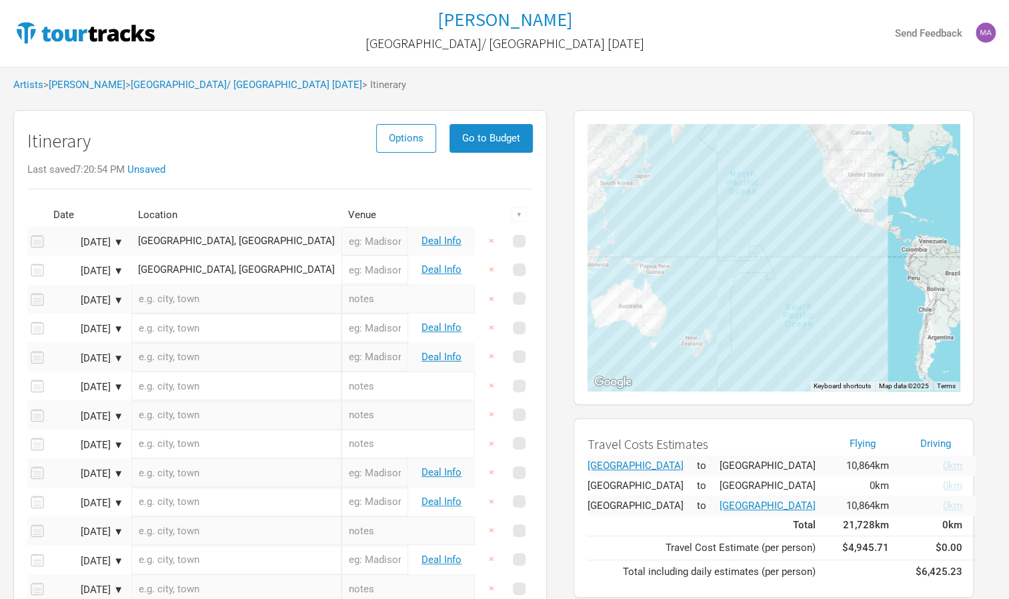
click at [188, 311] on input "text" at bounding box center [236, 299] width 210 height 29
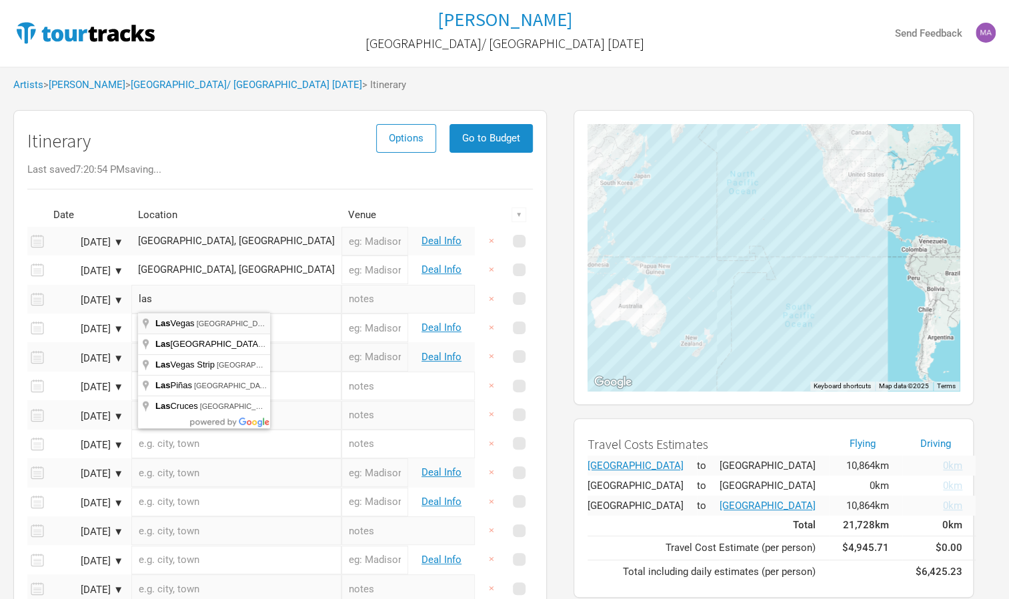
type input "Las Vegas, NV, USA"
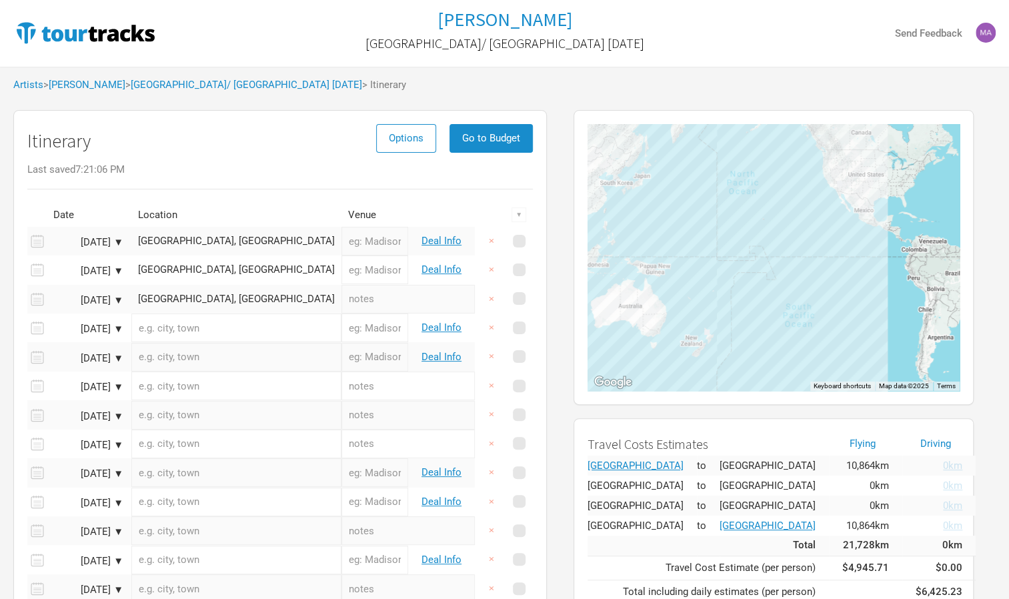
click at [181, 332] on input "text" at bounding box center [236, 327] width 210 height 29
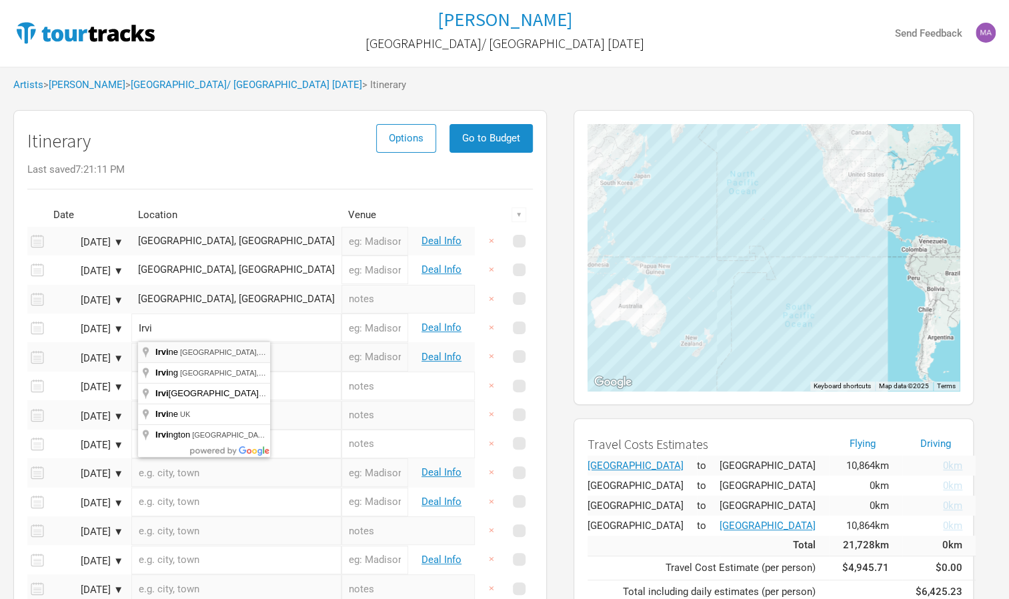
type input "Irvine, CA, USA"
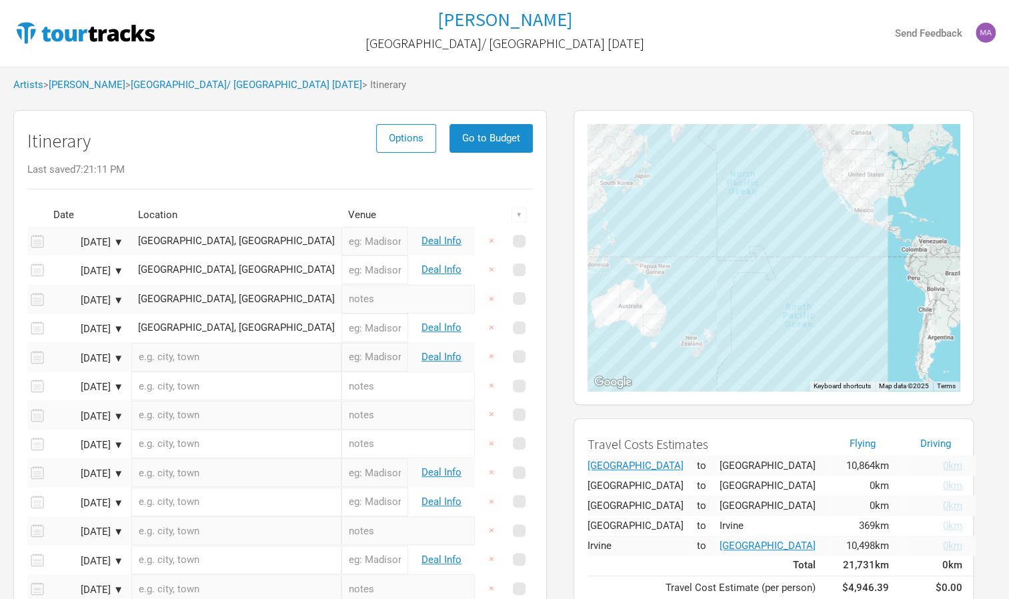
click at [173, 355] on input "text" at bounding box center [236, 357] width 210 height 29
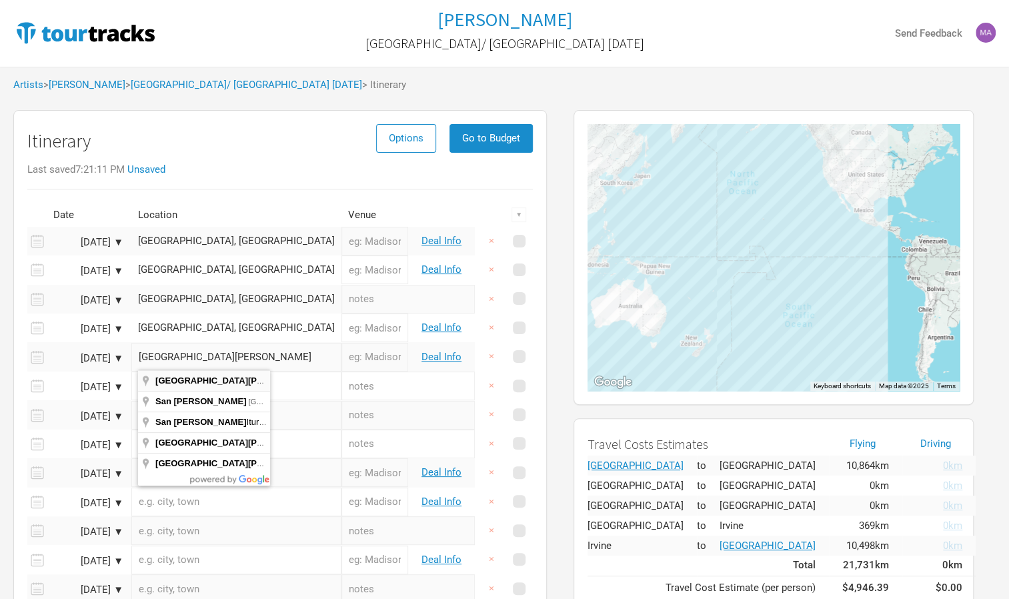
type input "San Jose, CA, USA"
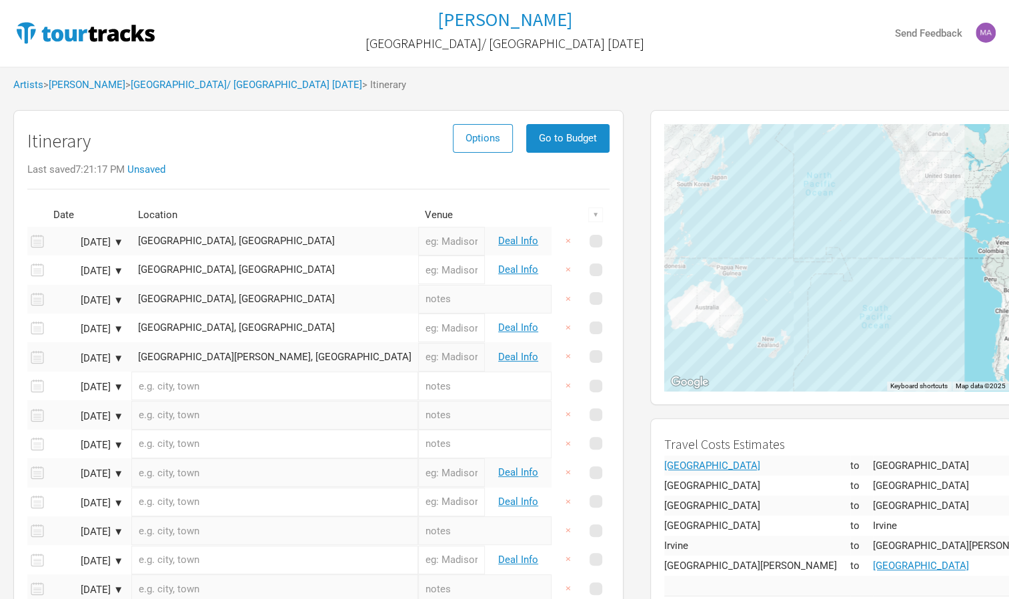
click at [165, 388] on input "text" at bounding box center [274, 385] width 287 height 29
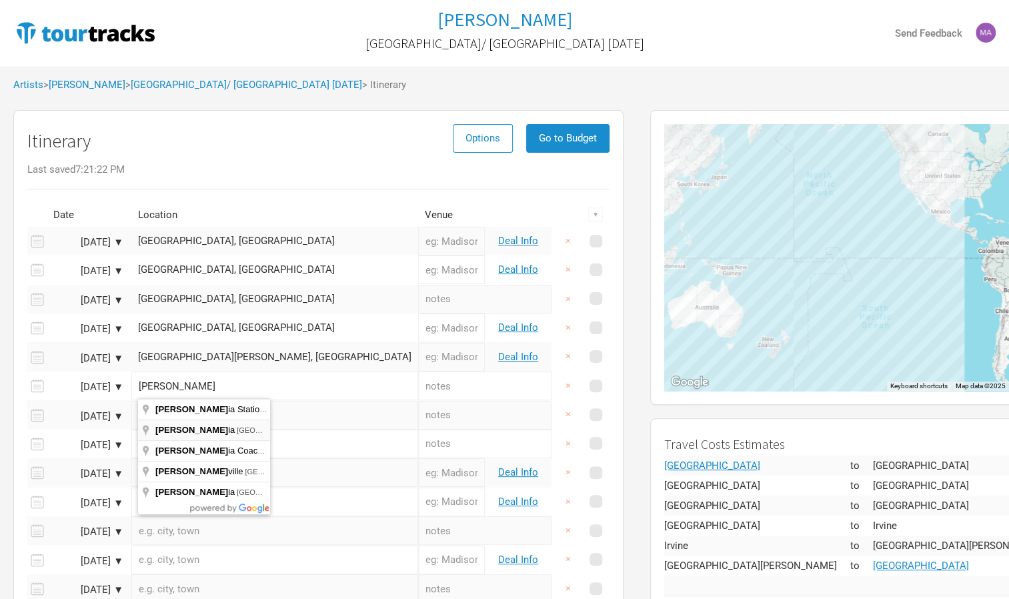
type input "Victoria, BC, Canada"
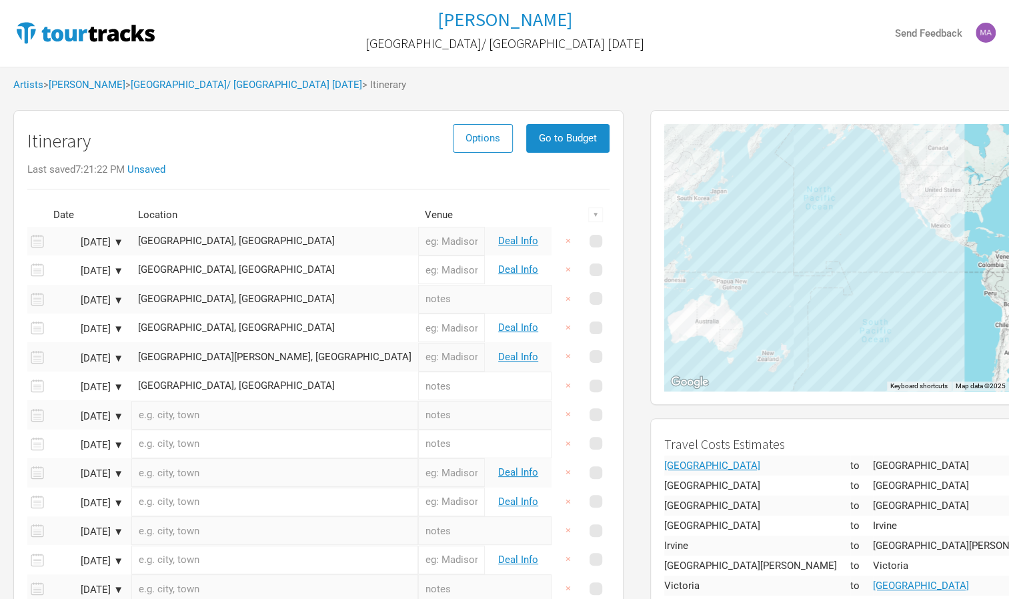
click at [175, 418] on input "text" at bounding box center [274, 415] width 287 height 29
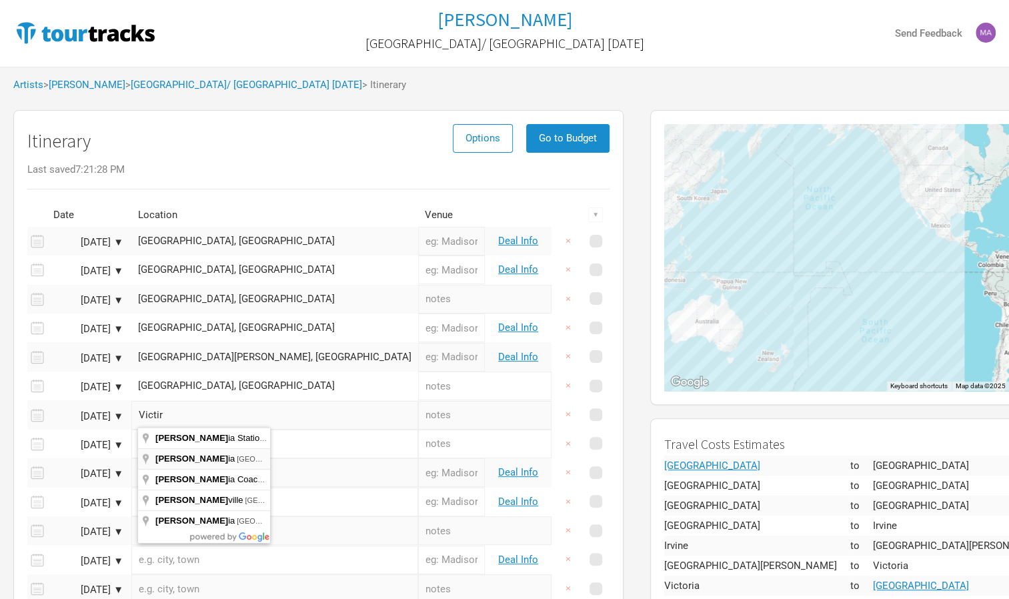
type input "Victoria, BC, Canada"
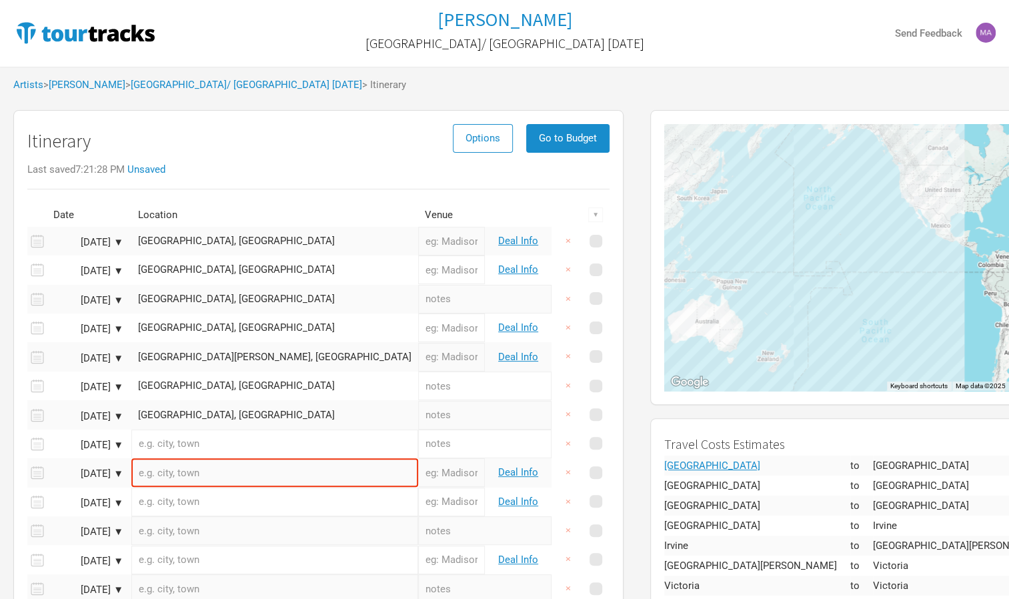
click at [181, 444] on input "text" at bounding box center [274, 443] width 287 height 29
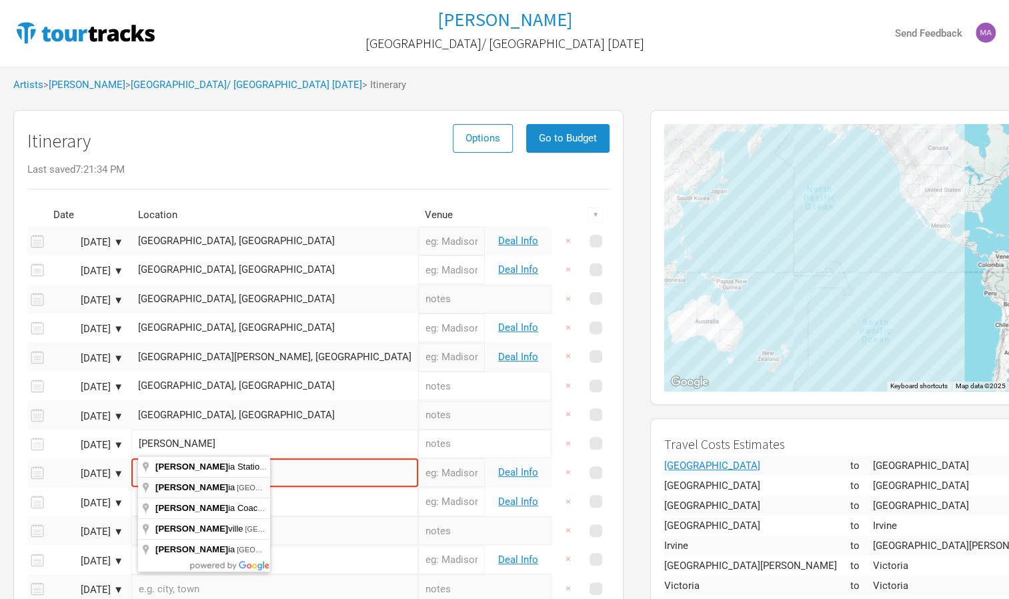
type input "Victoria, BC, Canada"
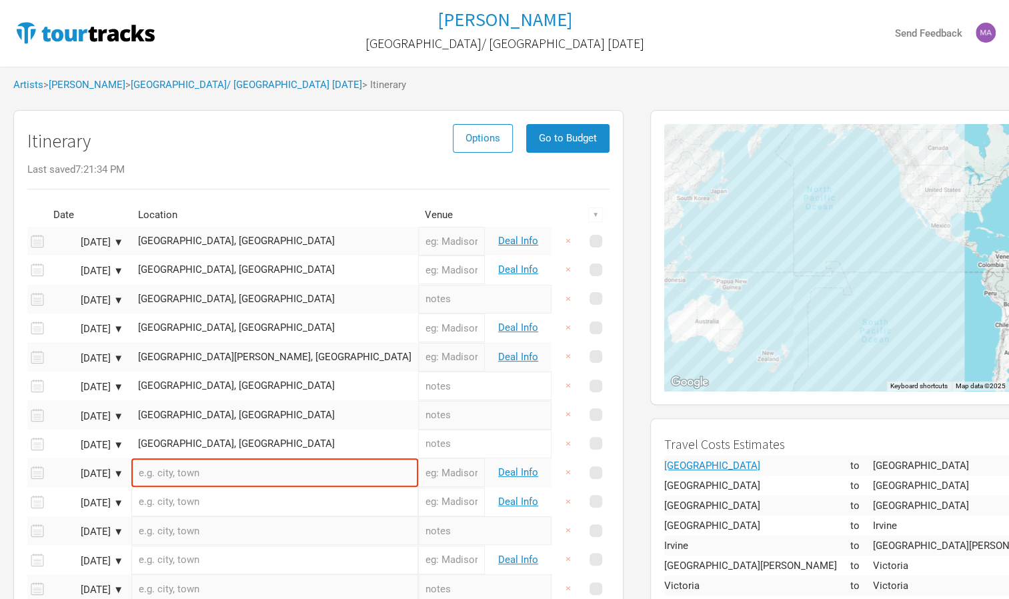
click at [180, 477] on input "text" at bounding box center [274, 472] width 287 height 29
type input "C"
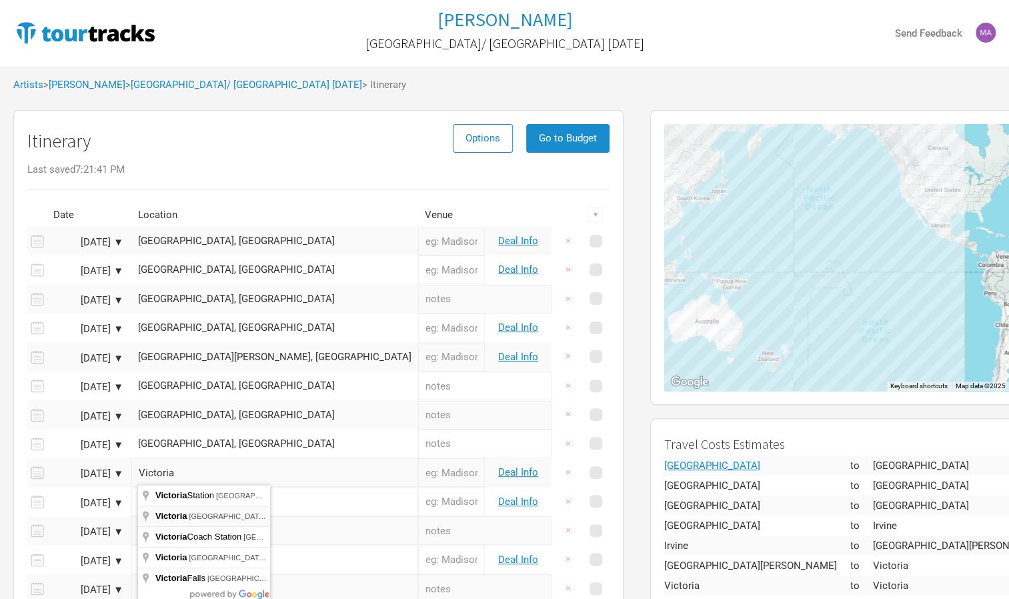
type input "Victoria, BC, Canada"
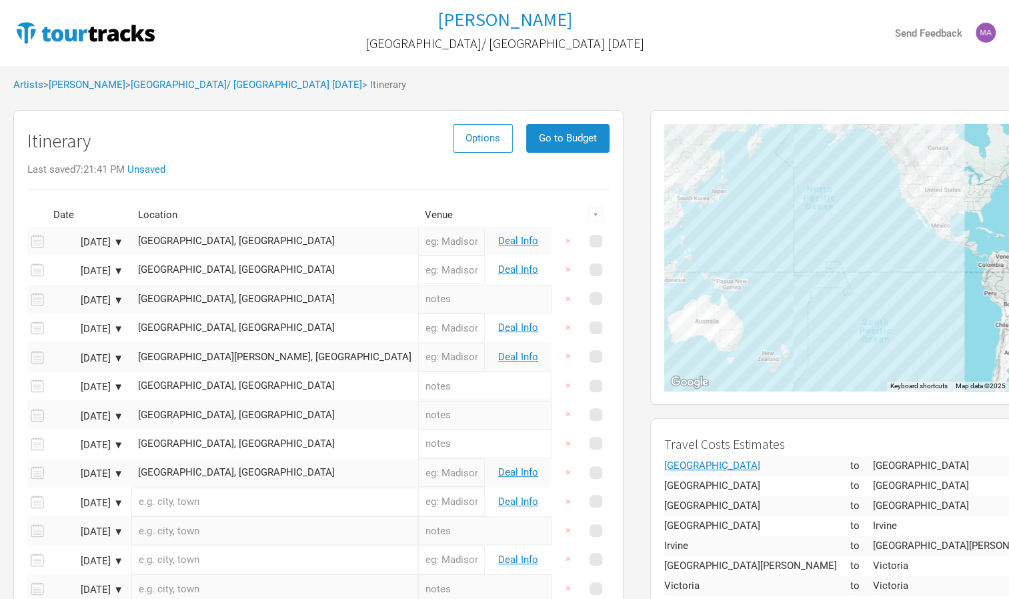
click at [172, 503] on input "text" at bounding box center [274, 501] width 287 height 29
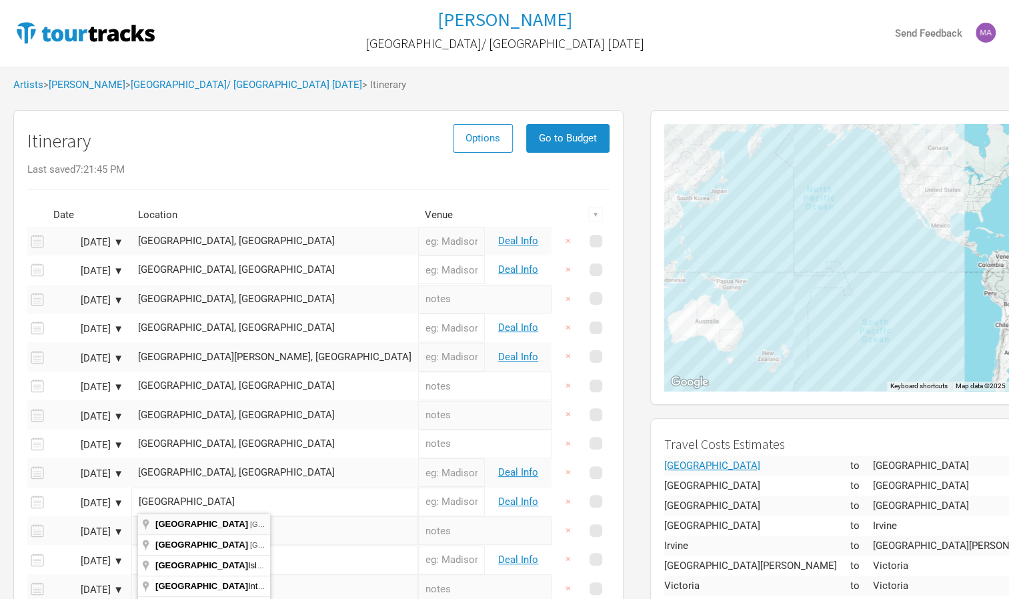
type input "Vancouver, BC, Canada"
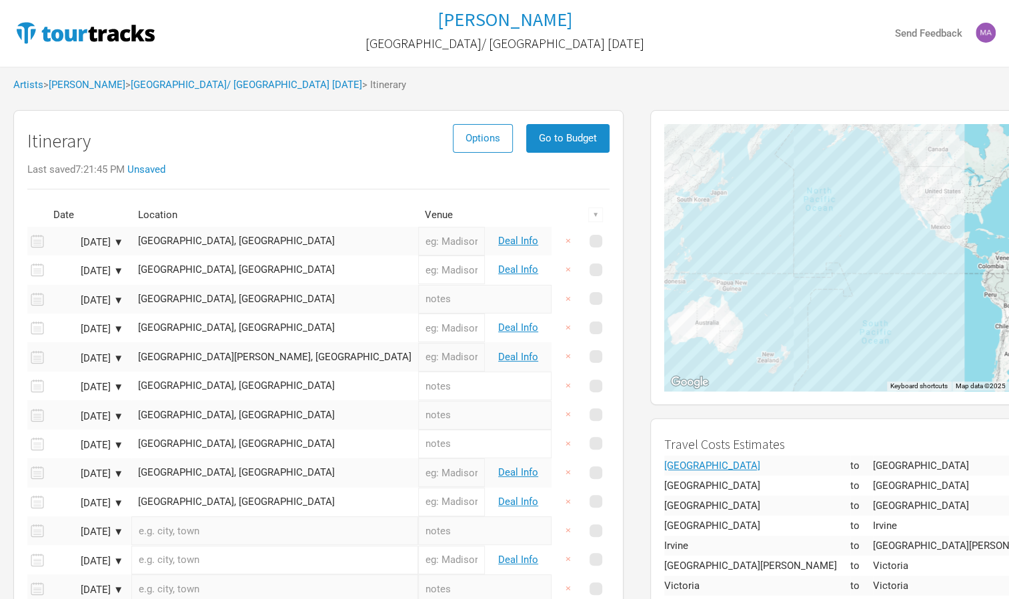
click at [195, 536] on input "text" at bounding box center [274, 530] width 287 height 29
type input "Tacoma, WA, USA"
click at [169, 561] on input "text" at bounding box center [274, 559] width 287 height 29
type input "Tacoma, WA, USA"
click at [166, 583] on input "text" at bounding box center [274, 588] width 287 height 29
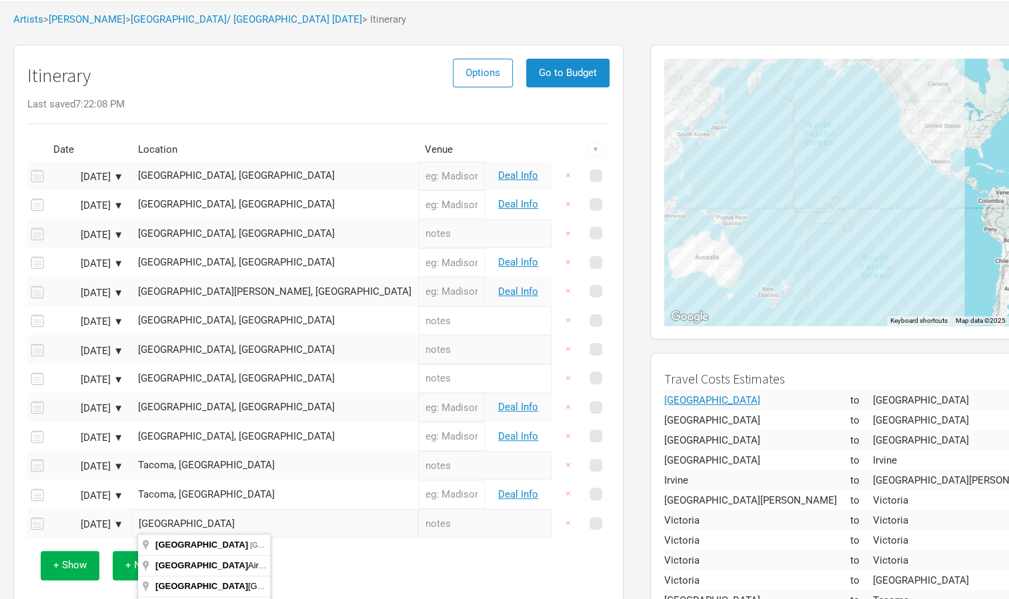
scroll to position [67, 0]
type input "Auckland, New Zealand"
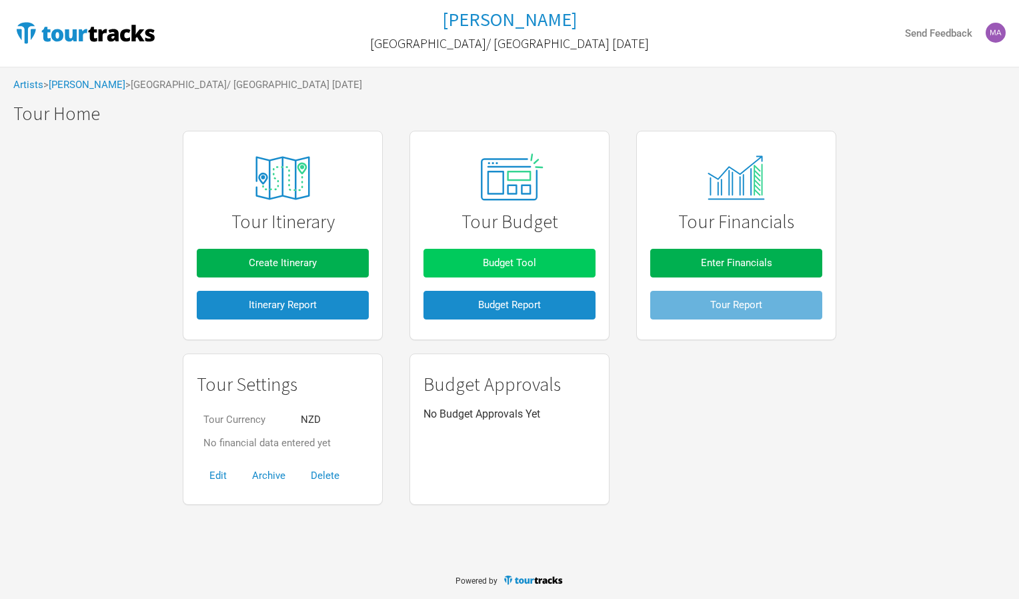
click at [545, 261] on button "Budget Tool" at bounding box center [509, 263] width 172 height 29
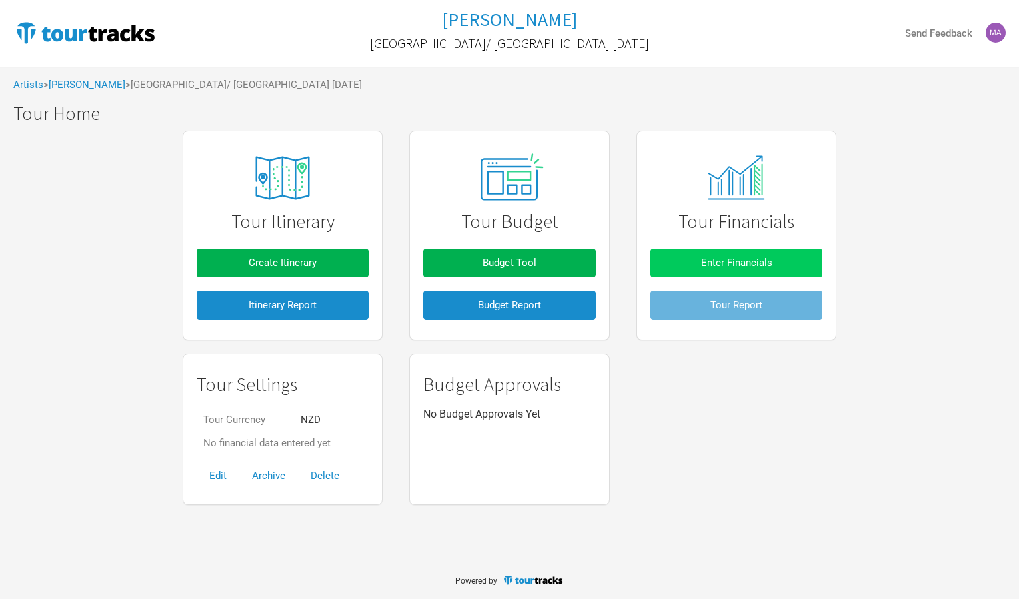
click at [758, 263] on span "Enter Financials" at bounding box center [736, 263] width 71 height 12
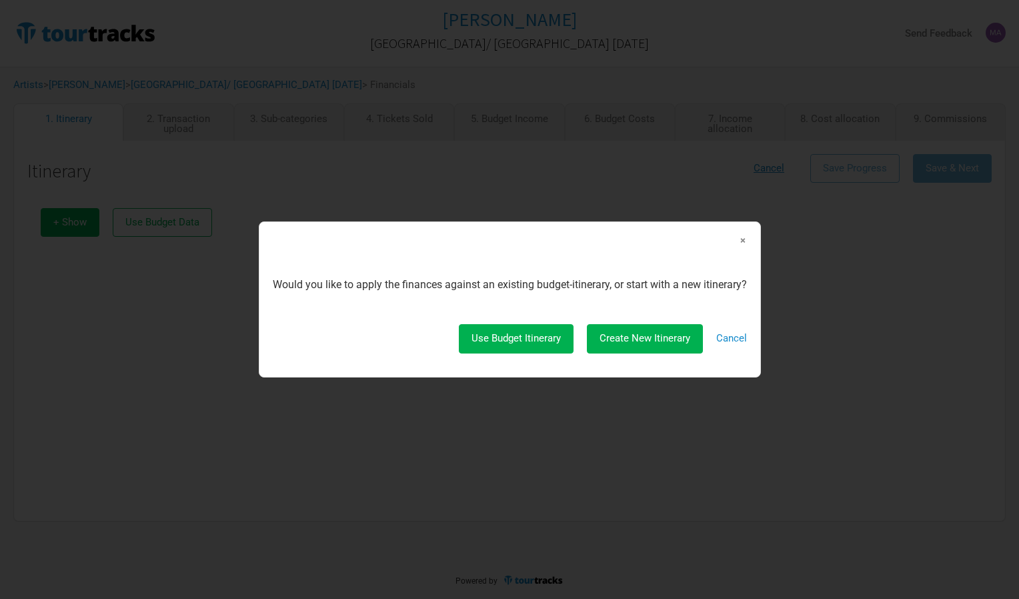
click at [741, 238] on span "×" at bounding box center [743, 240] width 8 height 15
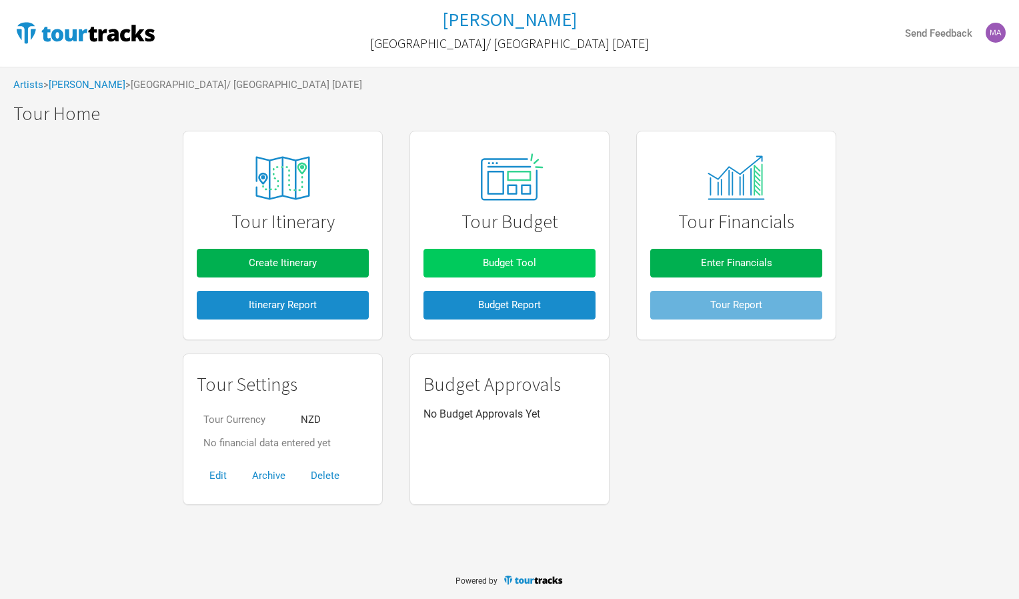
click at [468, 268] on button "Budget Tool" at bounding box center [509, 263] width 172 height 29
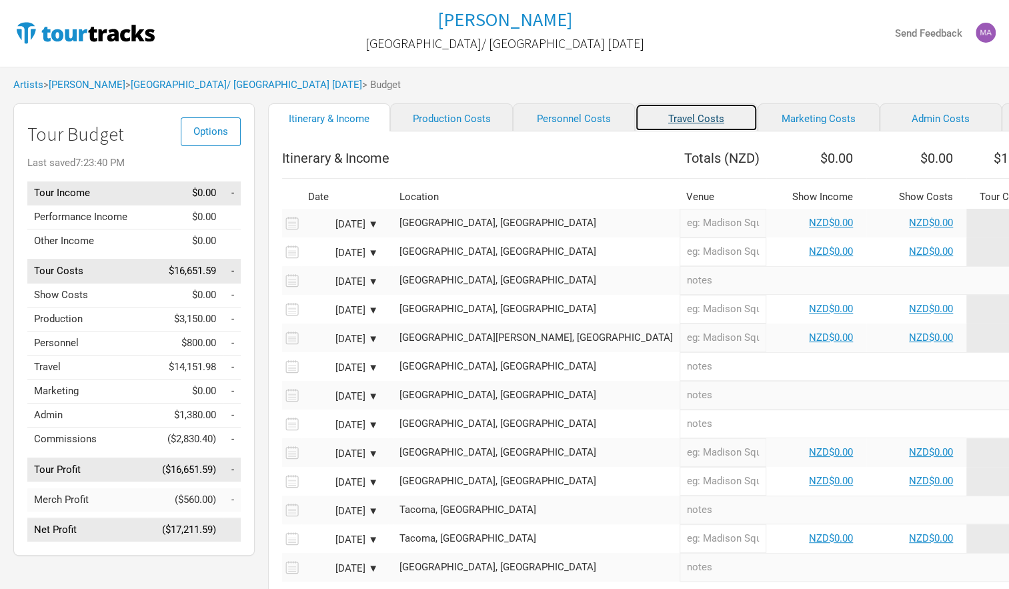
click at [635, 128] on link "Travel Costs" at bounding box center [696, 117] width 122 height 28
select select "Travel Estimates All"
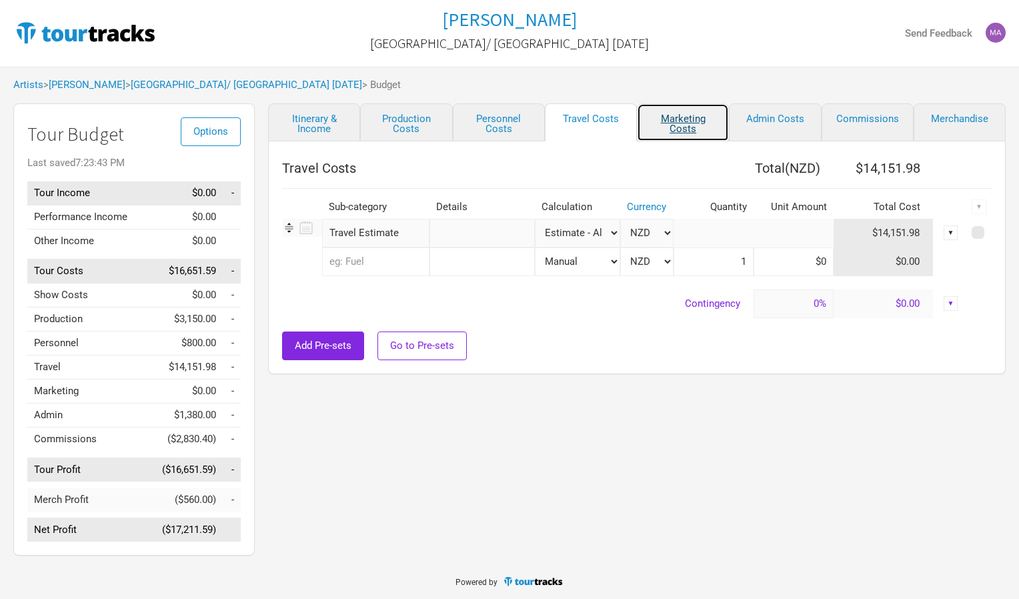
click at [659, 126] on link "Marketing Costs" at bounding box center [683, 122] width 92 height 38
select select "% of Gross"
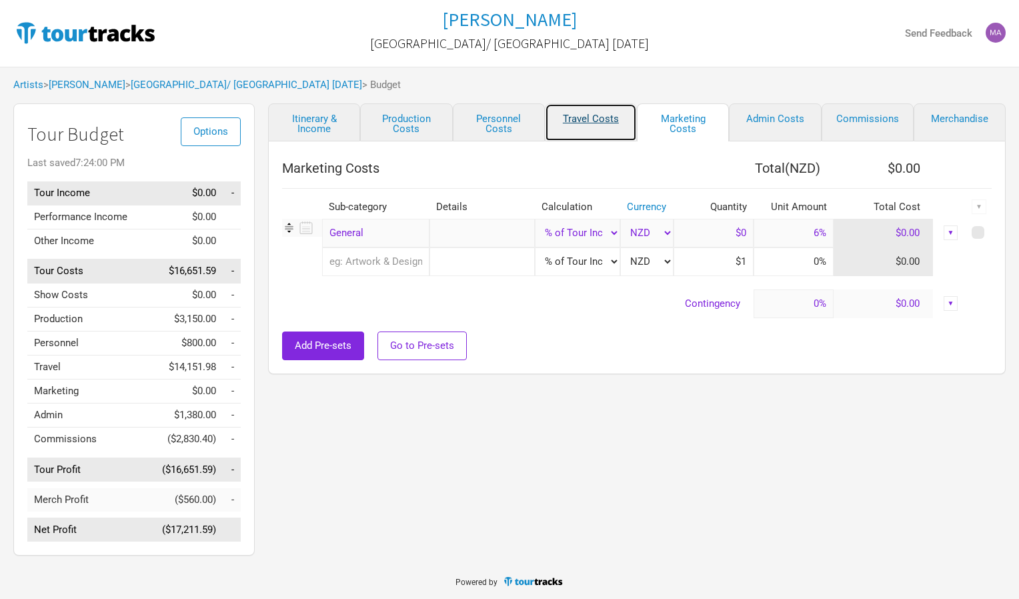
click at [594, 125] on link "Travel Costs" at bounding box center [591, 122] width 92 height 38
select select "Travel Estimates All"
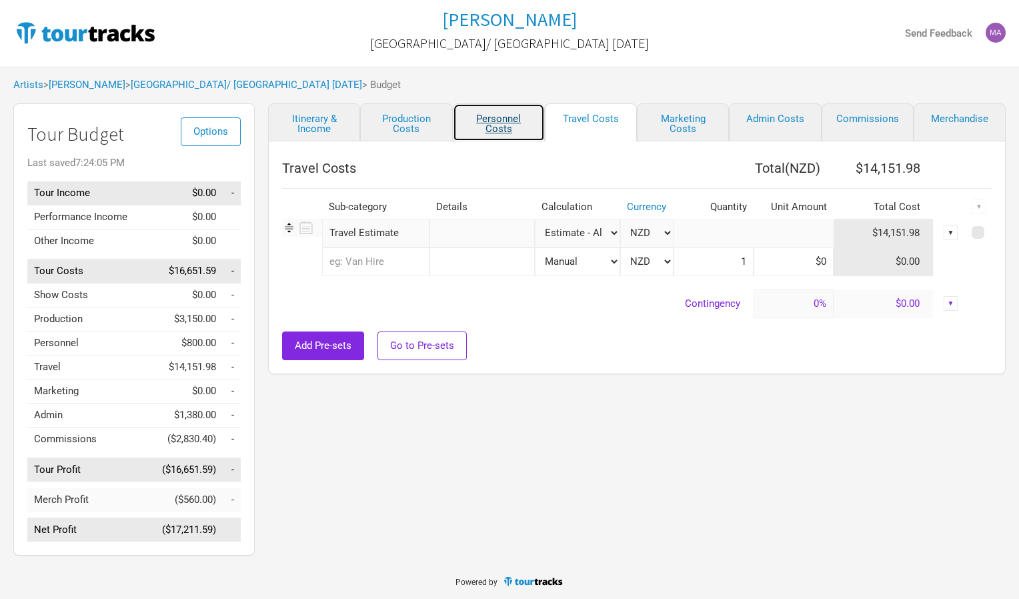
click at [520, 125] on link "Personnel Costs" at bounding box center [499, 122] width 92 height 38
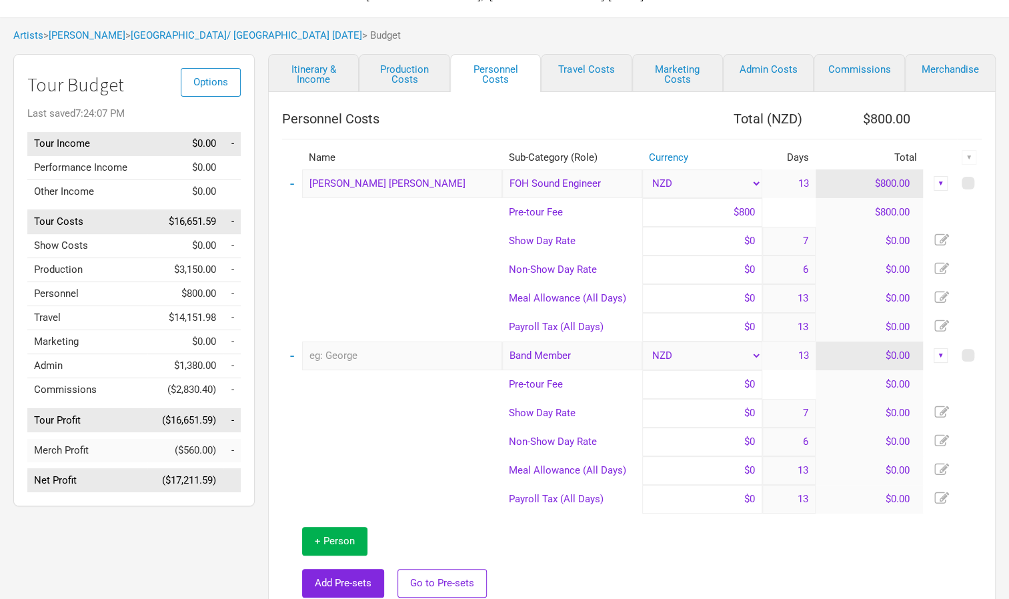
scroll to position [37, 0]
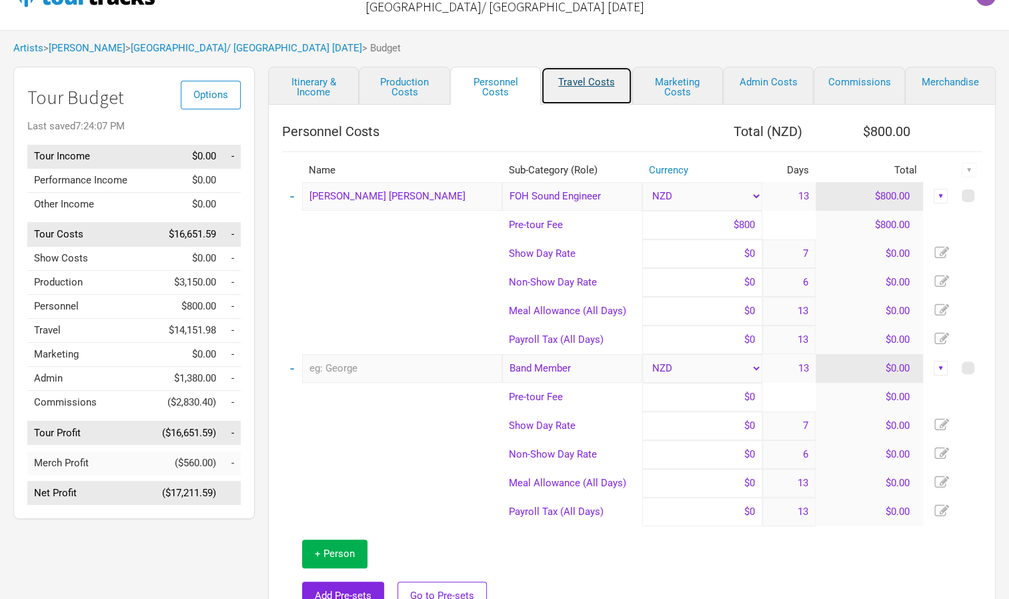
click at [599, 97] on link "Travel Costs" at bounding box center [586, 86] width 91 height 38
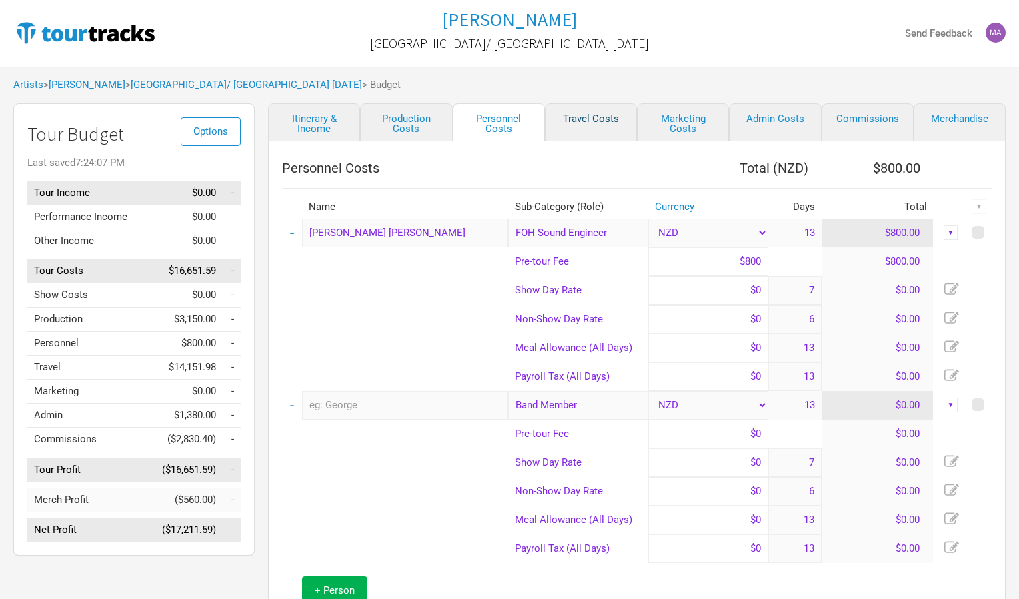
select select "Travel Estimates All"
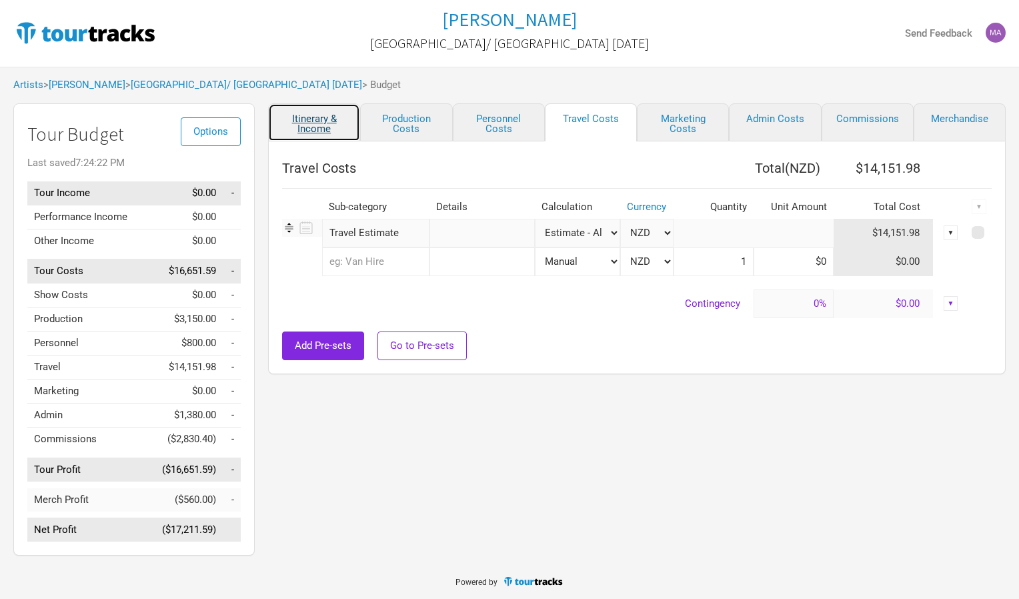
click at [328, 120] on link "Itinerary & Income" at bounding box center [314, 122] width 92 height 38
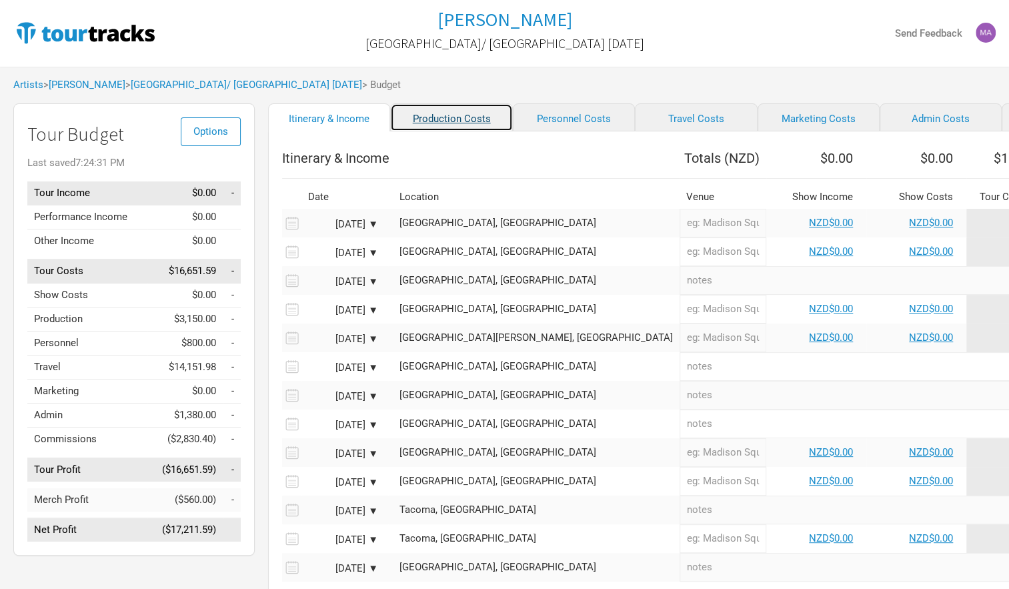
click at [401, 113] on link "Production Costs" at bounding box center [451, 117] width 122 height 28
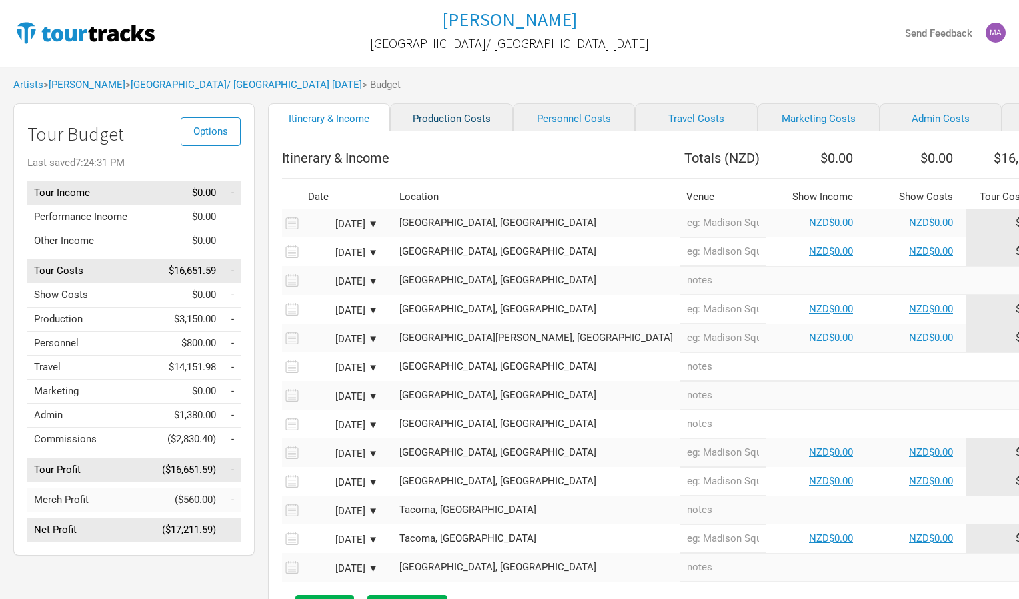
select select "Shows"
select select "Show Days"
select select "Shows"
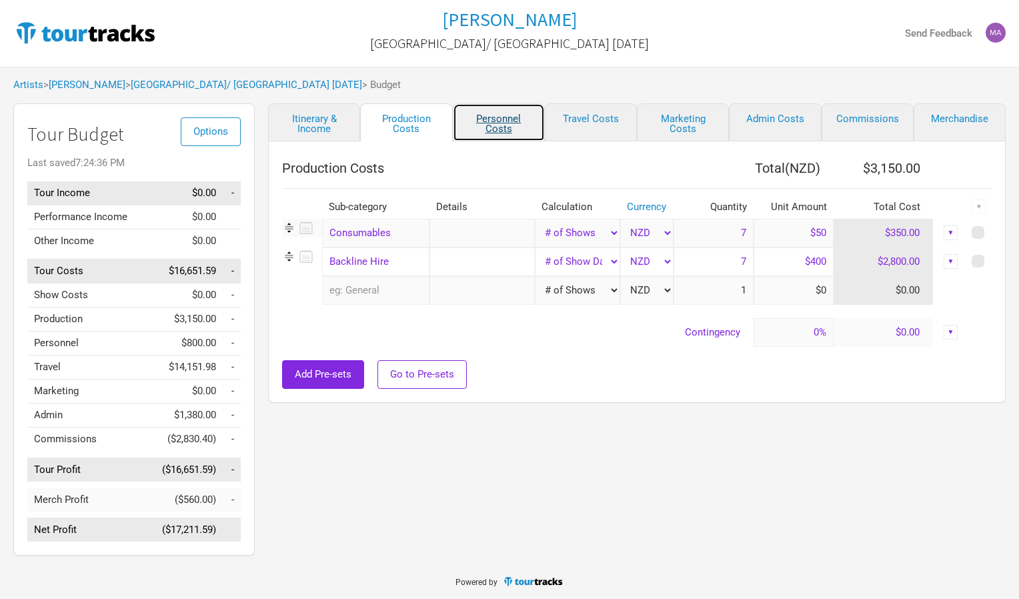
click at [507, 121] on link "Personnel Costs" at bounding box center [499, 122] width 92 height 38
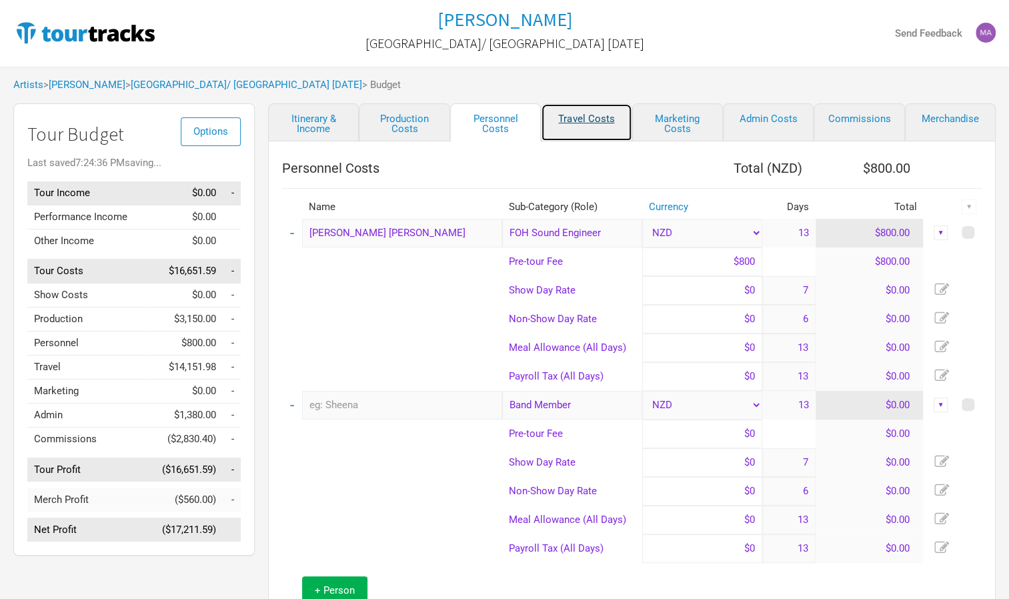
click at [577, 117] on link "Travel Costs" at bounding box center [586, 122] width 91 height 38
select select "Travel Estimates All"
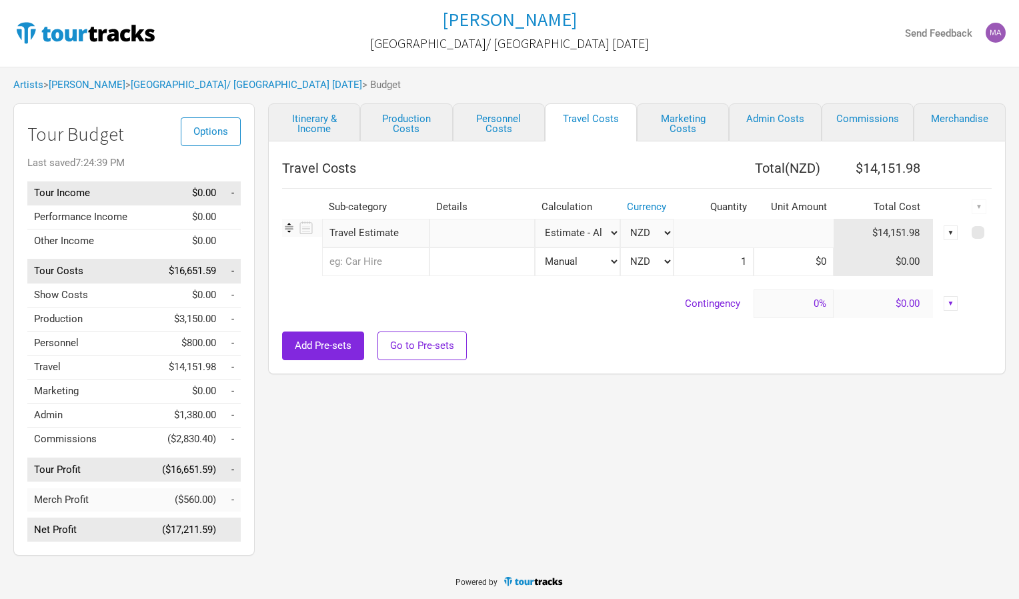
click at [954, 232] on div "▼" at bounding box center [950, 232] width 15 height 15
click at [123, 368] on td "Travel" at bounding box center [87, 367] width 120 height 24
click at [596, 121] on link "Travel Costs" at bounding box center [591, 122] width 92 height 38
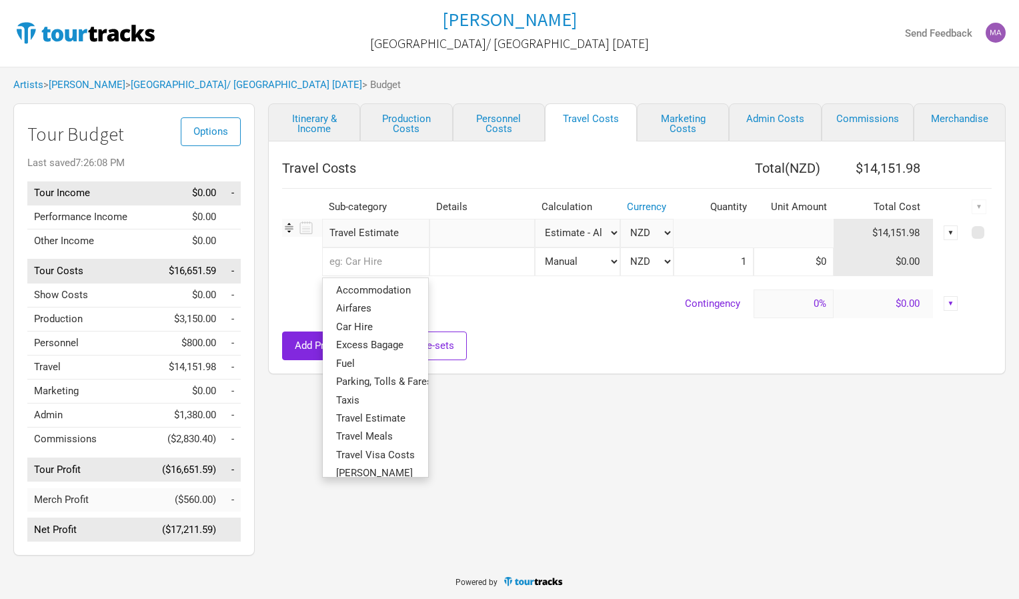
click at [369, 257] on input "text" at bounding box center [375, 261] width 107 height 29
click at [356, 307] on span "Airfares" at bounding box center [353, 308] width 35 height 12
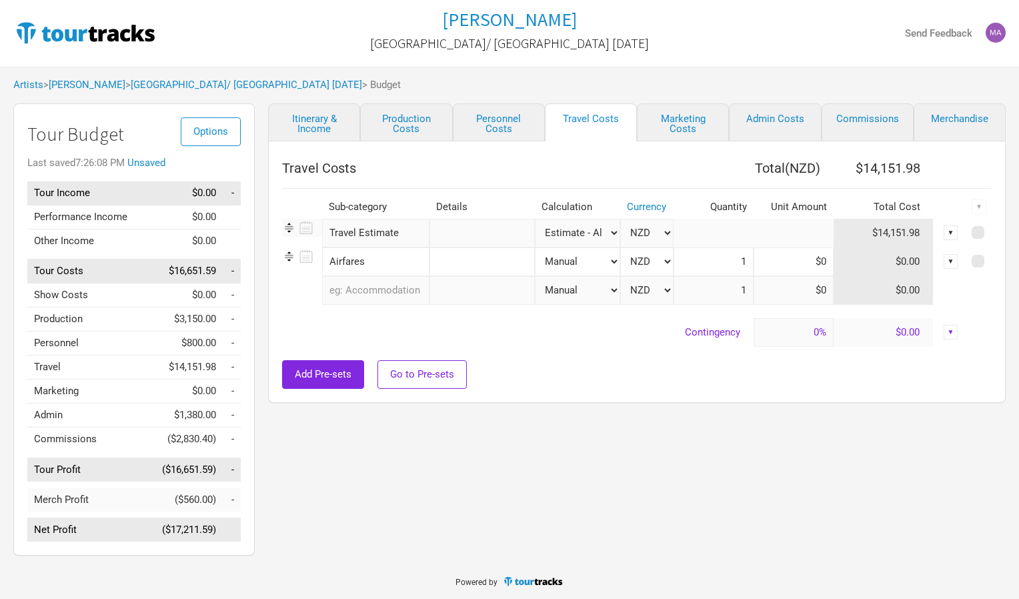
click at [613, 261] on select "Manual # of Shows # of Show Days # of Non-Show Days # of Days # of Tickets Sold…" at bounding box center [577, 261] width 85 height 29
click at [535, 247] on select "Manual # of Shows # of Show Days # of Non-Show Days # of Days # of Tickets Sold…" at bounding box center [577, 261] width 85 height 29
click at [465, 256] on input "text" at bounding box center [481, 261] width 105 height 29
type input "Flights NZ- LA"
click at [819, 257] on input at bounding box center [793, 261] width 80 height 29
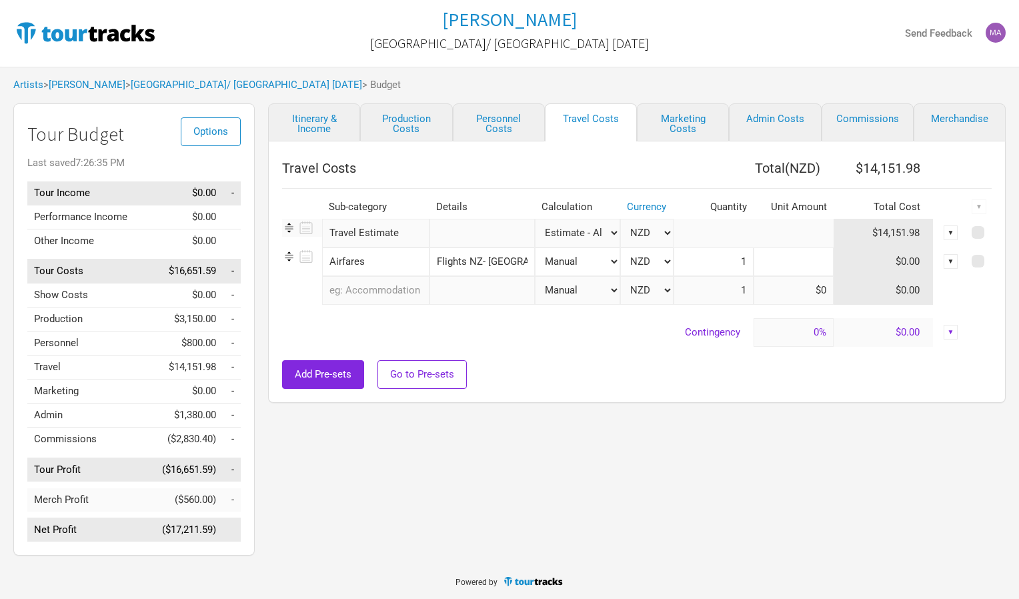
type input "$0"
click at [774, 263] on input at bounding box center [793, 261] width 80 height 29
paste input "$13,562.55"
type input "$13,562.55"
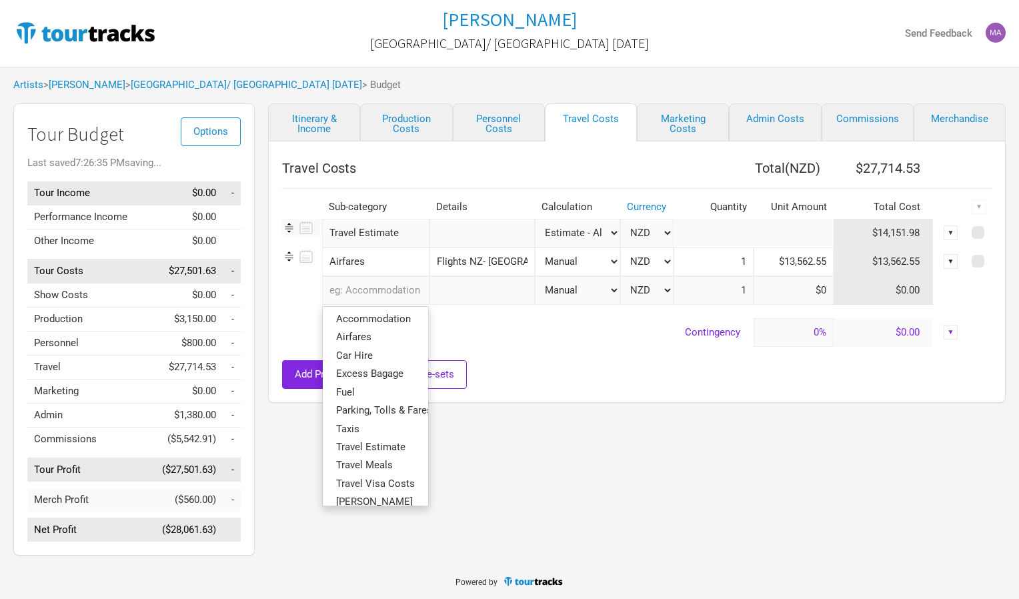
click at [369, 292] on input "text" at bounding box center [375, 290] width 107 height 29
type input "A"
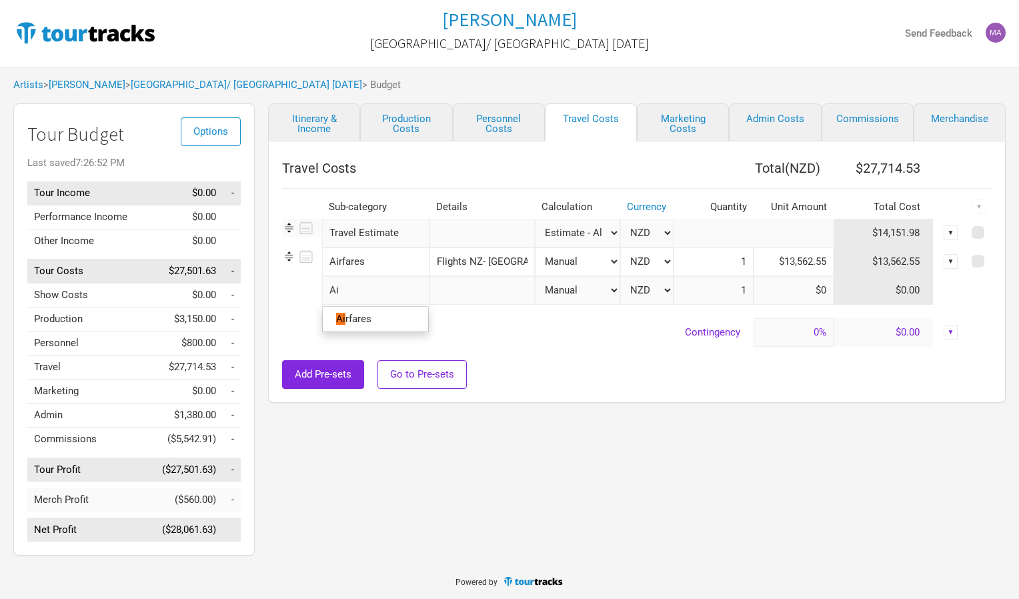
type input "Air"
type input "Airf"
type input "Airfa"
type input "Airfar"
type input "Airfare"
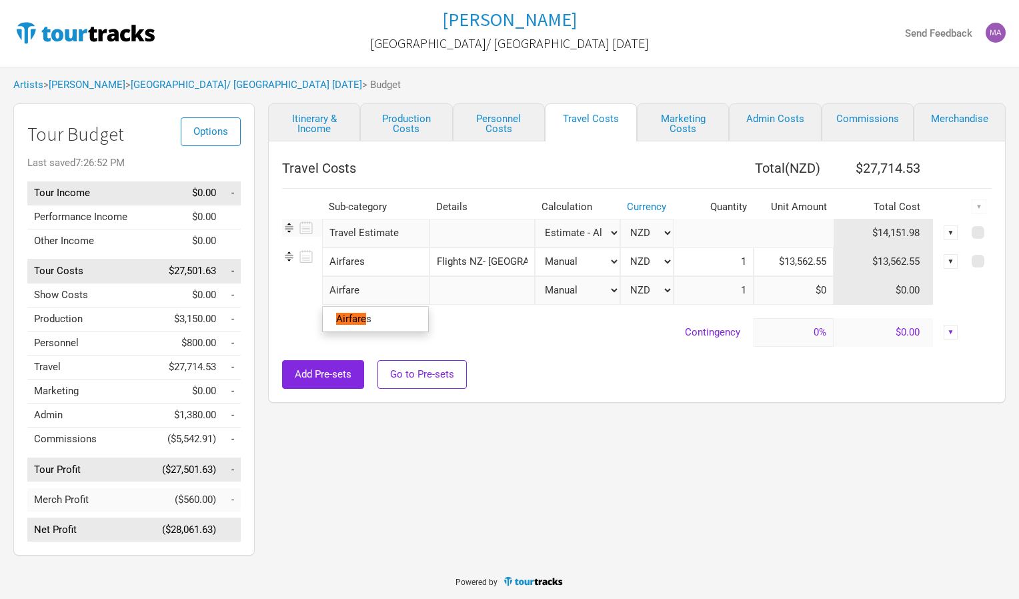
type input "Airfares"
type input "Airfares- Jireh"
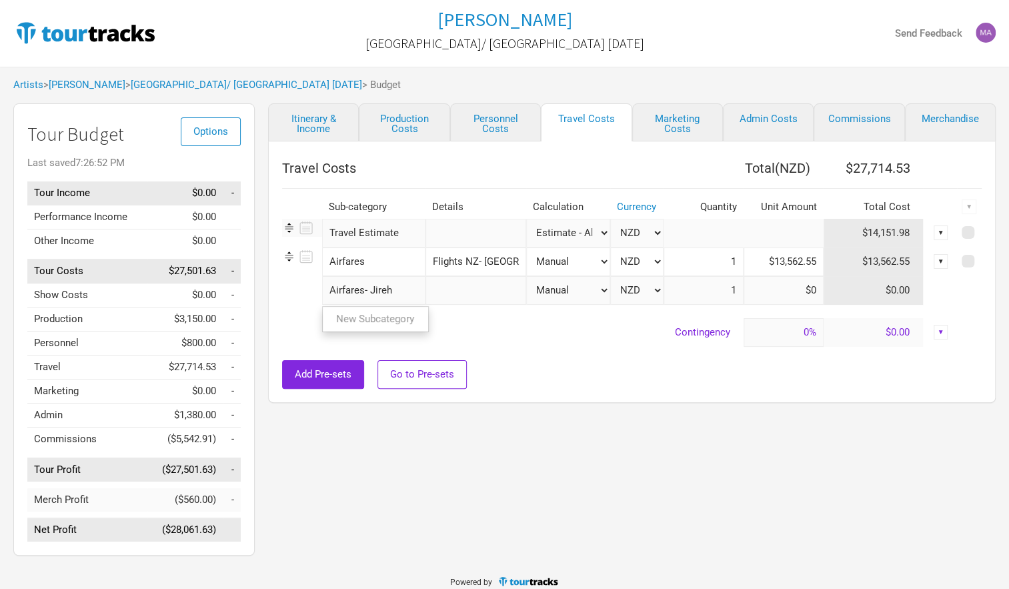
click at [459, 287] on tr "Airfares- Jireh New Subcategory New Subcategory Manual # of Shows # of Show Day…" at bounding box center [631, 290] width 699 height 29
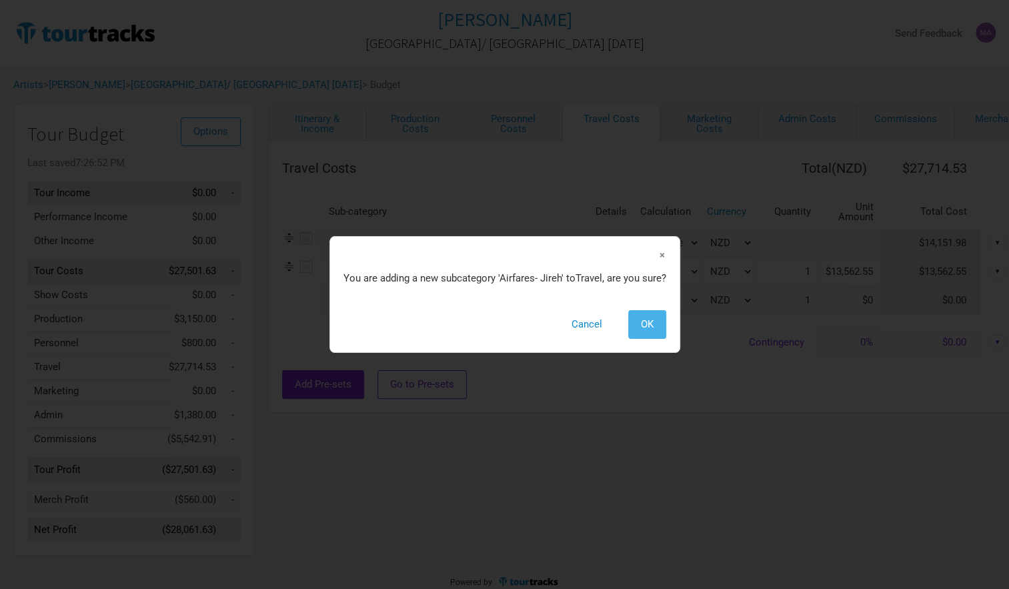
click at [642, 325] on span "OK" at bounding box center [647, 324] width 13 height 12
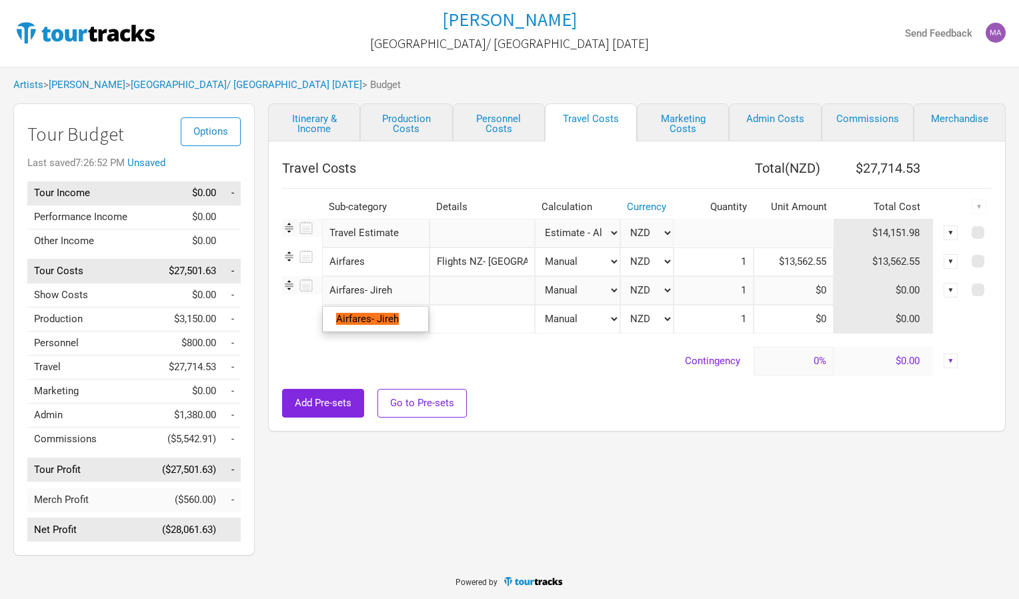
drag, startPoint x: 391, startPoint y: 287, endPoint x: 364, endPoint y: 284, distance: 26.9
click at [364, 284] on input "Airfares- Jireh" at bounding box center [375, 290] width 107 height 29
type input "Airfares"
click at [449, 290] on input "text" at bounding box center [481, 290] width 105 height 29
type input "Flights NZ- LA"
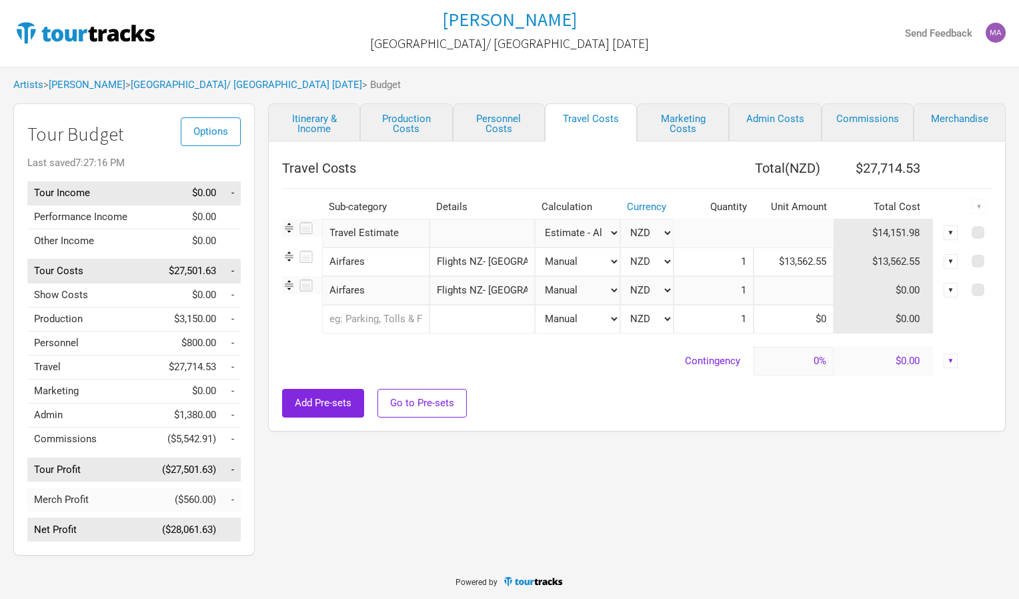
click at [820, 288] on input at bounding box center [793, 290] width 80 height 29
paste input "$2,065.47"
type input "$2,065.47"
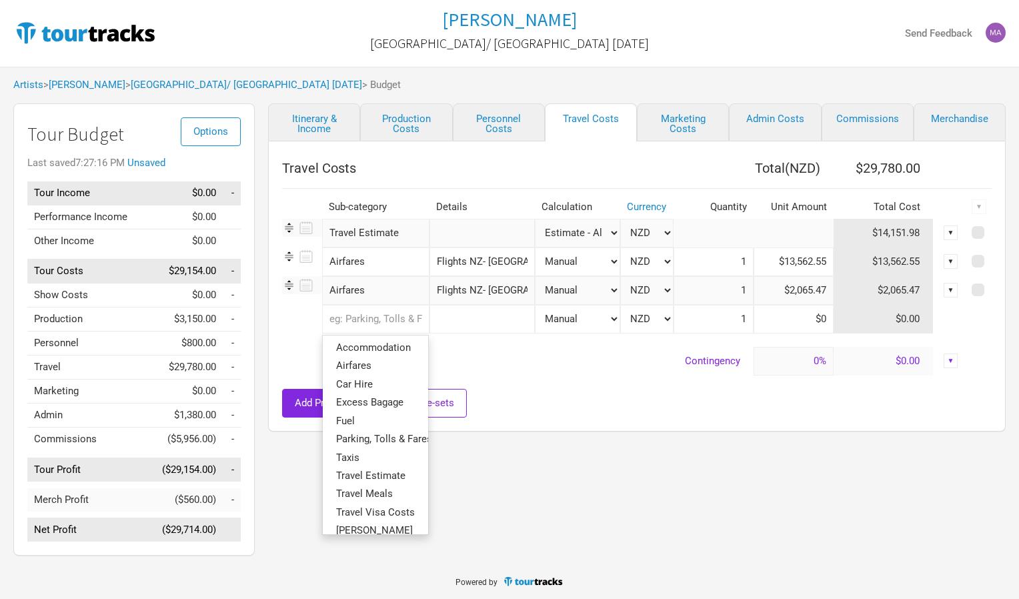
click at [344, 313] on input "text" at bounding box center [375, 319] width 107 height 29
click at [351, 368] on span "Airfares" at bounding box center [353, 365] width 35 height 12
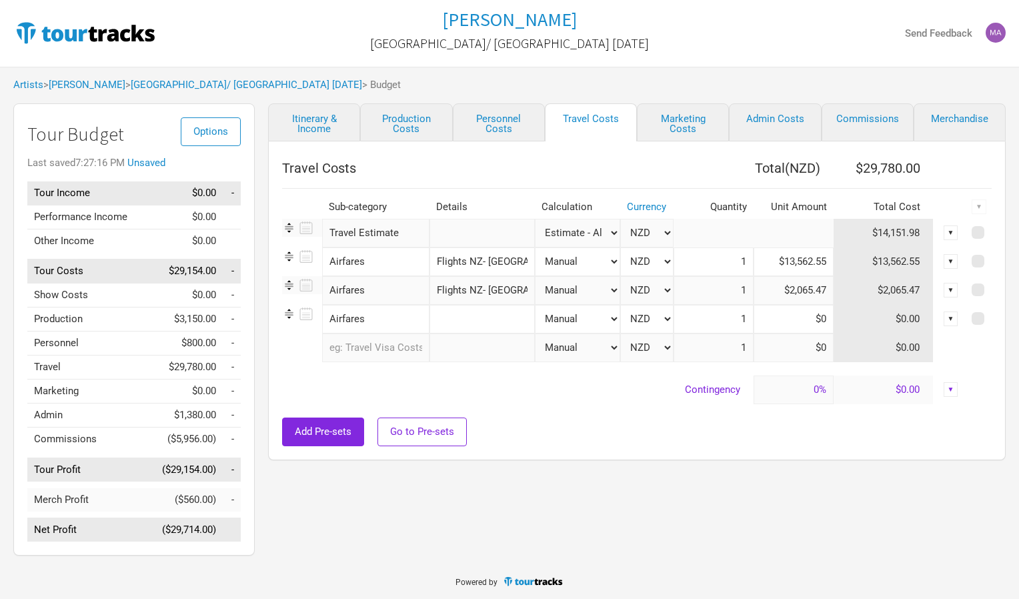
click at [439, 320] on input "text" at bounding box center [481, 319] width 105 height 29
type input "Pepa- Samoa- NZ"
click at [787, 316] on input at bounding box center [793, 319] width 80 height 29
paste input "$1,117.08"
type input "$1,117.08"
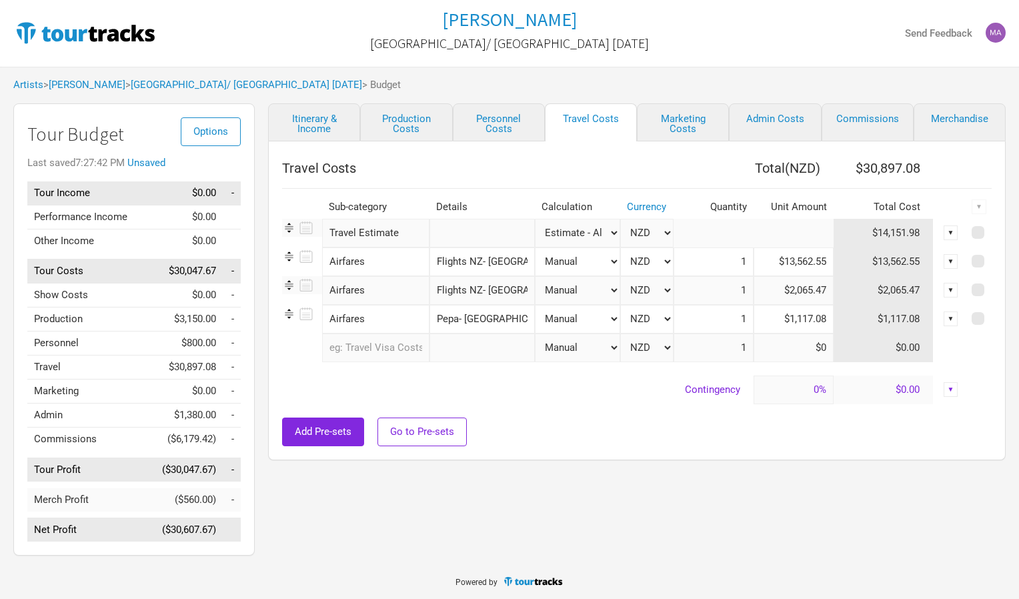
click at [657, 493] on div "Itinerary & Income Production Costs Personnel Costs Travel Costs Marketing Cost…" at bounding box center [623, 332] width 737 height 459
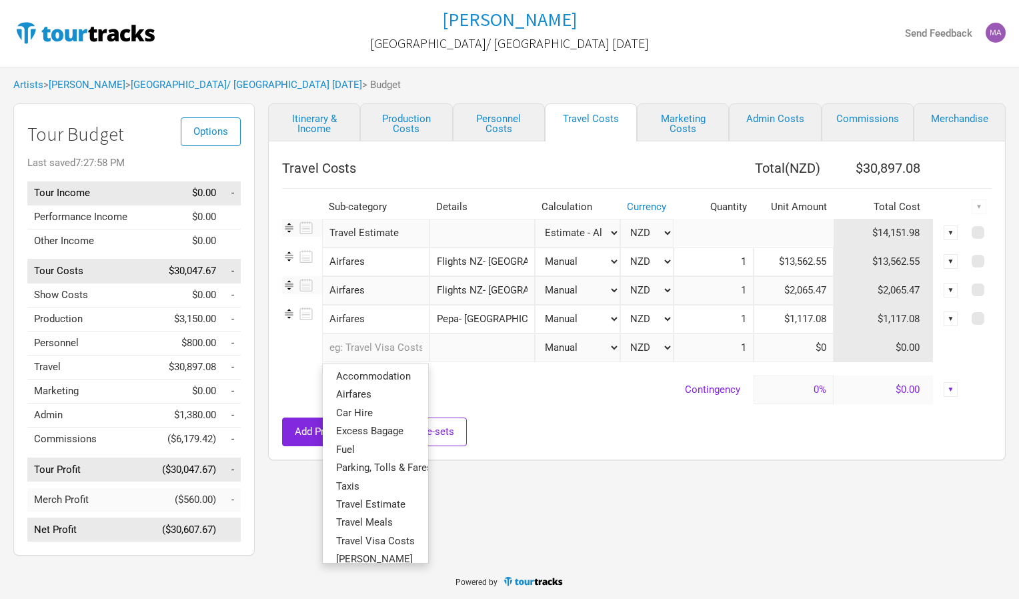
click at [339, 343] on input "text" at bounding box center [375, 347] width 107 height 29
click at [349, 383] on link "Accommodation" at bounding box center [375, 376] width 105 height 18
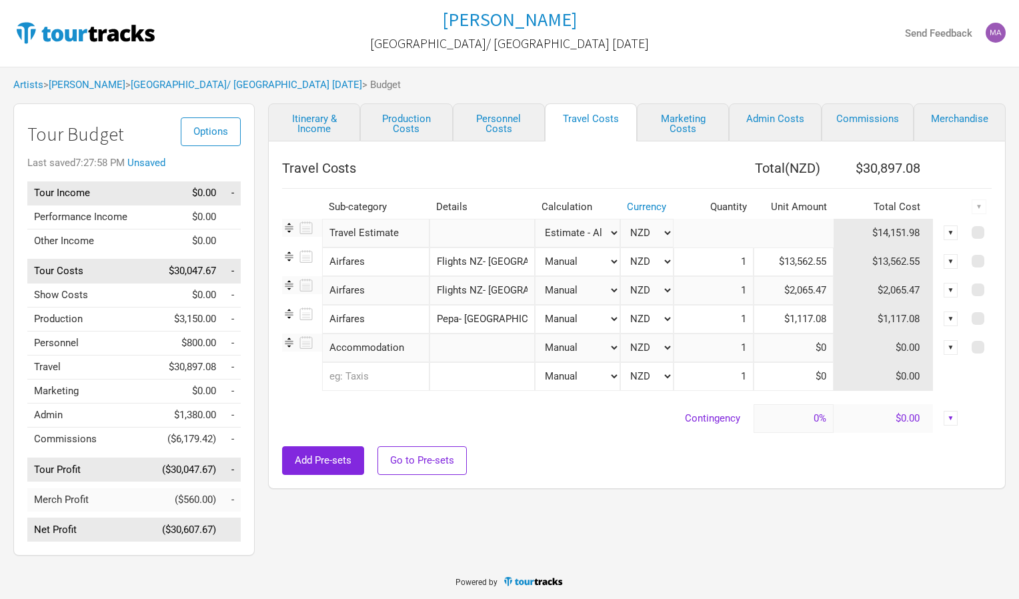
click at [436, 345] on input "text" at bounding box center [481, 347] width 105 height 29
type input "San Jose HOLO"
click at [357, 377] on input "text" at bounding box center [375, 376] width 107 height 29
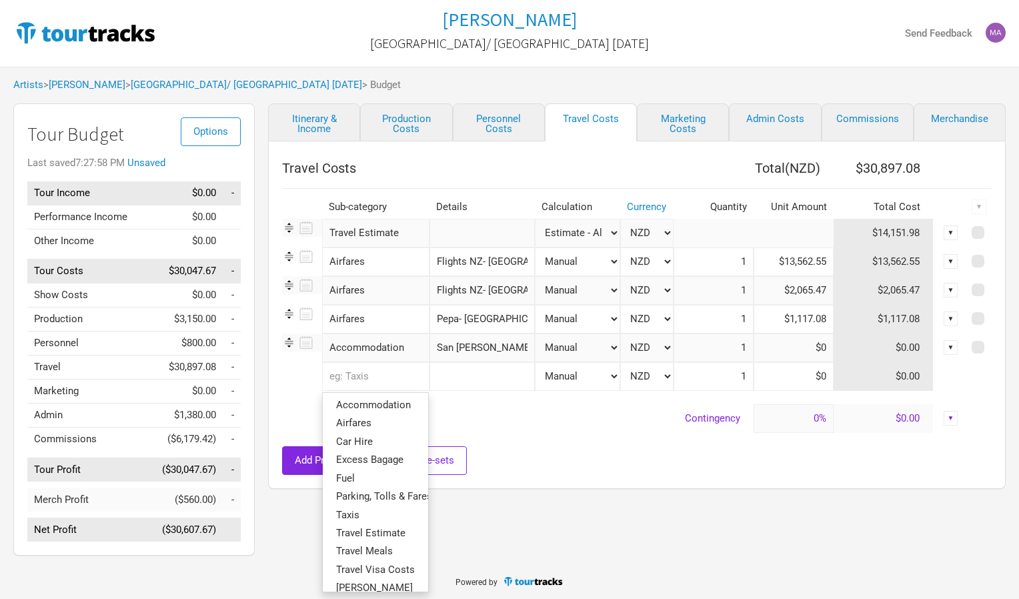
type input "A"
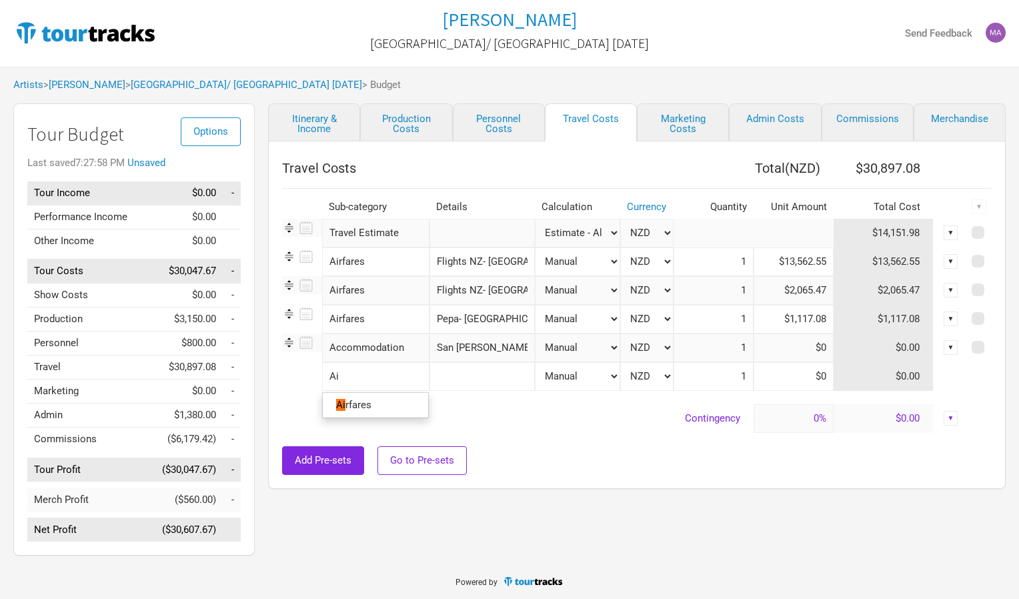
type input "Air"
type input "Airf"
type input "Airfa"
type input "Airfar"
type input "Airfare"
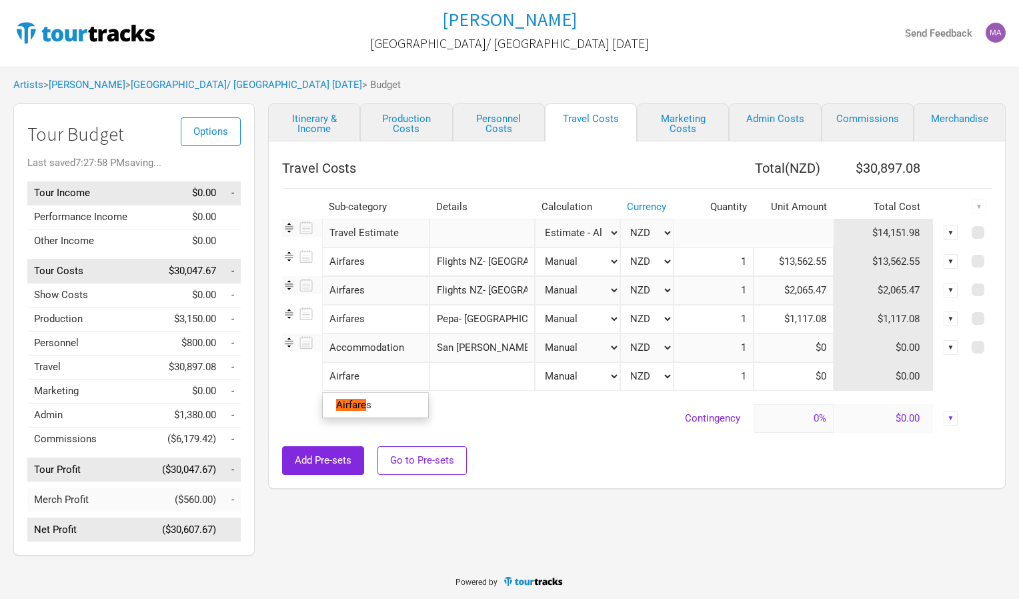
type input "Airfares"
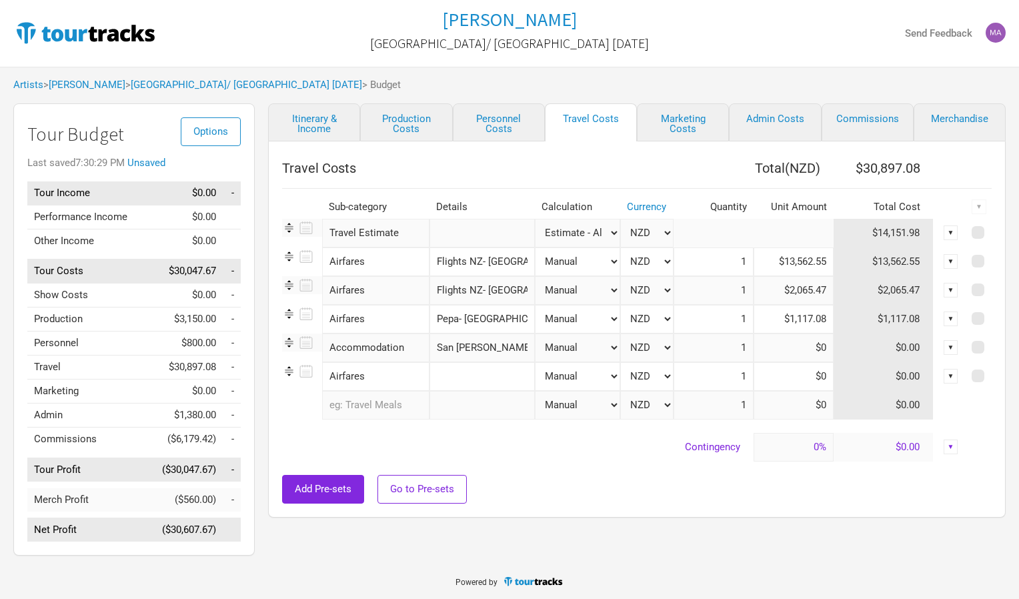
click at [445, 373] on input "text" at bounding box center [481, 376] width 105 height 29
type input "LA- Vegas"
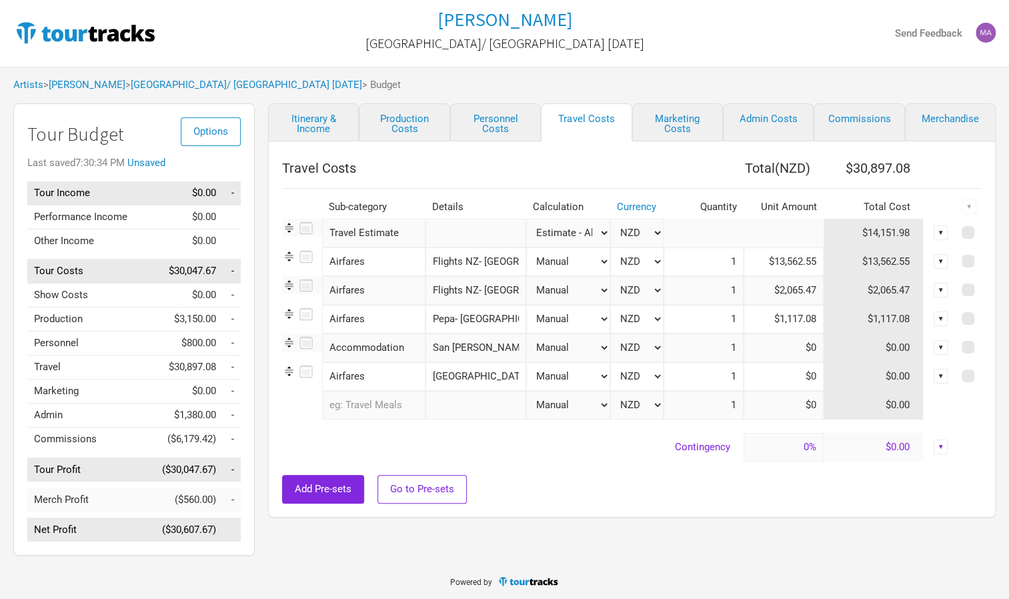
click at [361, 409] on input "text" at bounding box center [373, 405] width 103 height 29
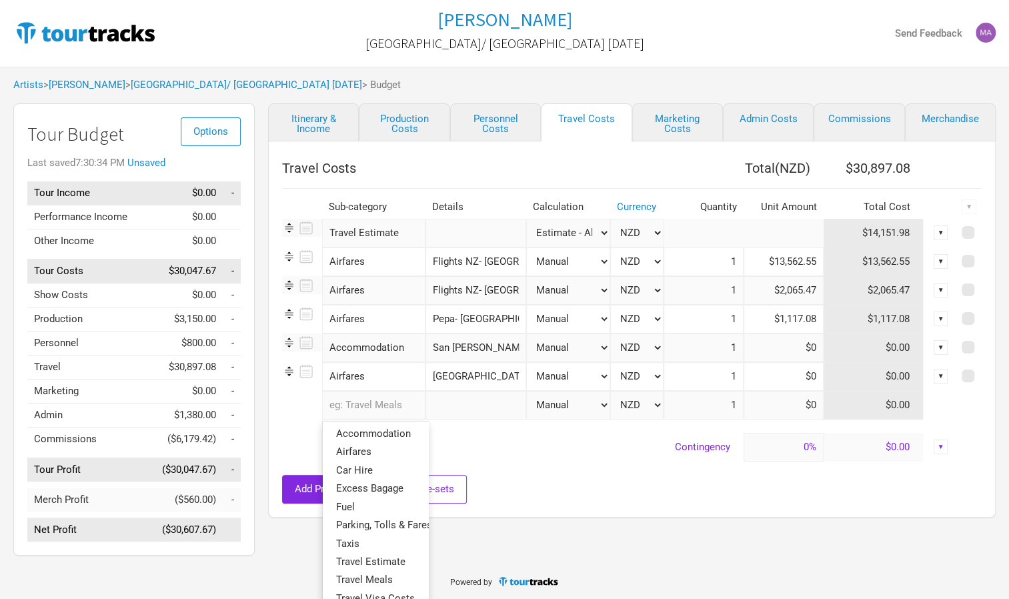
type input "A"
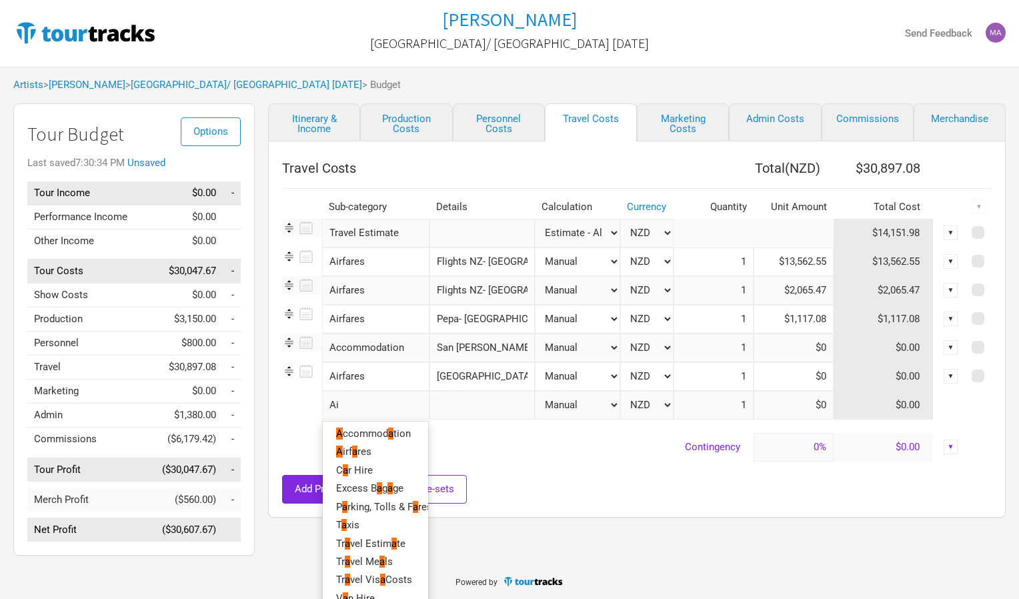
type input "Air"
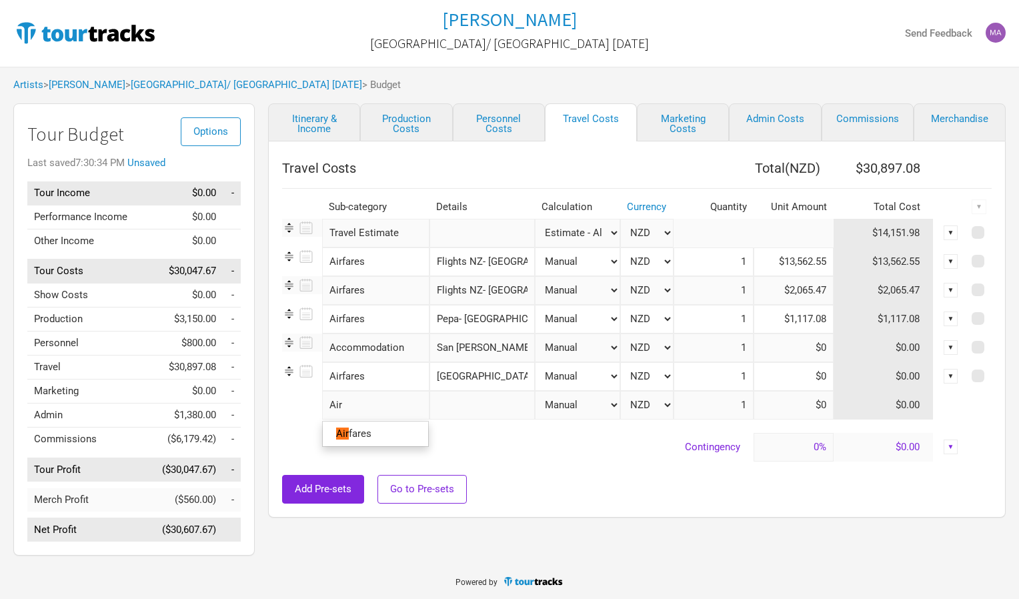
type input "Airf"
type input "Airfa"
type input "Airfar"
type input "Airfare"
type input "Airfares"
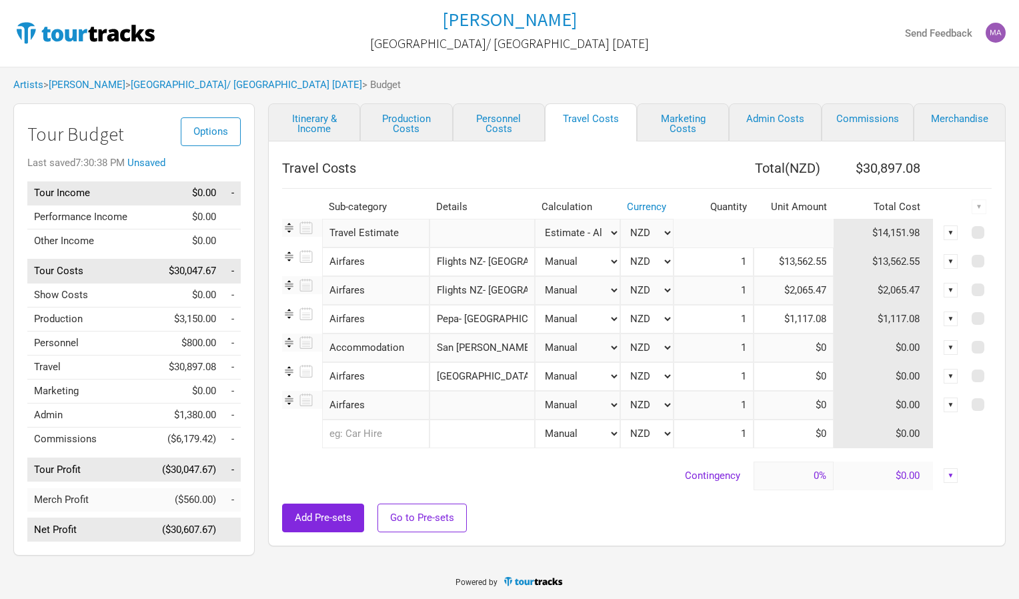
click at [455, 397] on input "text" at bounding box center [481, 405] width 105 height 29
type input "Seatle- LAX"
click at [403, 449] on td at bounding box center [624, 454] width 685 height 13
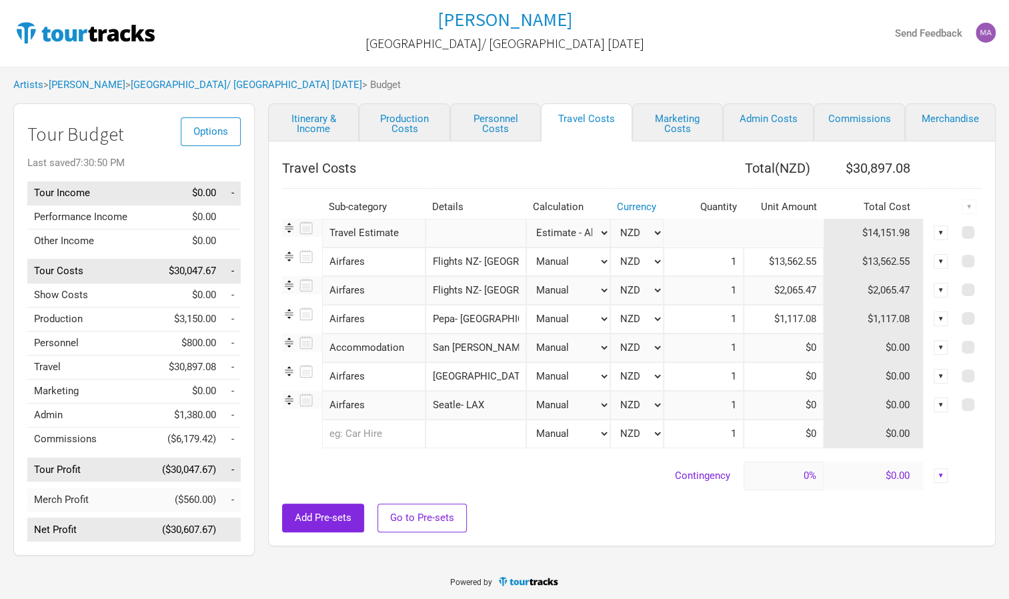
click at [368, 433] on input "text" at bounding box center [373, 433] width 103 height 29
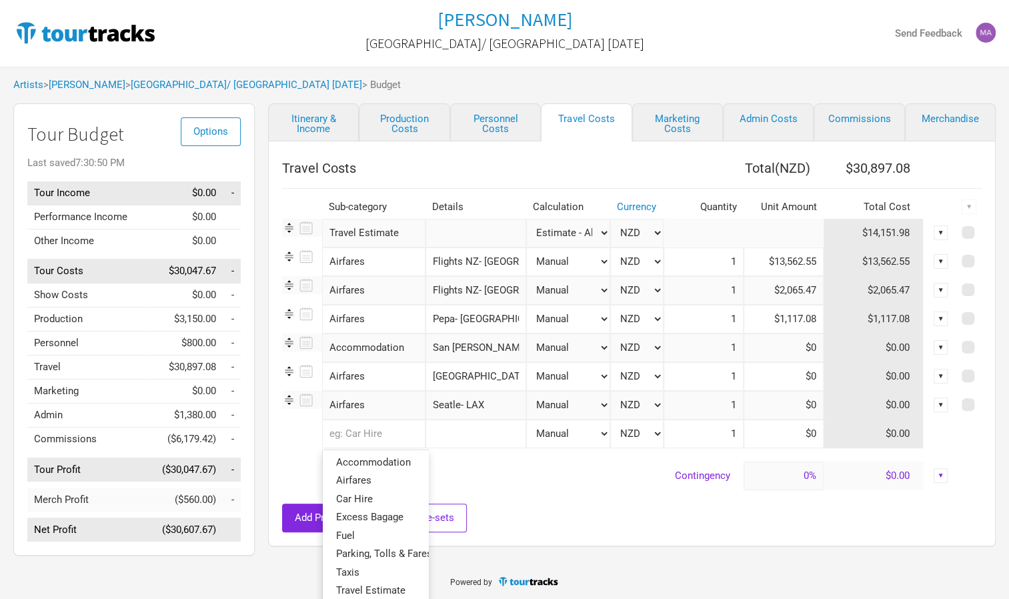
type input "A"
drag, startPoint x: 357, startPoint y: 433, endPoint x: 298, endPoint y: 427, distance: 59.6
click at [298, 427] on tr "A 12 results. Use up and down arrow keys to navigate. A ccommod a tion A irf a …" at bounding box center [631, 433] width 699 height 29
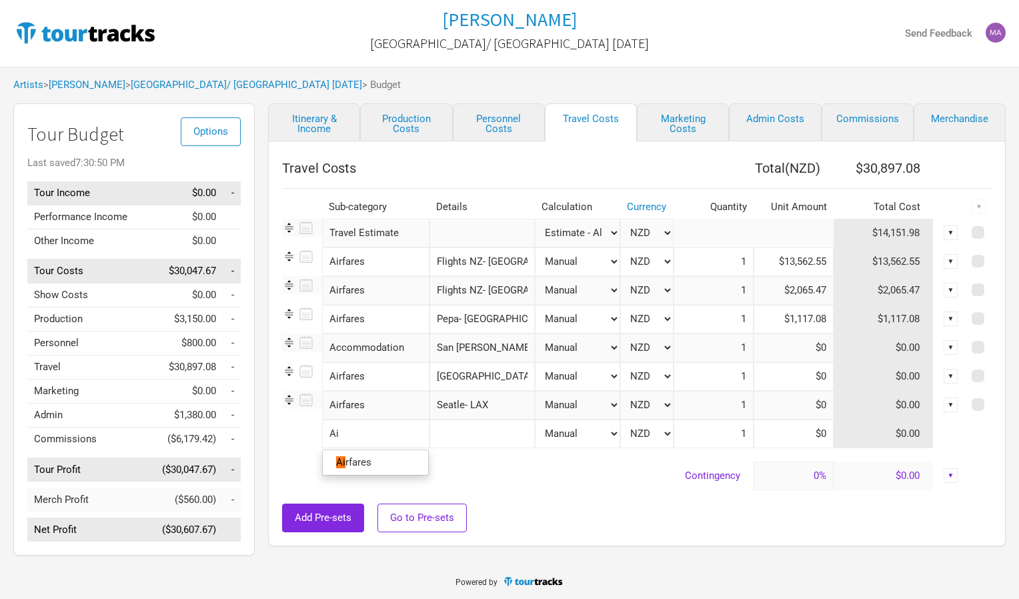
type input "Air"
type input "Airf"
type input "Airfa"
type input "Airfar"
type input "Airfare"
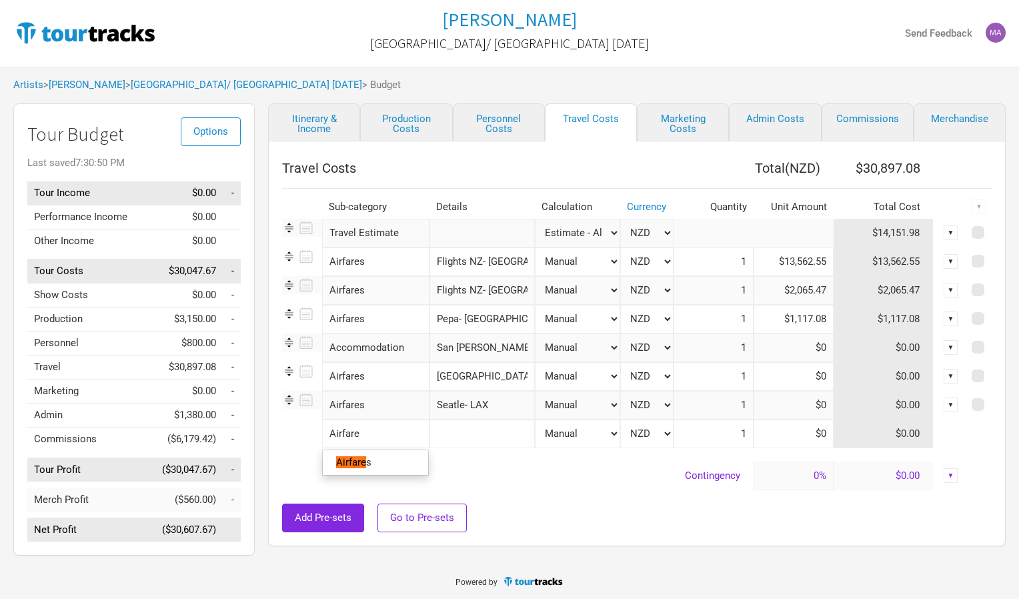
type input "Airfares"
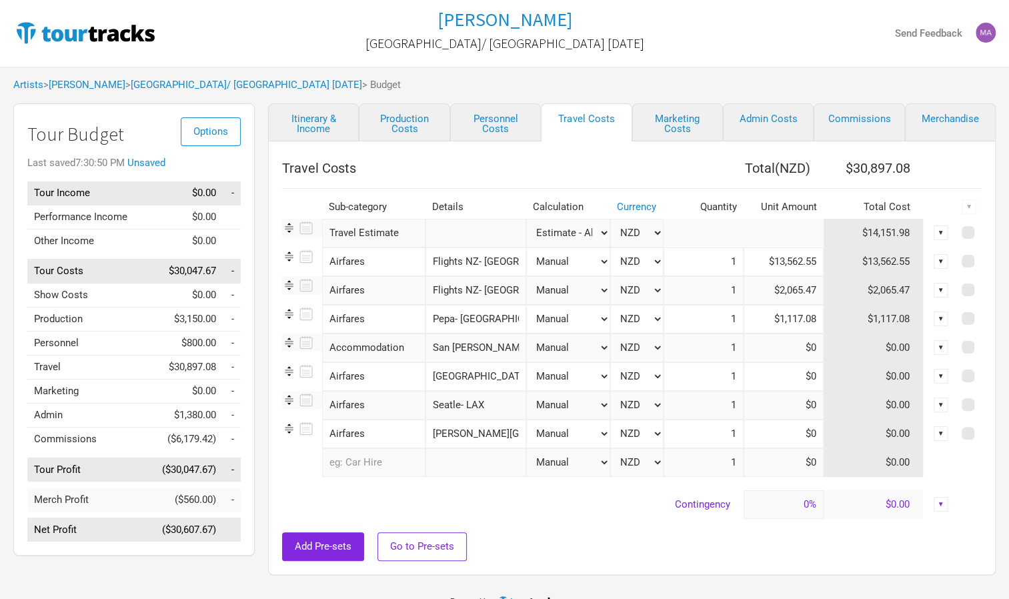
type input "Petrina- Sydney"
